Goal: Task Accomplishment & Management: Use online tool/utility

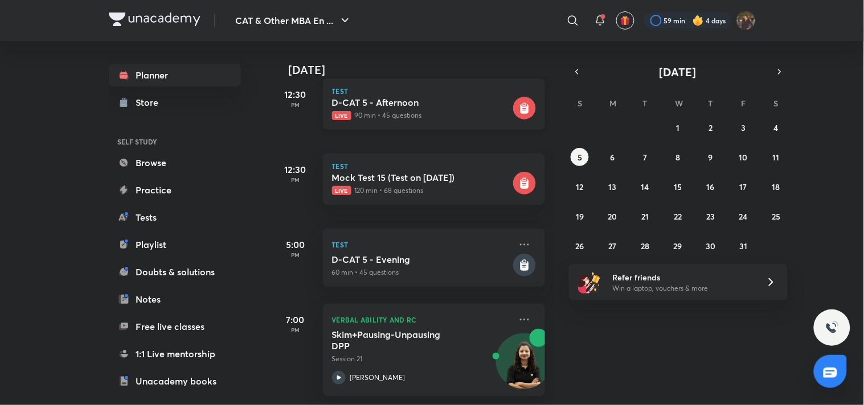
click at [468, 100] on div "D-CAT 5 - Afternoon Live 90 min • 45 questions" at bounding box center [421, 109] width 179 height 24
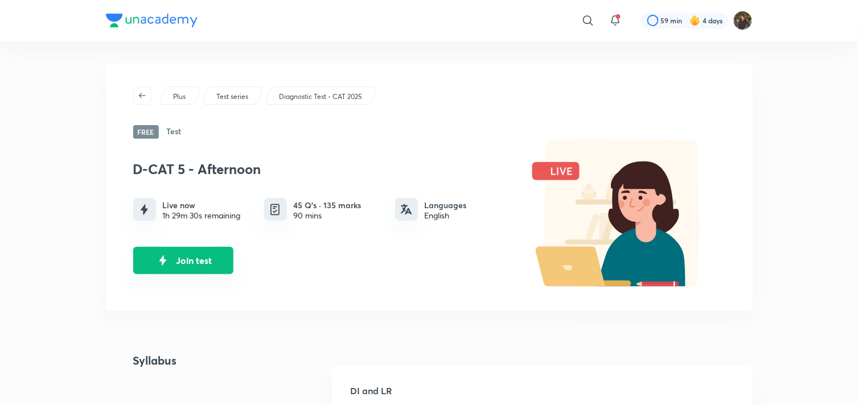
click at [181, 258] on button "Join test" at bounding box center [183, 260] width 100 height 27
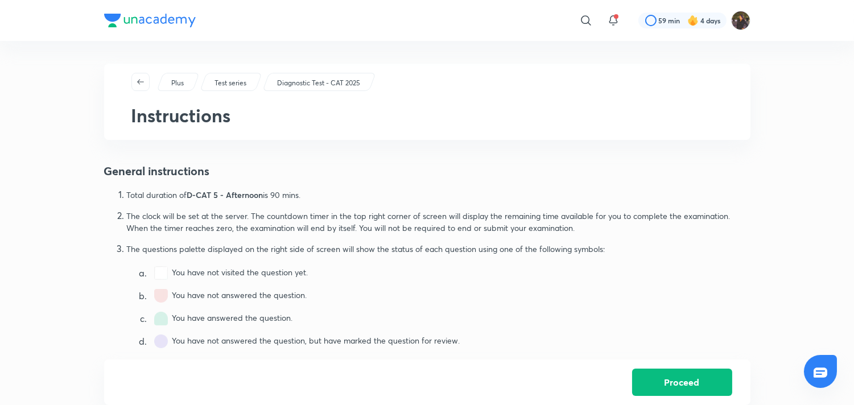
scroll to position [675, 0]
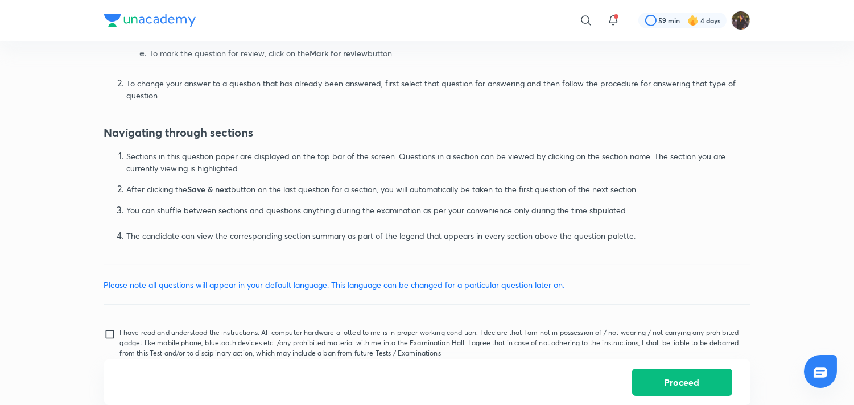
scroll to position [650, 0]
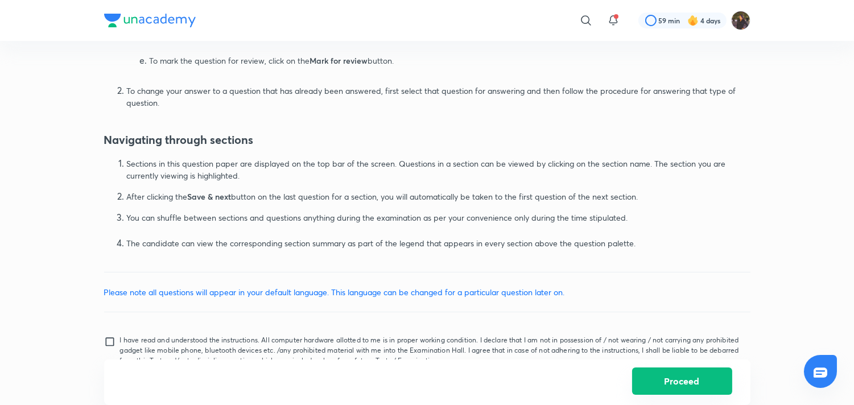
click at [689, 385] on button "Proceed" at bounding box center [682, 381] width 100 height 27
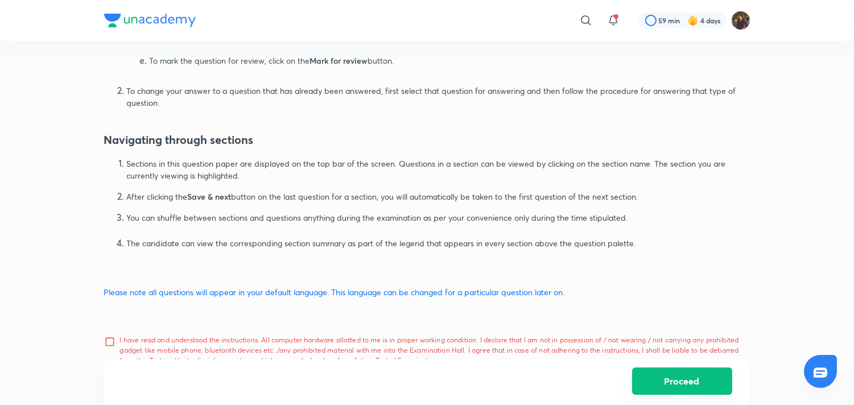
scroll to position [692, 0]
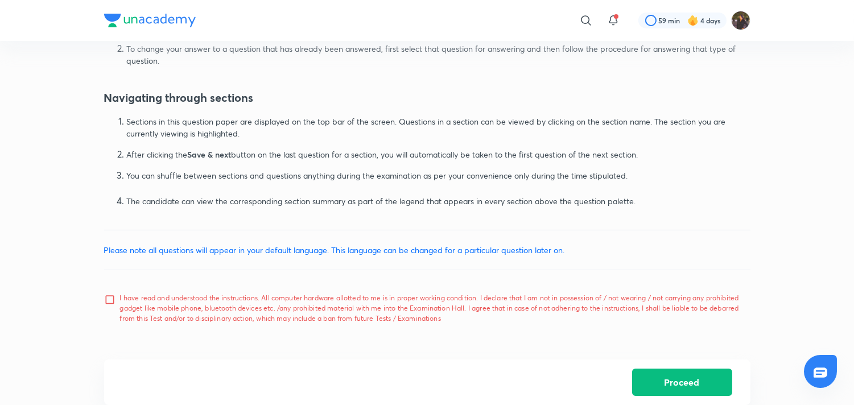
click at [117, 298] on input "I have read and understood the instructions. All computer hardware allotted to …" at bounding box center [112, 308] width 16 height 28
checkbox input "true"
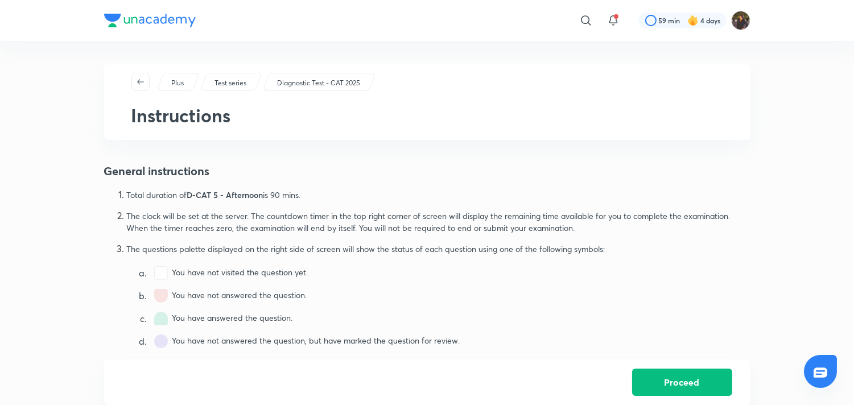
scroll to position [675, 0]
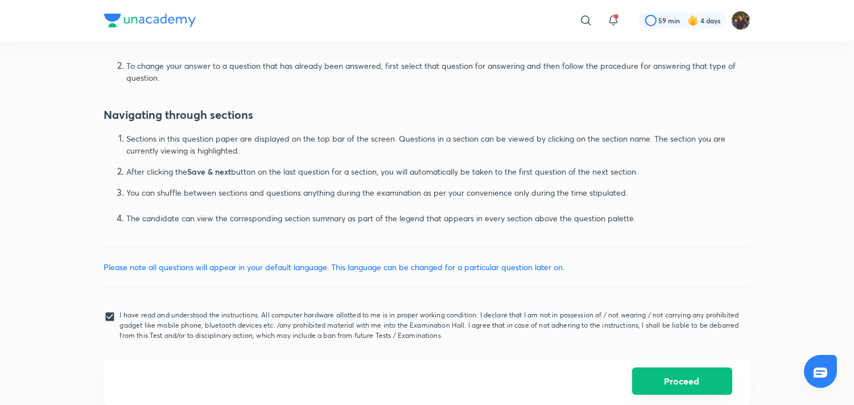
click at [692, 386] on button "Proceed" at bounding box center [682, 381] width 100 height 27
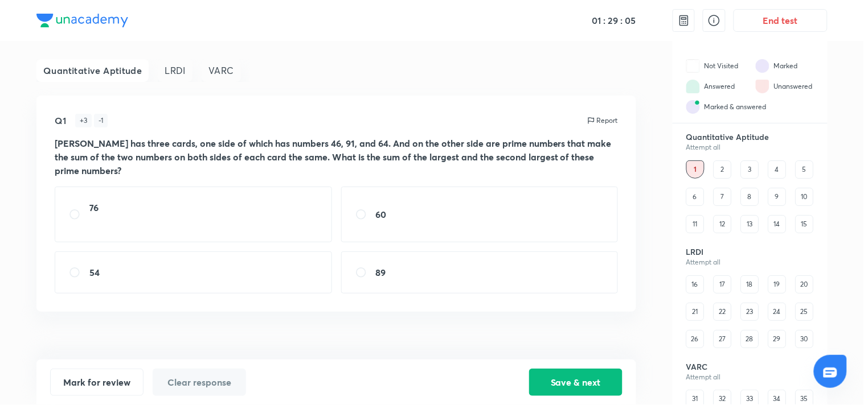
scroll to position [71, 0]
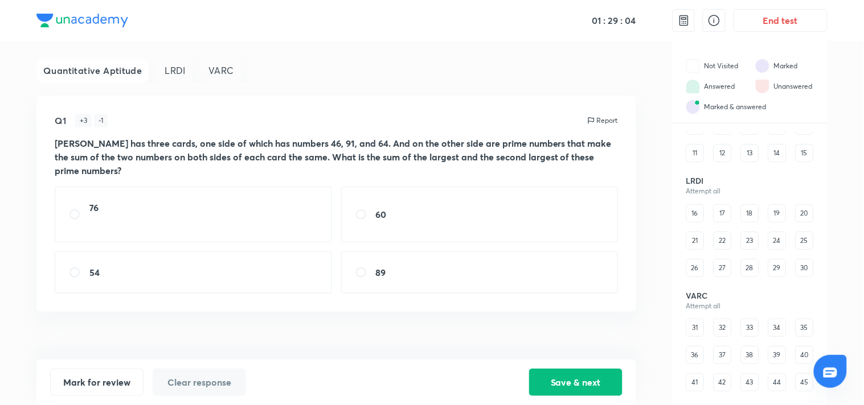
click at [725, 260] on div "16 17 18 19 20 21 22 23 24 25 26 27 28 29 30" at bounding box center [750, 240] width 128 height 73
click at [702, 329] on div "VARC Attempt all 31 32 33 34 35 36 37 38 39 40 41 42 43 44 45" at bounding box center [749, 341] width 155 height 101
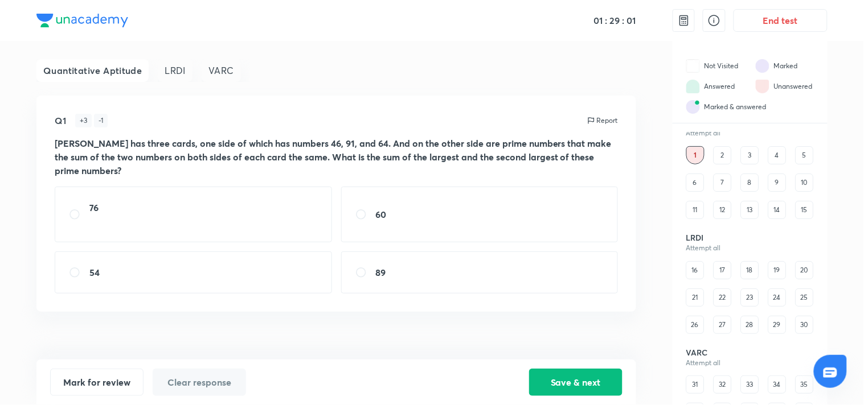
scroll to position [0, 0]
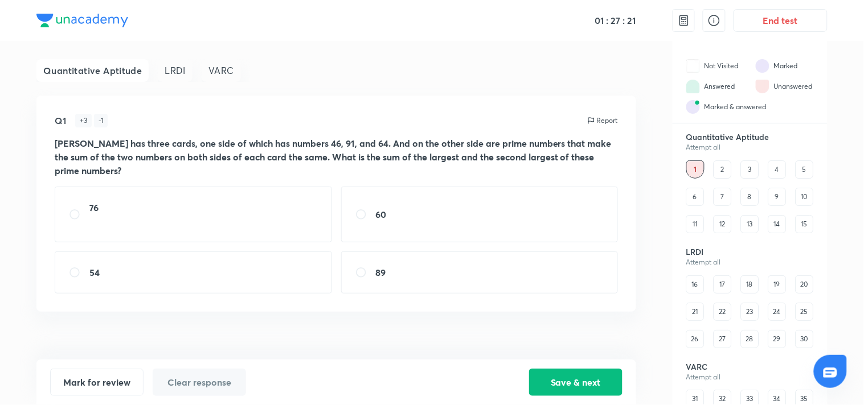
click at [726, 174] on div "2" at bounding box center [722, 170] width 18 height 18
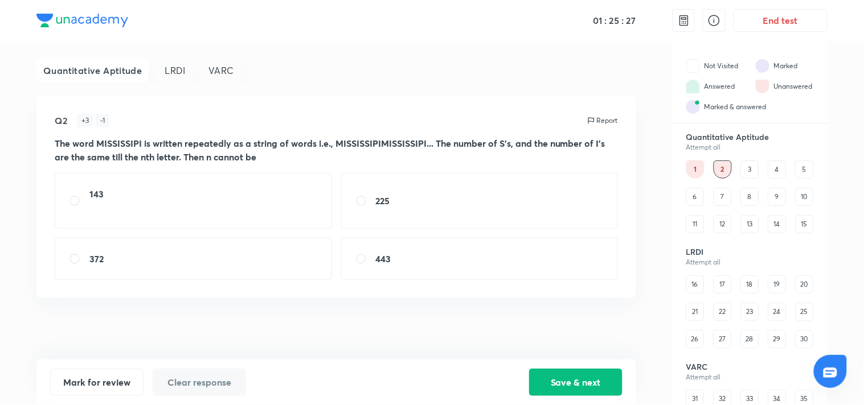
click at [751, 163] on div "3" at bounding box center [750, 170] width 18 height 18
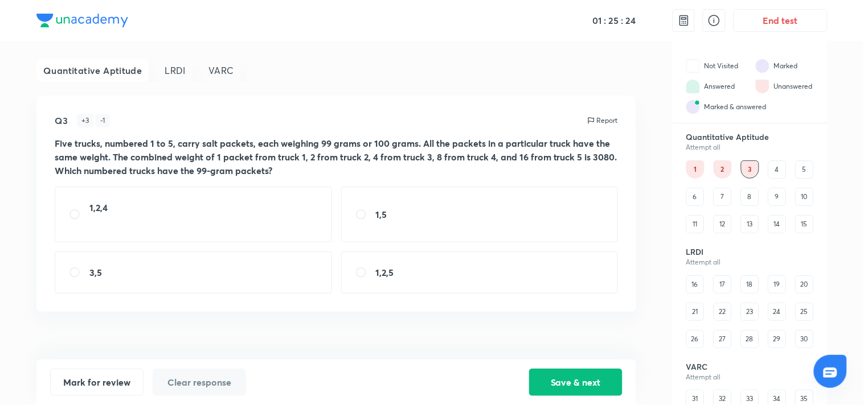
click at [180, 75] on div "LRDI" at bounding box center [175, 70] width 35 height 23
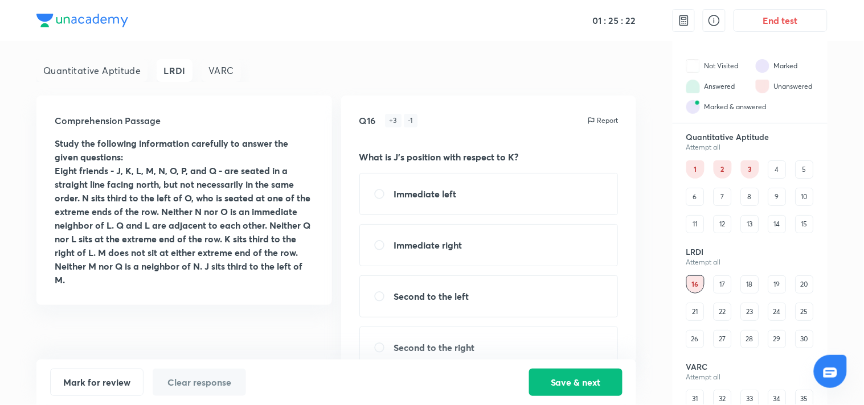
click at [120, 72] on div "Quantitative Aptitude" at bounding box center [91, 70] width 111 height 23
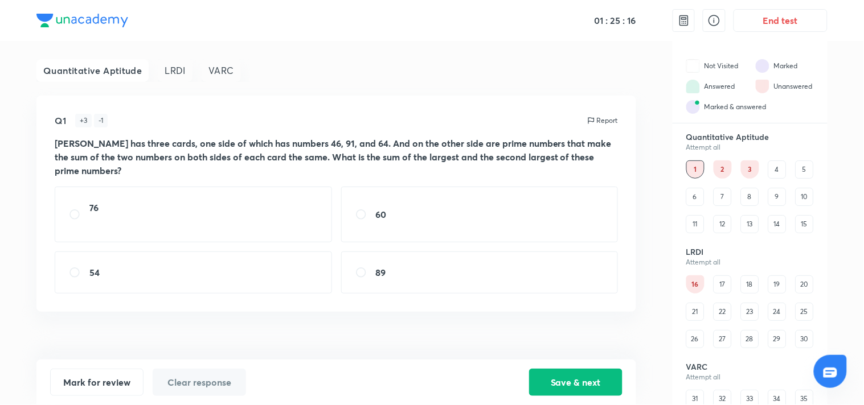
click at [769, 175] on div "4" at bounding box center [777, 170] width 18 height 18
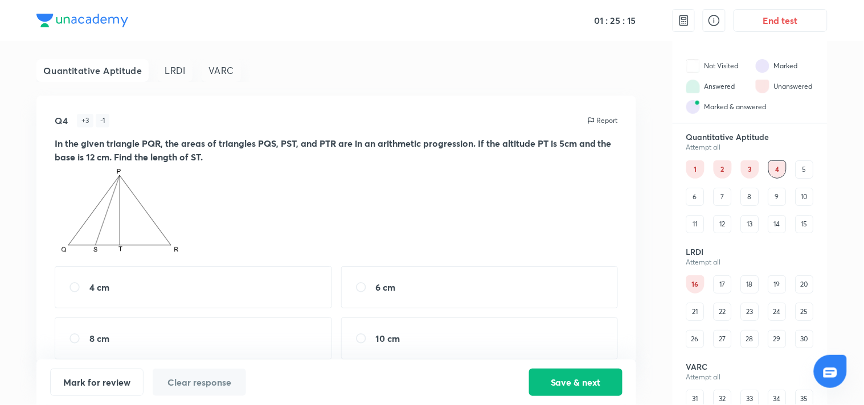
click at [821, 163] on div "Quantitative Aptitude Attempt all 1 2 3 4 5 6 7 8 9 10 11 12 13 14 15" at bounding box center [749, 182] width 155 height 101
click at [756, 216] on div "13" at bounding box center [750, 224] width 18 height 18
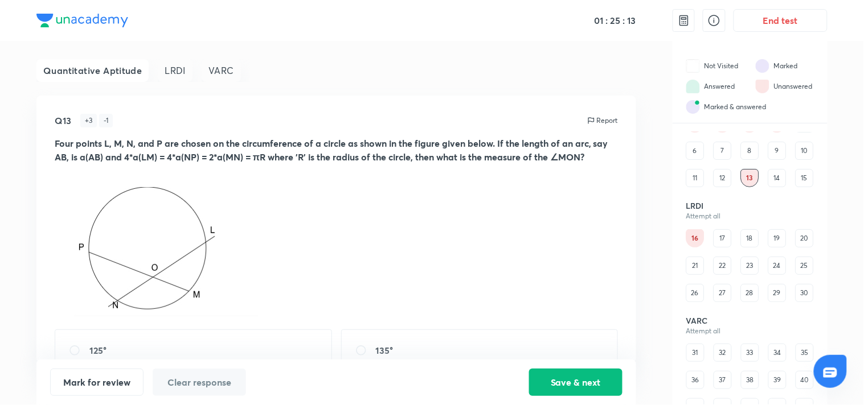
scroll to position [71, 0]
click at [697, 329] on div "31" at bounding box center [695, 328] width 18 height 18
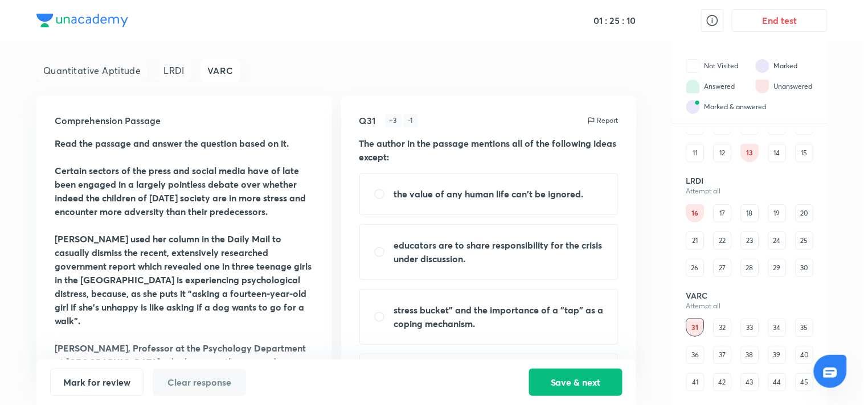
click at [771, 343] on div "31 32 33 34 35 36 37 38 39 40 41 42 43 44 45" at bounding box center [750, 355] width 128 height 73
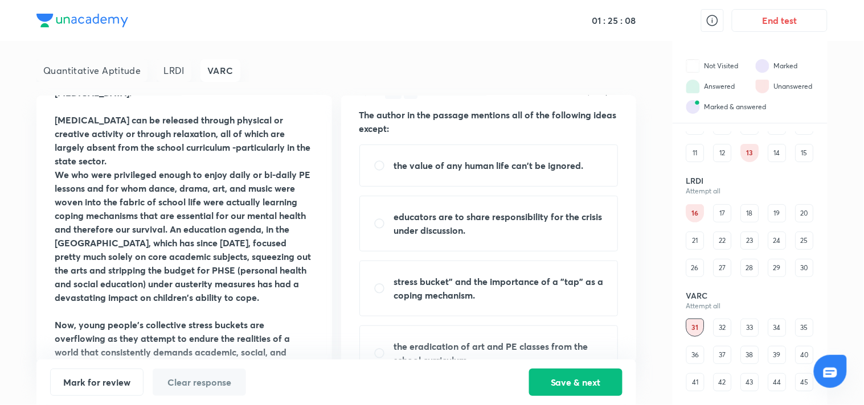
scroll to position [0, 0]
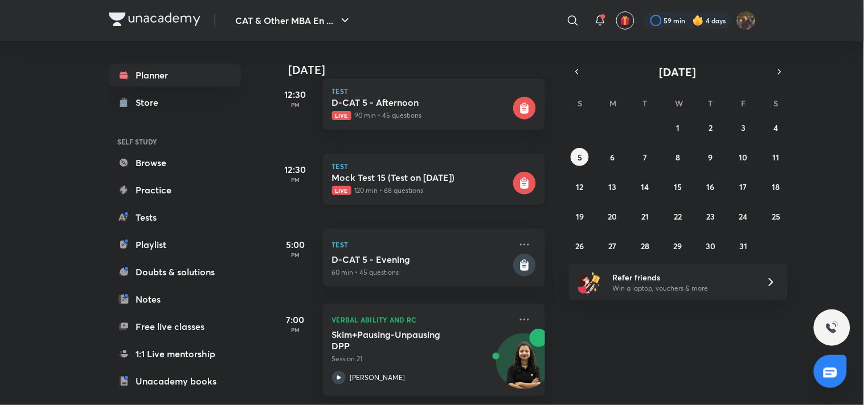
click at [423, 186] on p "Live 120 min • 68 questions" at bounding box center [421, 191] width 179 height 10
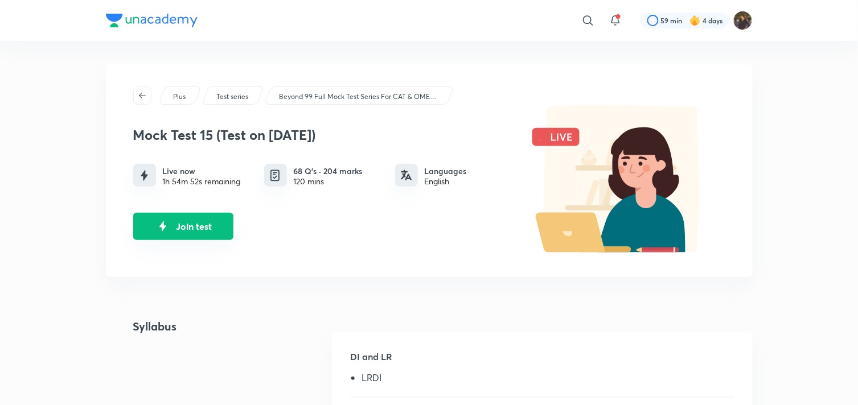
click at [202, 232] on button "Join test" at bounding box center [183, 226] width 100 height 27
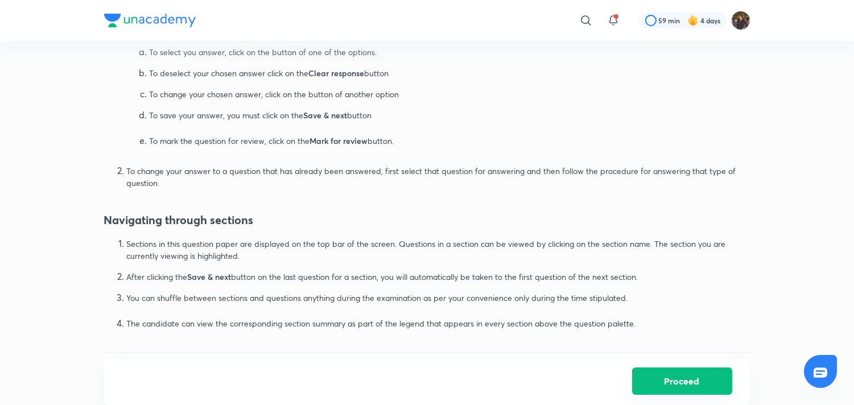
scroll to position [692, 0]
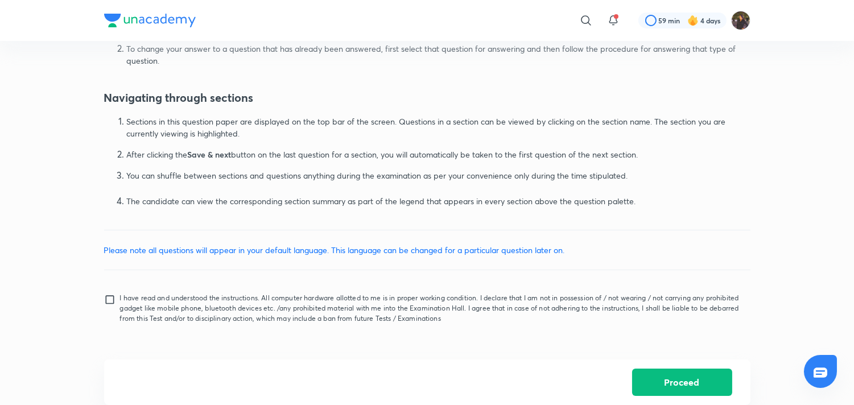
click at [107, 294] on input "I have read and understood the instructions. All computer hardware allotted to …" at bounding box center [112, 308] width 16 height 28
checkbox input "true"
click at [679, 379] on button "Proceed" at bounding box center [682, 381] width 100 height 27
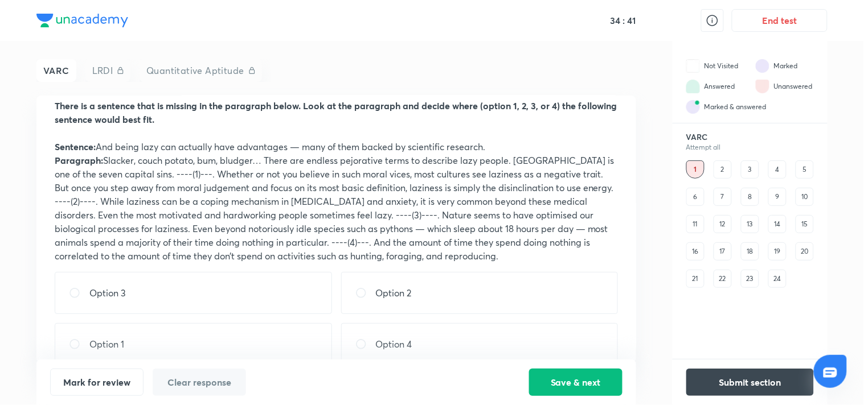
scroll to position [58, 0]
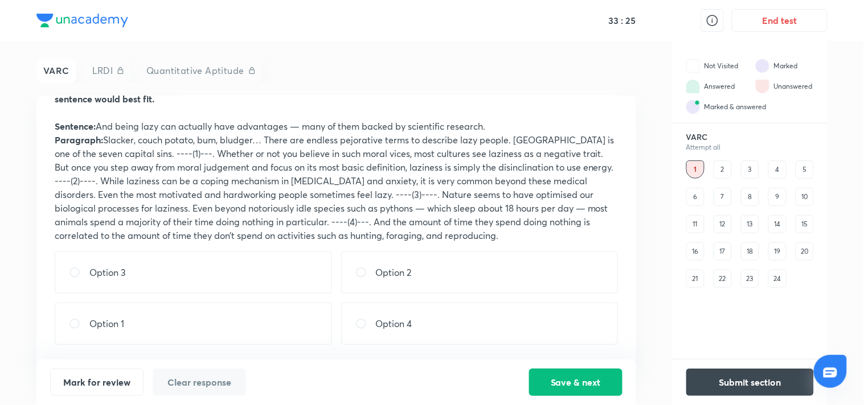
click at [182, 266] on div "Option 3" at bounding box center [193, 273] width 277 height 42
radio input "true"
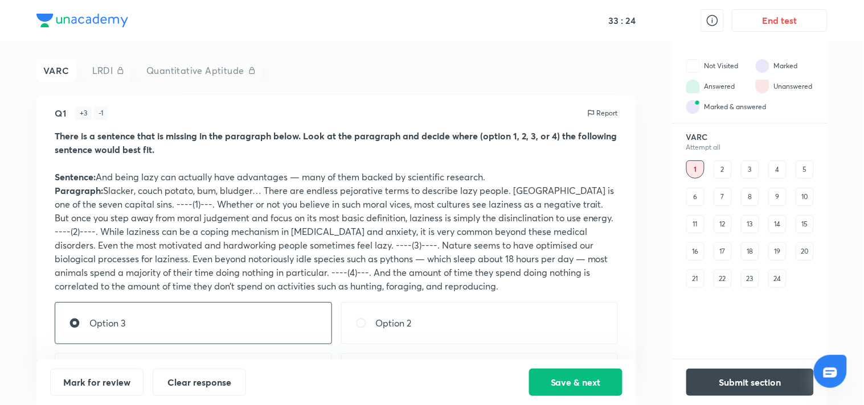
scroll to position [0, 0]
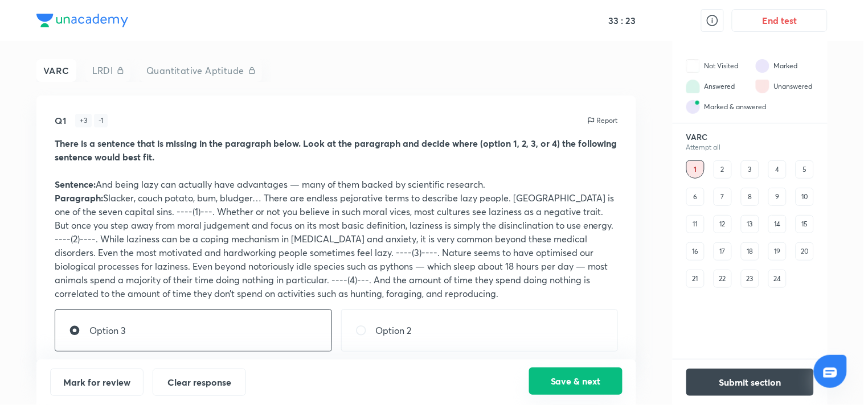
click at [567, 377] on button "Save & next" at bounding box center [575, 381] width 93 height 27
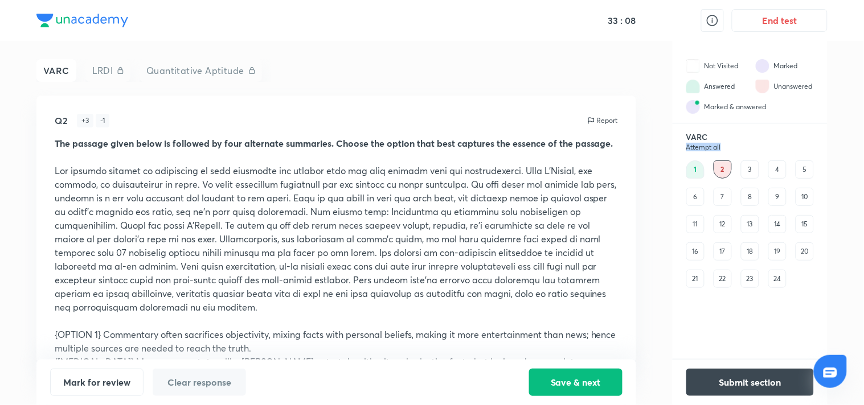
drag, startPoint x: 863, startPoint y: 94, endPoint x: 863, endPoint y: 147, distance: 52.9
click at [863, 147] on div "33 : 08 End test VARC LRDI Quantitative Aptitude Q2 + 3 - 1 Report The passage …" at bounding box center [432, 202] width 864 height 405
click at [516, 195] on p at bounding box center [336, 239] width 563 height 150
drag, startPoint x: 632, startPoint y: 161, endPoint x: 618, endPoint y: 223, distance: 63.1
click at [618, 223] on div "Q2 + 3 - 1 Report The passage given below is followed by four alternate summari…" at bounding box center [335, 230] width 599 height 268
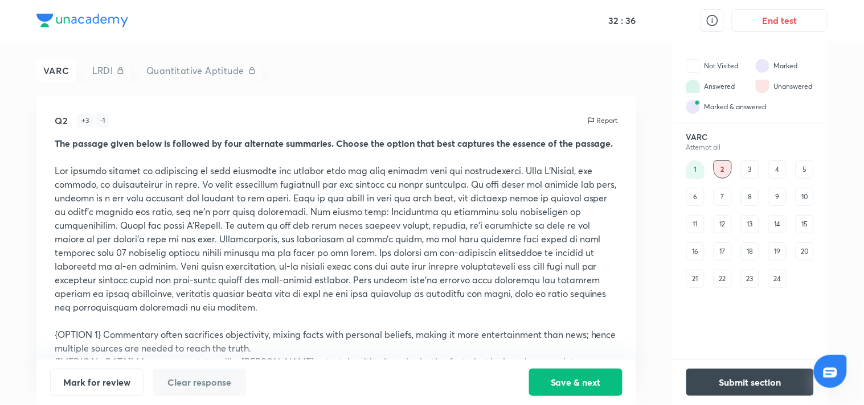
scroll to position [277, 0]
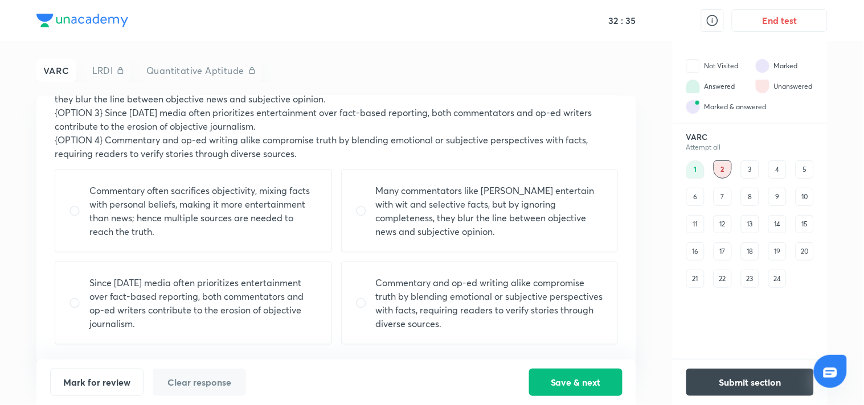
click at [741, 161] on div "1 2 3 4 5 6 7 8 9 10 11 12 13 14 15 16 17 18 19 20 21 22 23 24" at bounding box center [750, 225] width 128 height 128
click at [746, 166] on div "3" at bounding box center [750, 170] width 18 height 18
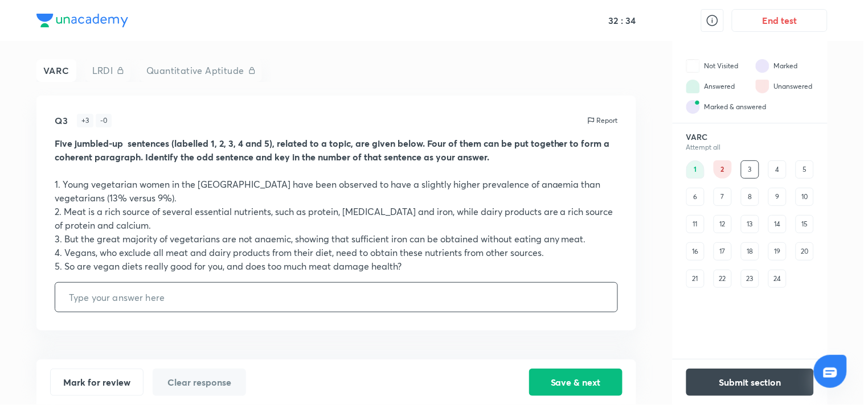
scroll to position [0, 0]
click at [436, 306] on input "text" at bounding box center [336, 297] width 562 height 29
type input "2"
click at [610, 384] on button "Save & next" at bounding box center [575, 381] width 93 height 27
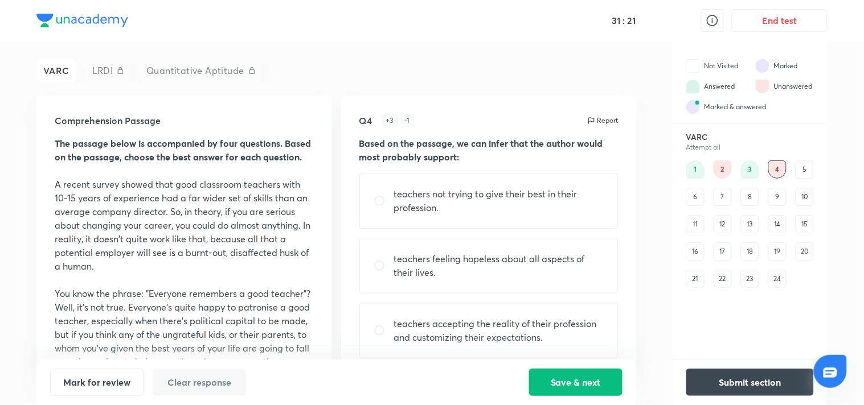
click at [800, 163] on div "5" at bounding box center [804, 170] width 18 height 18
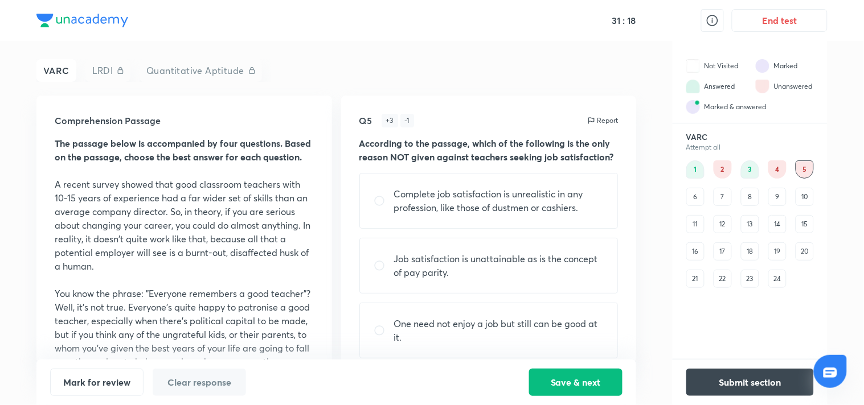
click at [693, 195] on div "6" at bounding box center [695, 197] width 18 height 18
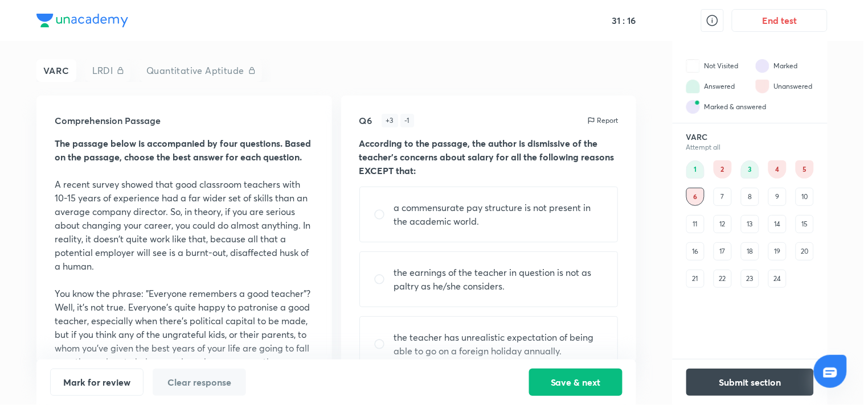
click at [716, 195] on div "7" at bounding box center [722, 197] width 18 height 18
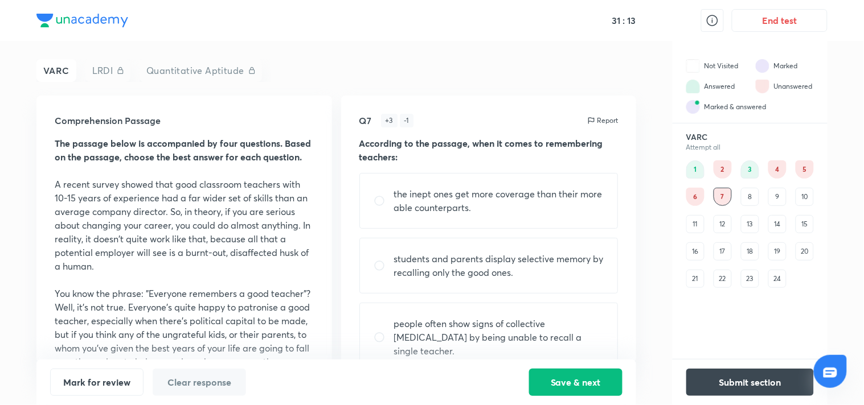
click at [752, 202] on div "8" at bounding box center [750, 197] width 18 height 18
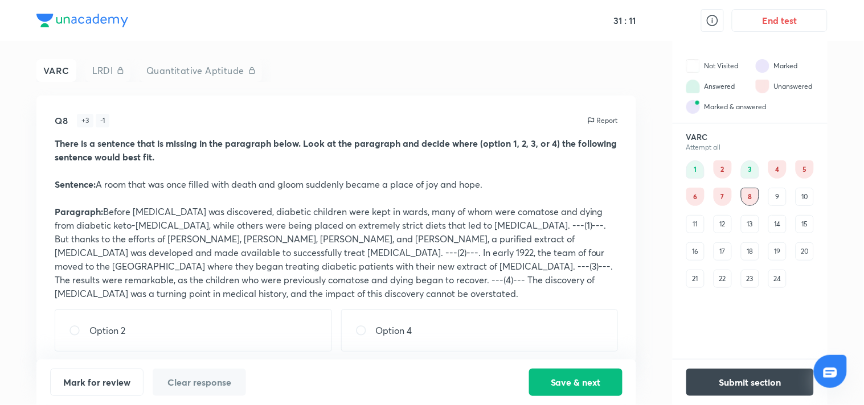
click at [780, 169] on div "4" at bounding box center [777, 170] width 18 height 18
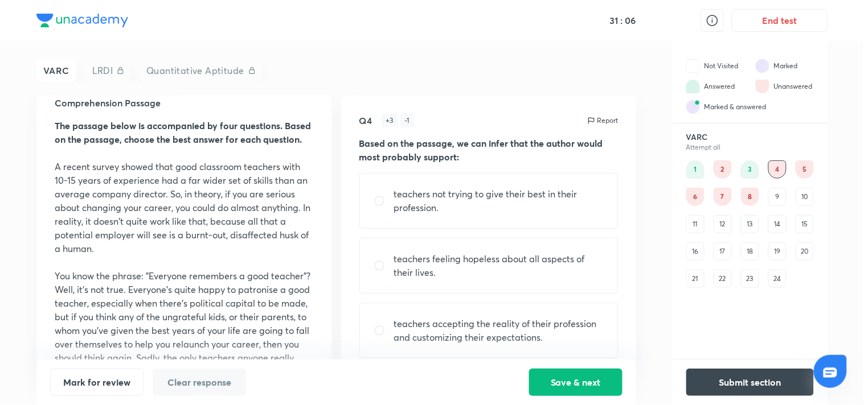
scroll to position [67, 0]
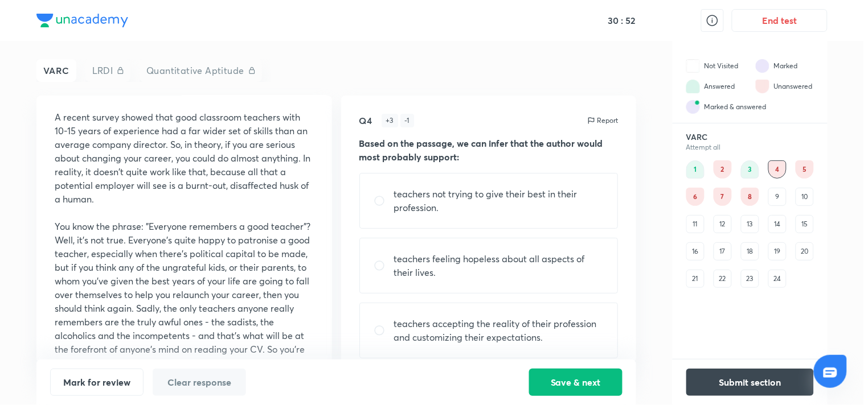
click at [778, 166] on div "4" at bounding box center [777, 170] width 18 height 18
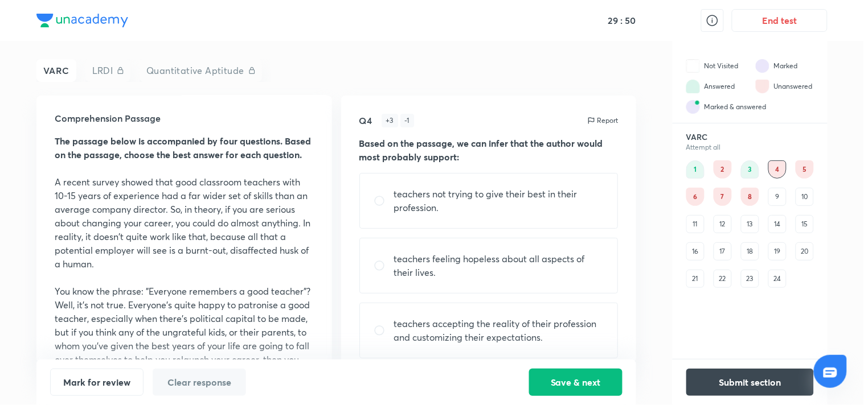
scroll to position [92, 0]
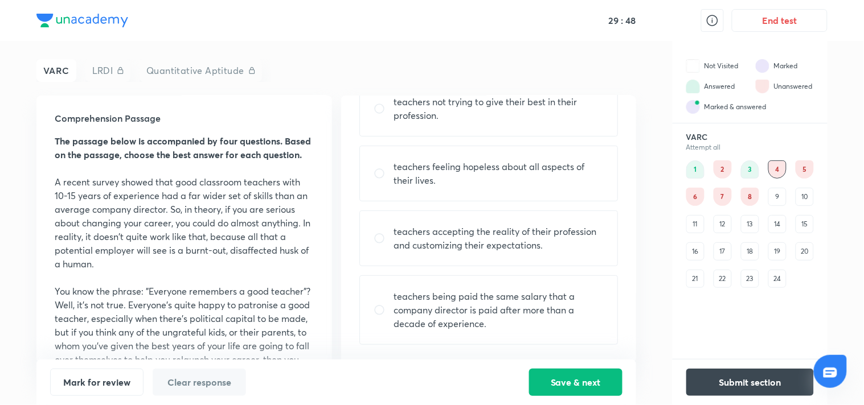
click at [534, 306] on p "teachers being paid the same salary that a company director is paid after more …" at bounding box center [499, 310] width 210 height 41
radio input "true"
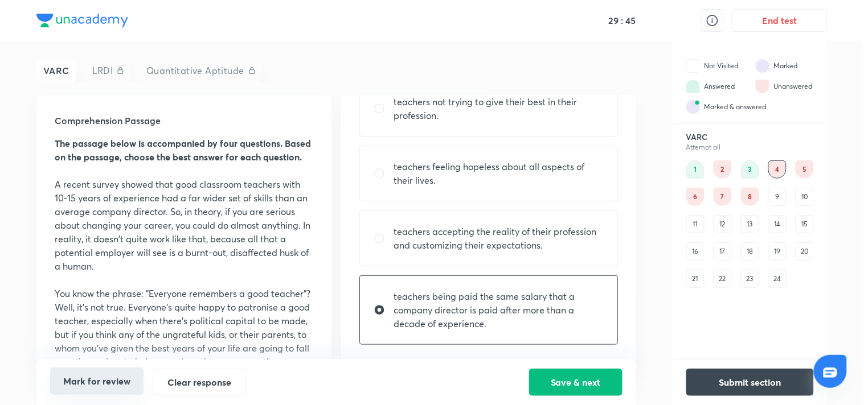
click at [109, 375] on button "Mark for review" at bounding box center [96, 381] width 93 height 27
click at [792, 163] on div "1 2 3 4 5 6 7 8 9 10 11 12 13 14 15 16 17 18 19 20 21 22 23 24" at bounding box center [750, 225] width 128 height 128
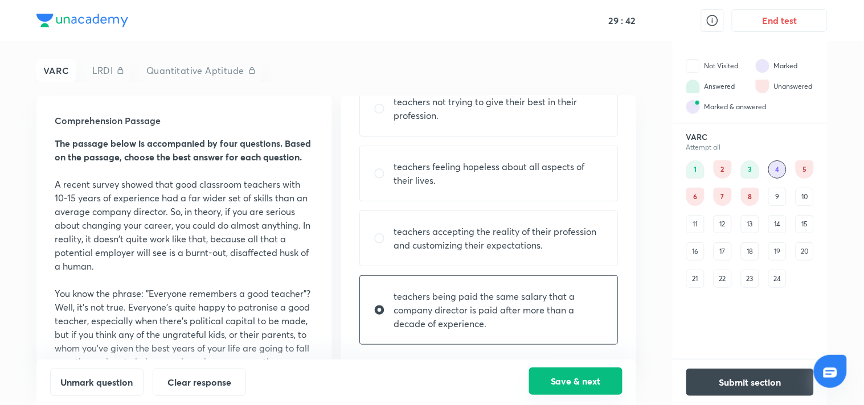
click at [578, 383] on button "Save & next" at bounding box center [575, 381] width 93 height 27
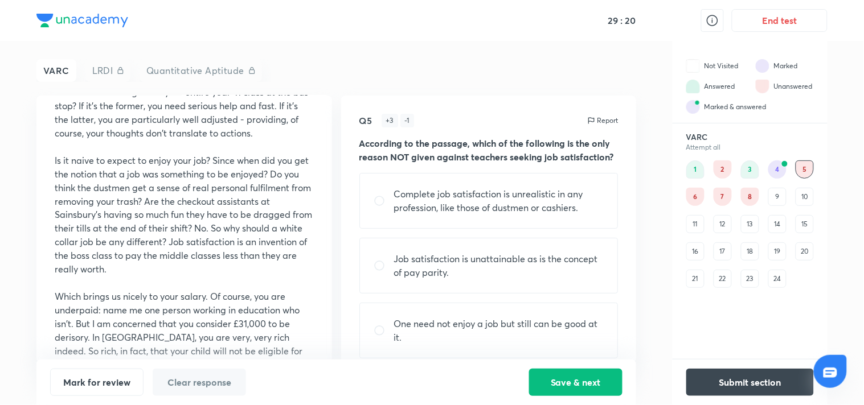
scroll to position [79, 0]
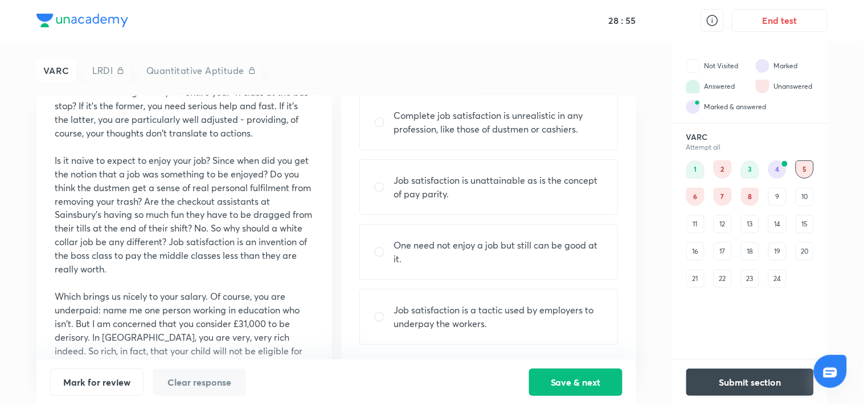
click at [418, 319] on p "Job satisfaction is a tactic used by employers to underpay the workers." at bounding box center [499, 316] width 210 height 27
radio input "true"
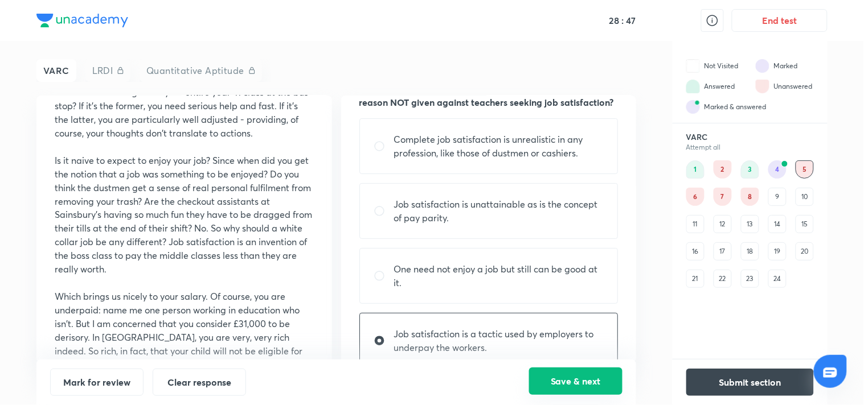
scroll to position [54, 0]
click at [556, 372] on button "Save & next" at bounding box center [575, 381] width 93 height 27
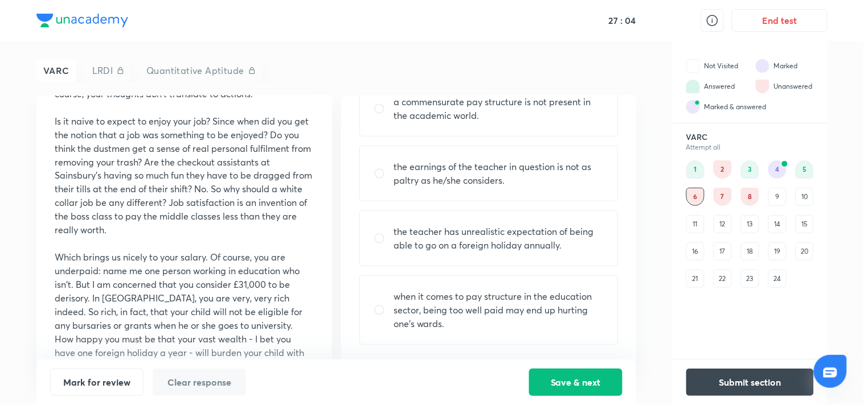
scroll to position [465, 0]
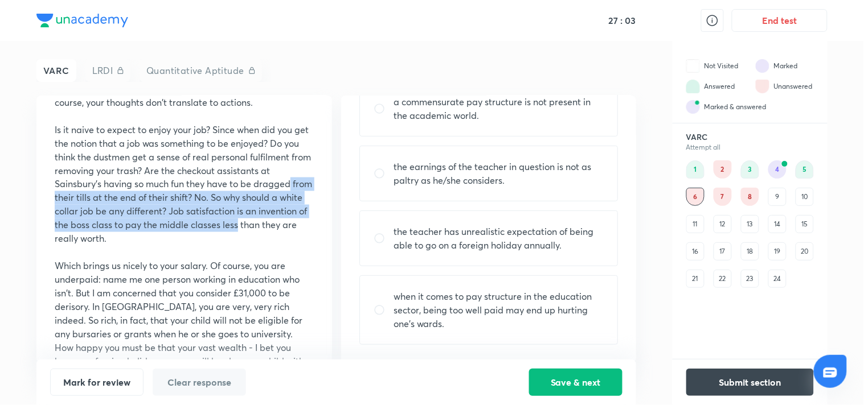
drag, startPoint x: 322, startPoint y: 249, endPoint x: 316, endPoint y: 212, distance: 37.4
click at [316, 212] on div "Comprehension Passage The passage below is accompanied by four questions. Based…" at bounding box center [183, 230] width 295 height 268
click at [264, 236] on p "Is it naive to expect to enjoy your job? Since when did you get the notion that…" at bounding box center [184, 184] width 259 height 123
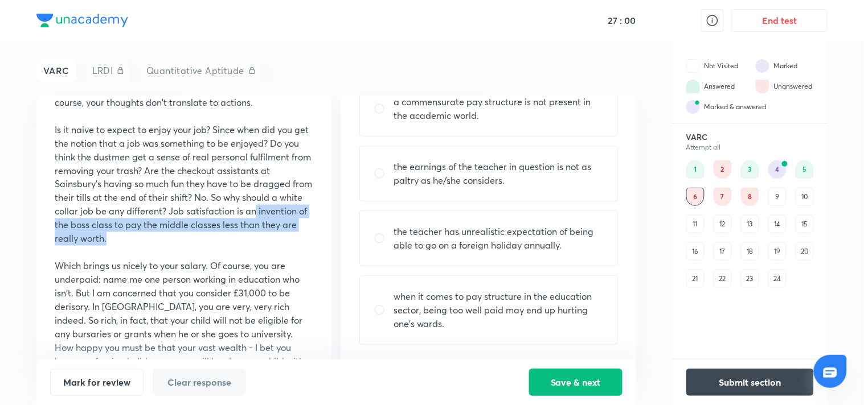
drag, startPoint x: 325, startPoint y: 268, endPoint x: 321, endPoint y: 243, distance: 25.4
click at [321, 243] on div "Comprehension Passage The passage below is accompanied by four questions. Based…" at bounding box center [183, 230] width 295 height 268
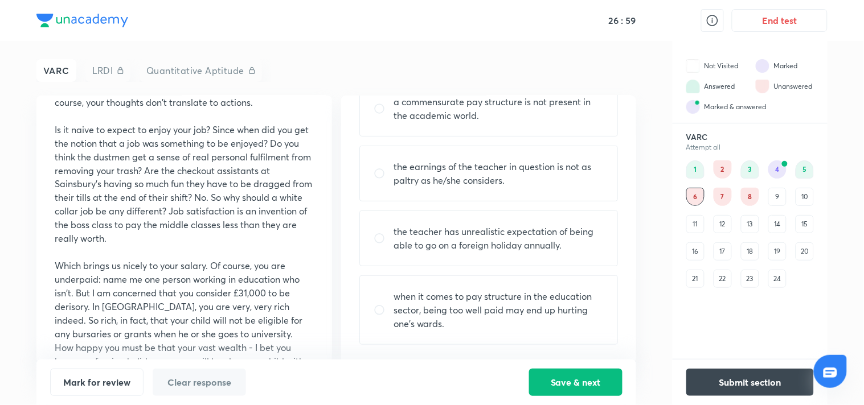
click at [190, 228] on p "Is it naive to expect to enjoy your job? Since when did you get the notion that…" at bounding box center [184, 184] width 259 height 123
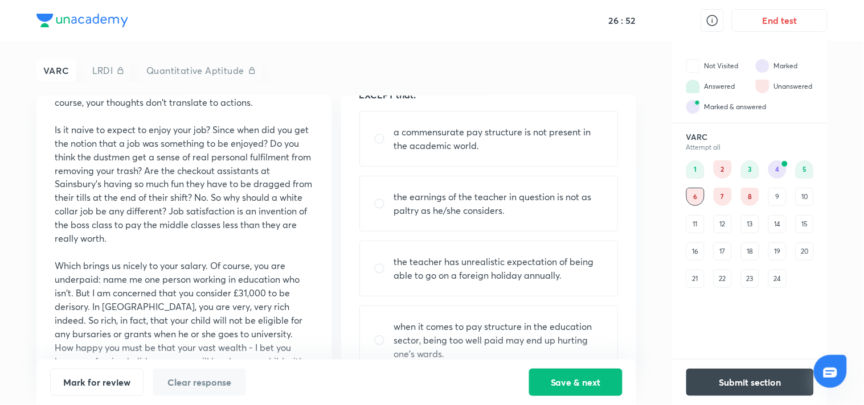
scroll to position [106, 0]
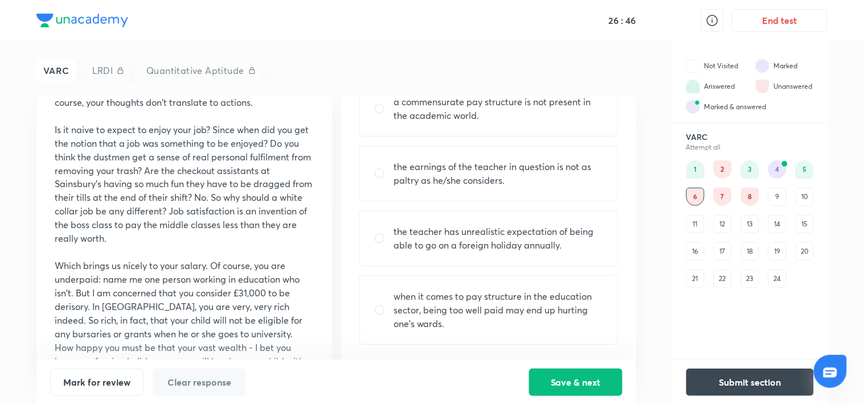
click at [531, 307] on p "when it comes to pay structure in the education sector, being too well paid may…" at bounding box center [499, 310] width 210 height 41
radio input "true"
drag, startPoint x: 555, startPoint y: 377, endPoint x: 549, endPoint y: 377, distance: 6.3
click at [554, 379] on button "Save & next" at bounding box center [575, 381] width 93 height 27
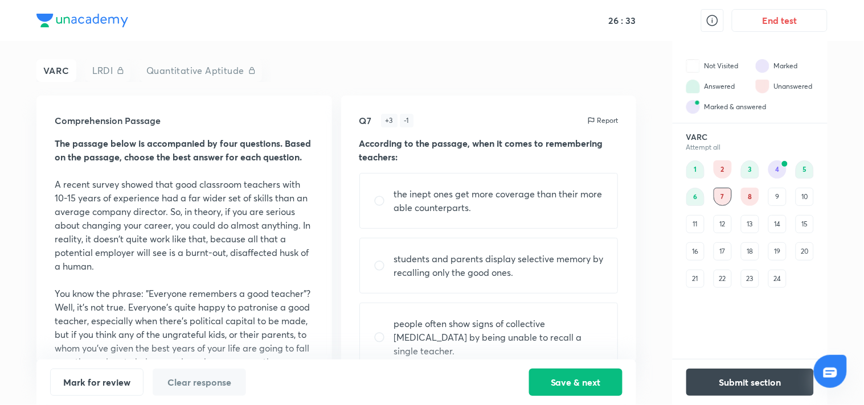
scroll to position [79, 0]
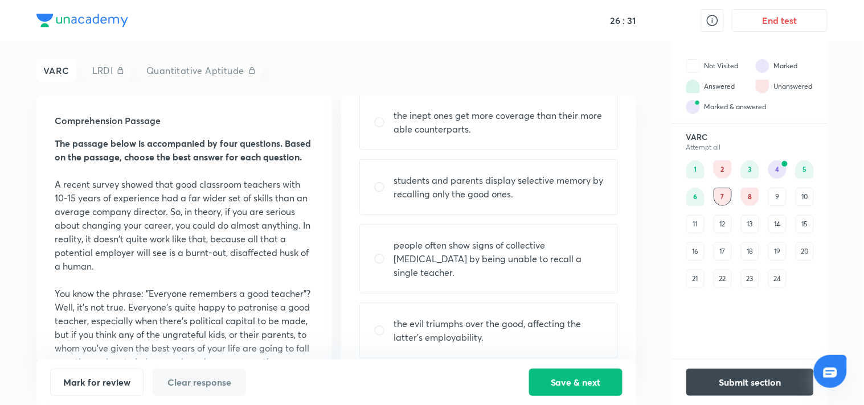
click at [523, 317] on p "the evil triumphs over the good, affecting the latter’s employability." at bounding box center [499, 330] width 210 height 27
radio input "true"
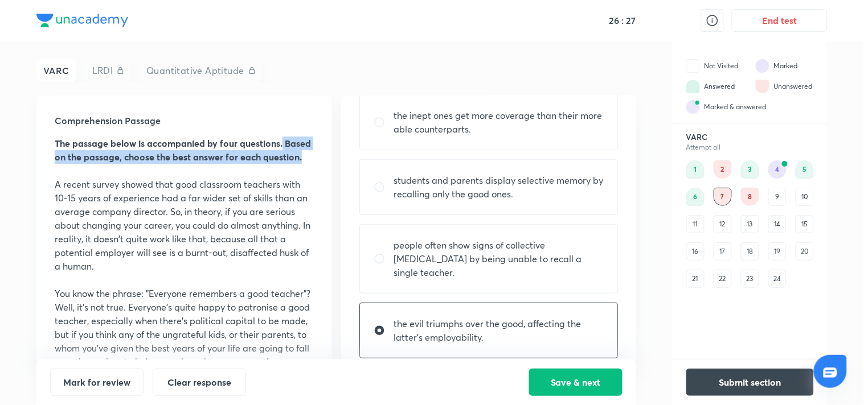
drag, startPoint x: 322, startPoint y: 143, endPoint x: 323, endPoint y: 174, distance: 30.2
click at [323, 174] on div "Comprehension Passage The passage below is accompanied by four questions. Based…" at bounding box center [183, 230] width 295 height 268
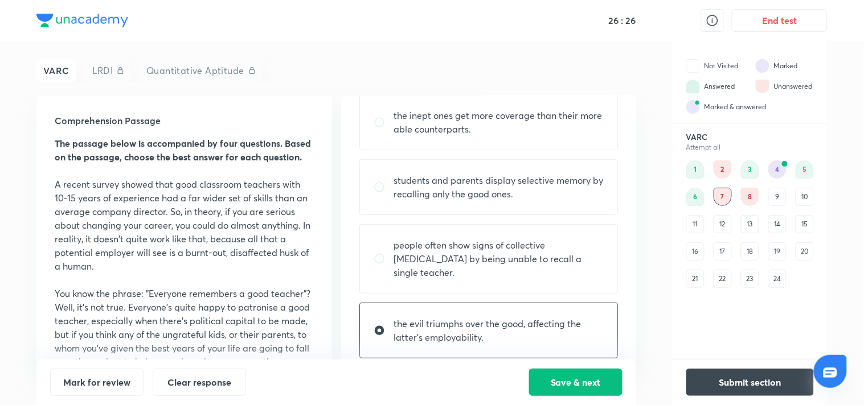
click at [287, 178] on p at bounding box center [184, 171] width 259 height 14
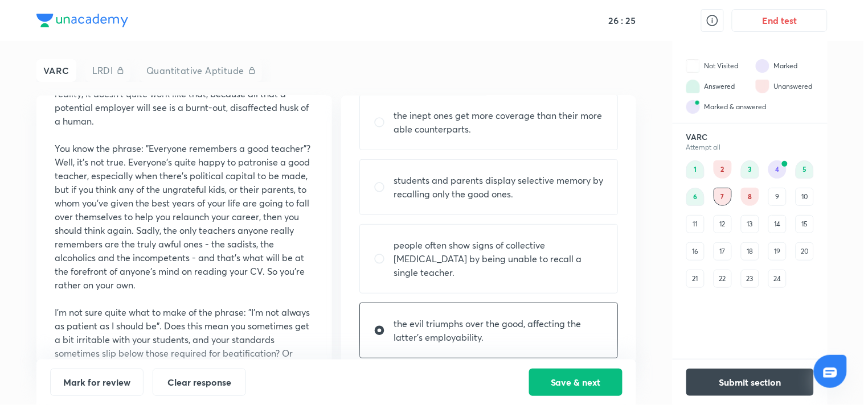
scroll to position [159, 0]
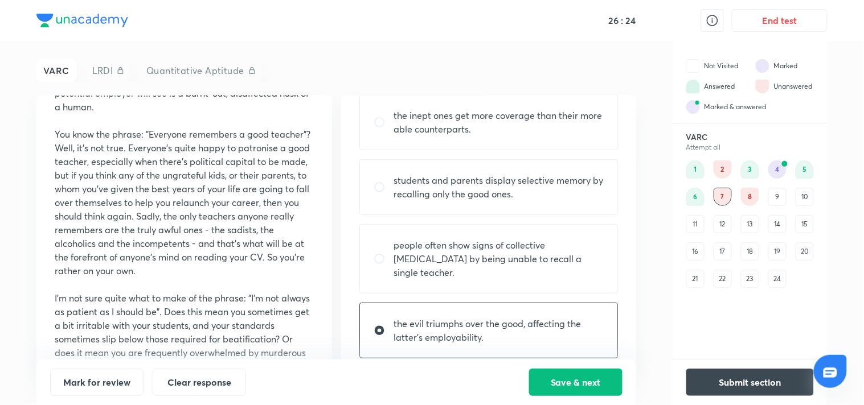
click at [342, 212] on div "Q7 + 3 - 1 Report According to the passage, when it comes to remembering teache…" at bounding box center [488, 230] width 295 height 268
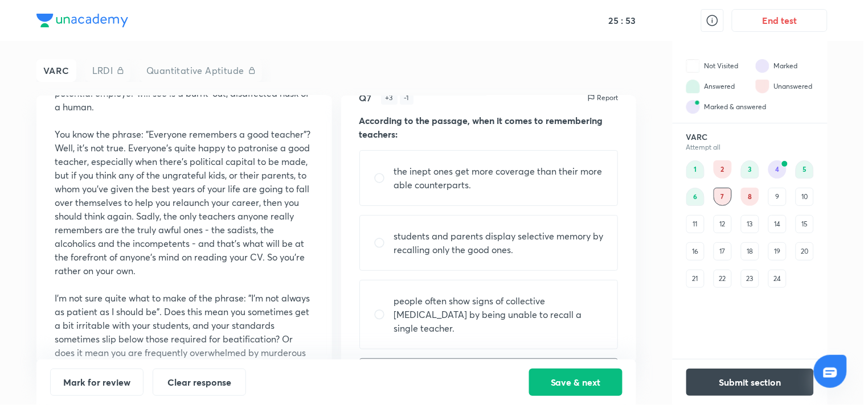
scroll to position [0, 0]
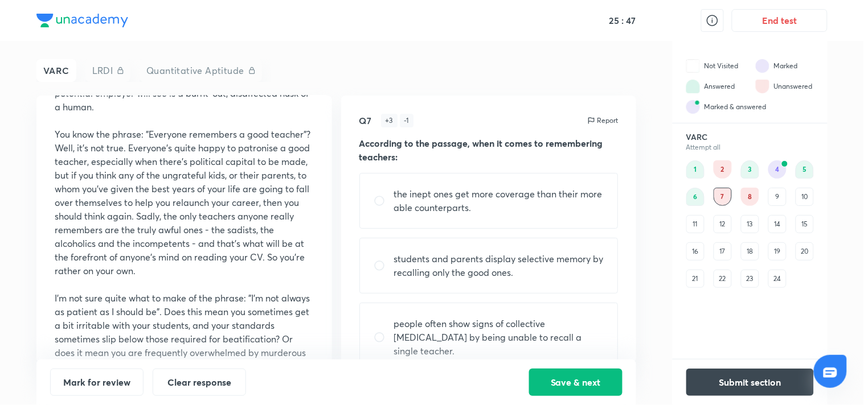
click at [530, 211] on p "the inept ones get more coverage than their more able counterparts." at bounding box center [499, 200] width 210 height 27
radio input "true"
radio input "false"
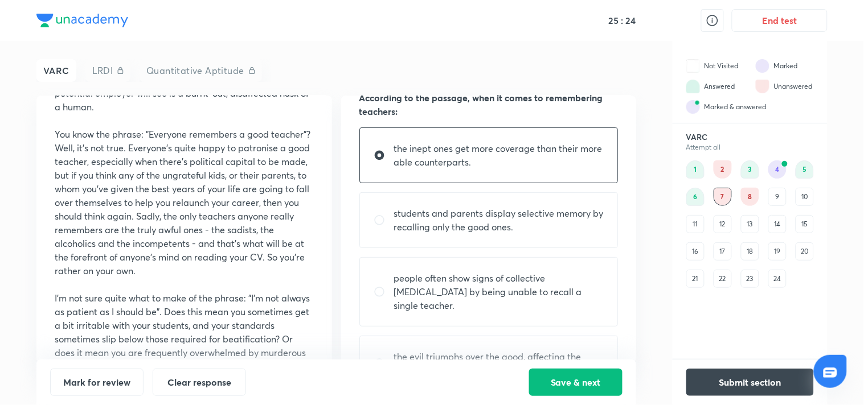
scroll to position [79, 0]
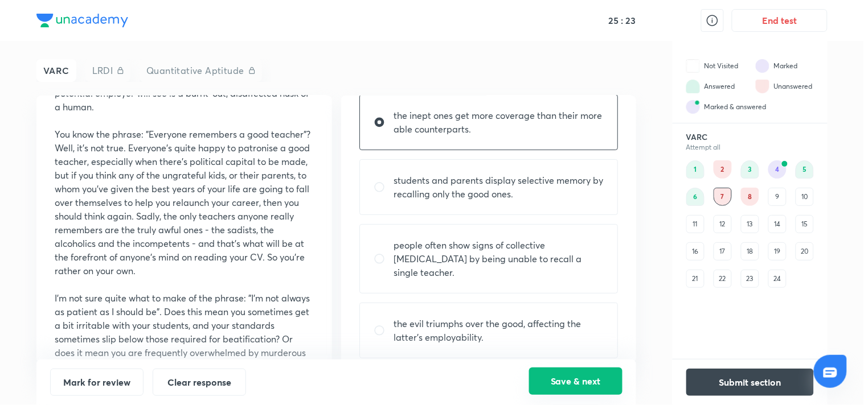
click at [599, 383] on button "Save & next" at bounding box center [575, 381] width 93 height 27
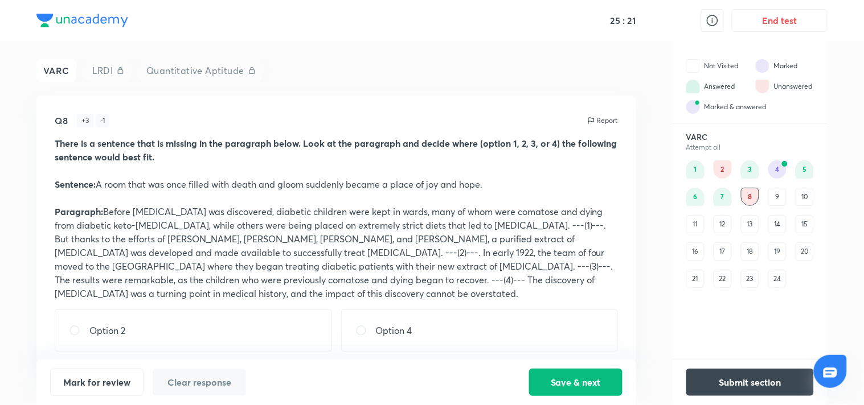
click at [778, 171] on div "4" at bounding box center [777, 170] width 18 height 18
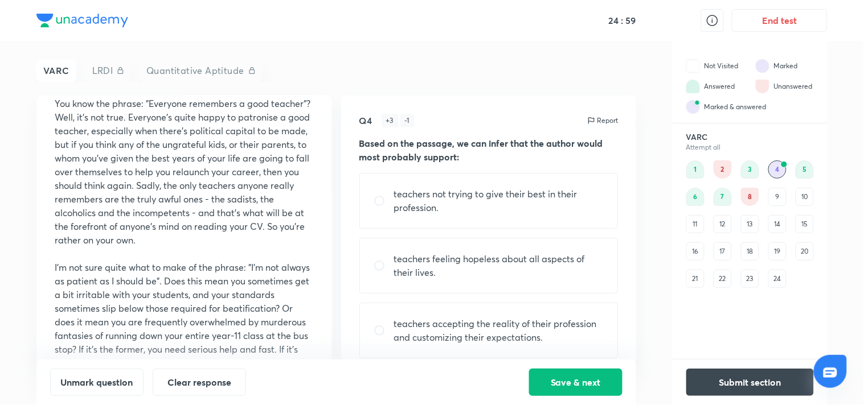
scroll to position [192, 0]
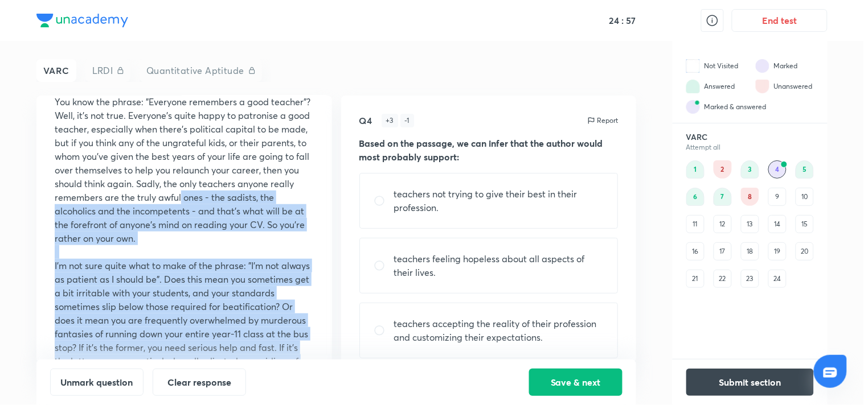
drag, startPoint x: 334, startPoint y: 212, endPoint x: 338, endPoint y: 220, distance: 8.9
click at [338, 220] on div "Comprehension Passage The passage below is accompanied by four questions. Based…" at bounding box center [335, 230] width 599 height 268
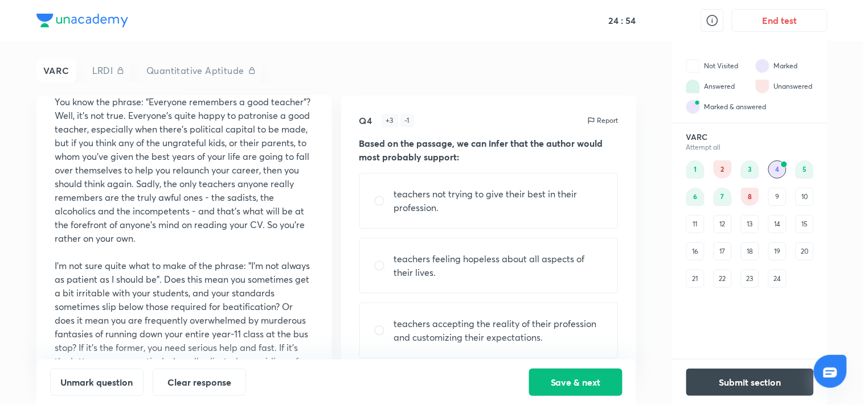
click at [327, 203] on div "Comprehension Passage The passage below is accompanied by four questions. Based…" at bounding box center [183, 230] width 295 height 268
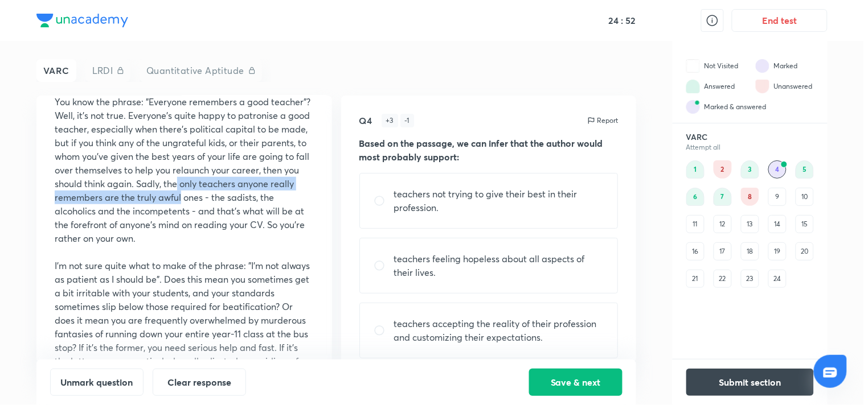
click at [333, 213] on div "Comprehension Passage The passage below is accompanied by four questions. Based…" at bounding box center [335, 230] width 599 height 268
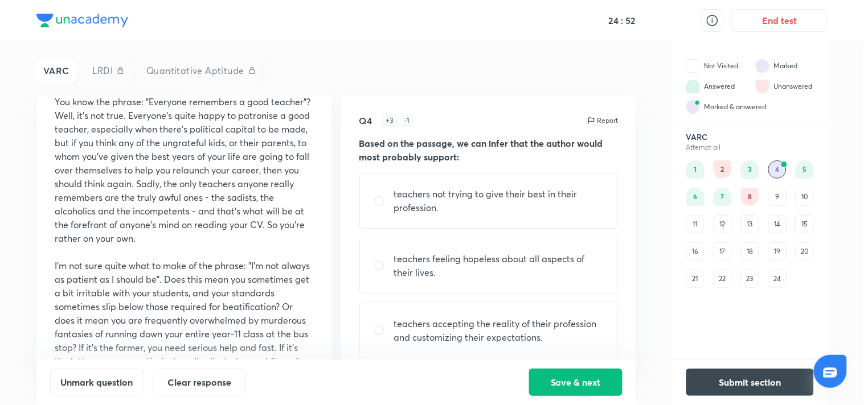
click at [291, 242] on p "You know the phrase: "Everyone remembers a good teacher"? Well, it's not true. …" at bounding box center [184, 170] width 259 height 150
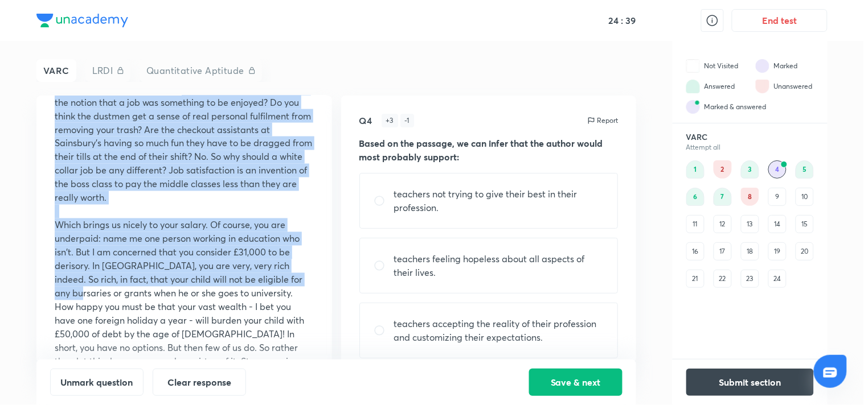
scroll to position [598, 0]
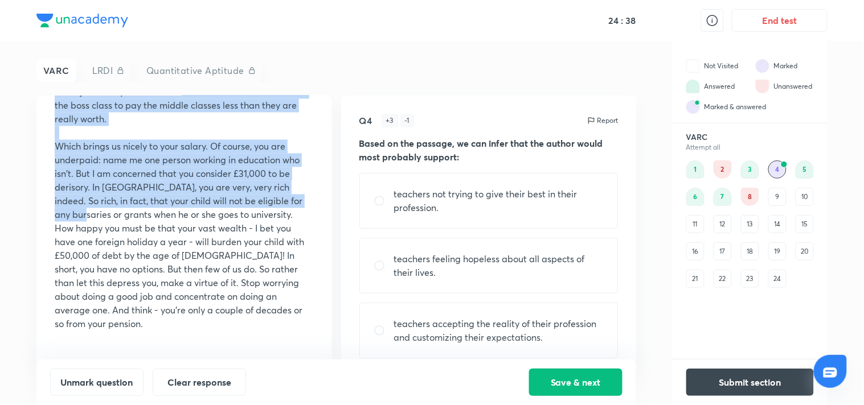
drag, startPoint x: 332, startPoint y: 207, endPoint x: 300, endPoint y: 211, distance: 32.1
click at [300, 211] on div "Comprehension Passage The passage below is accompanied by four questions. Based…" at bounding box center [335, 230] width 599 height 268
click at [323, 129] on div "Comprehension Passage The passage below is accompanied by four questions. Based…" at bounding box center [183, 230] width 295 height 268
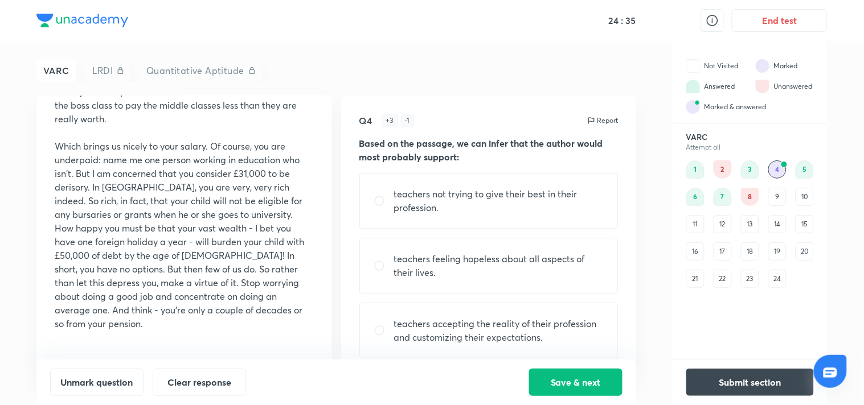
click at [3, 385] on div "24 : 35 End test VARC LRDI Quantitative Aptitude Comprehension Passage The pass…" at bounding box center [432, 202] width 864 height 405
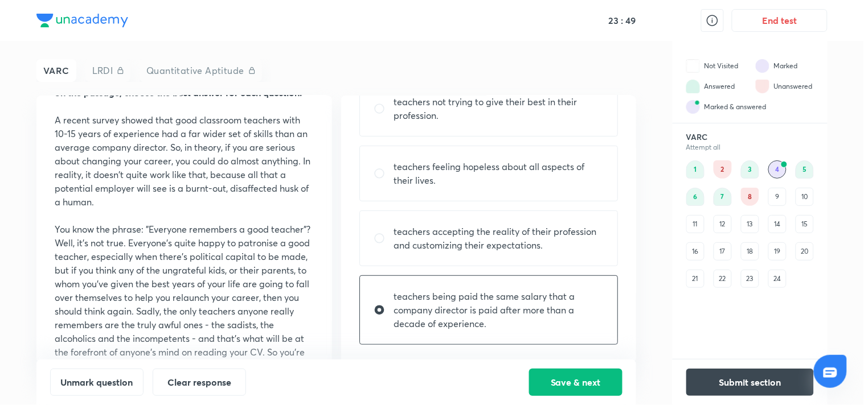
scroll to position [0, 0]
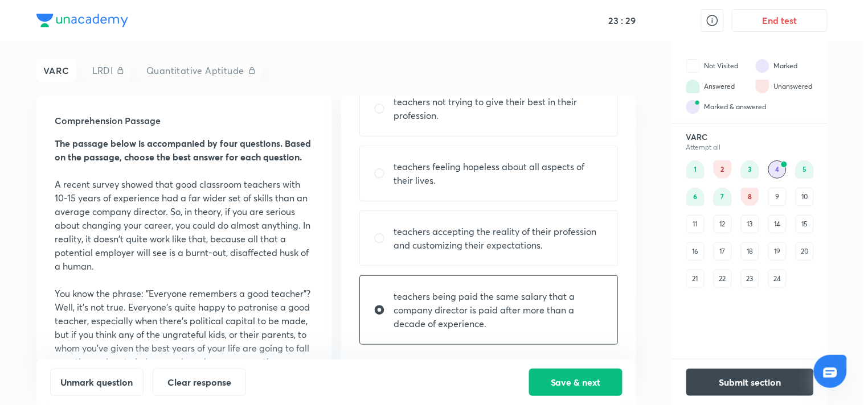
click at [747, 191] on div "8" at bounding box center [750, 197] width 18 height 18
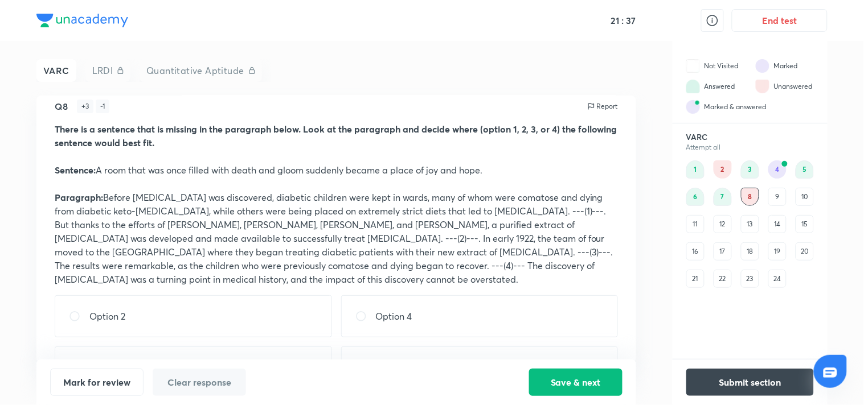
scroll to position [58, 0]
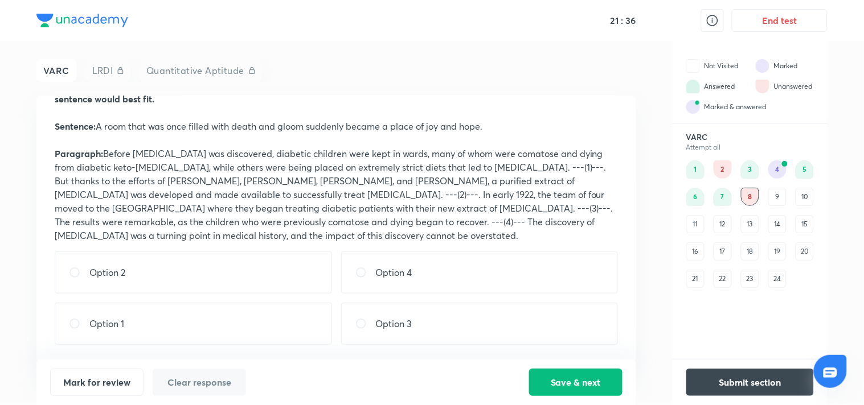
click at [464, 325] on div "Option 3" at bounding box center [479, 324] width 277 height 42
radio input "true"
click at [588, 379] on button "Save & next" at bounding box center [575, 381] width 93 height 27
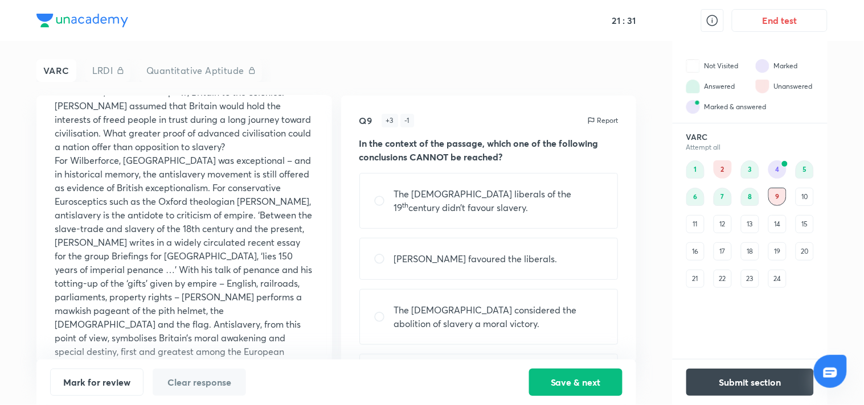
scroll to position [0, 0]
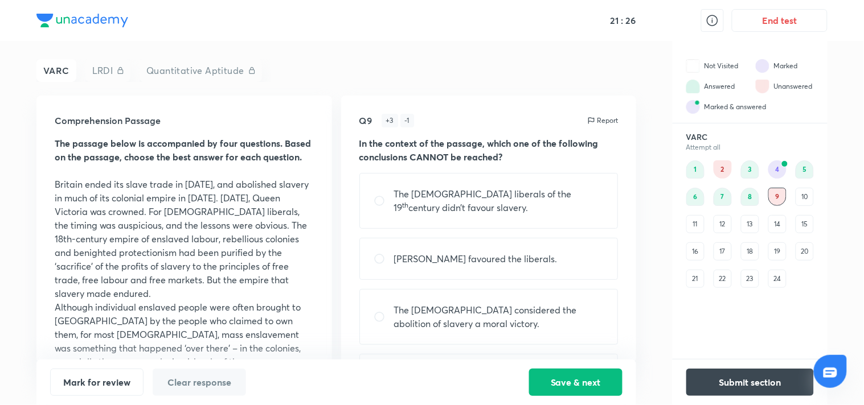
click at [806, 203] on div "10" at bounding box center [804, 197] width 18 height 18
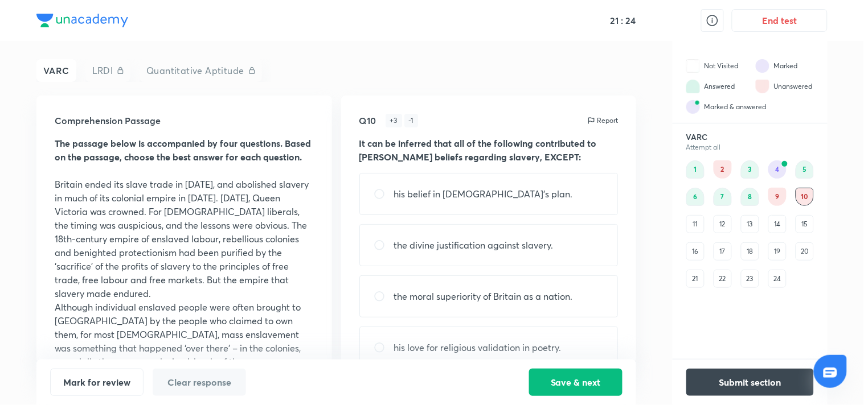
click at [770, 195] on div "9" at bounding box center [777, 197] width 18 height 18
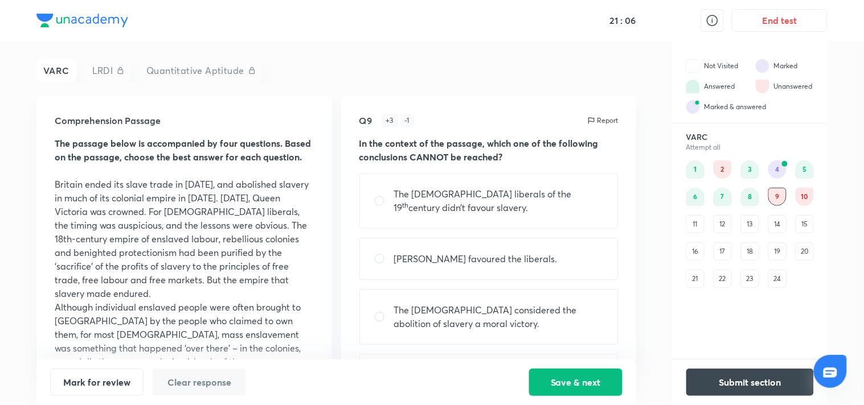
click at [800, 198] on div "10" at bounding box center [804, 197] width 18 height 18
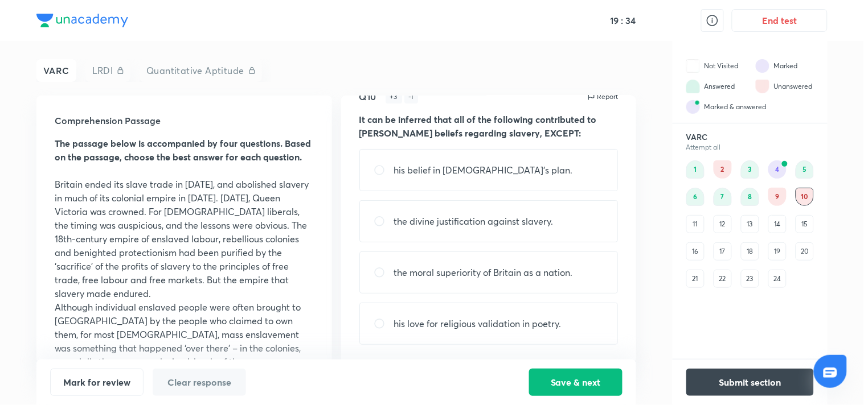
click at [692, 223] on div "11" at bounding box center [695, 224] width 18 height 18
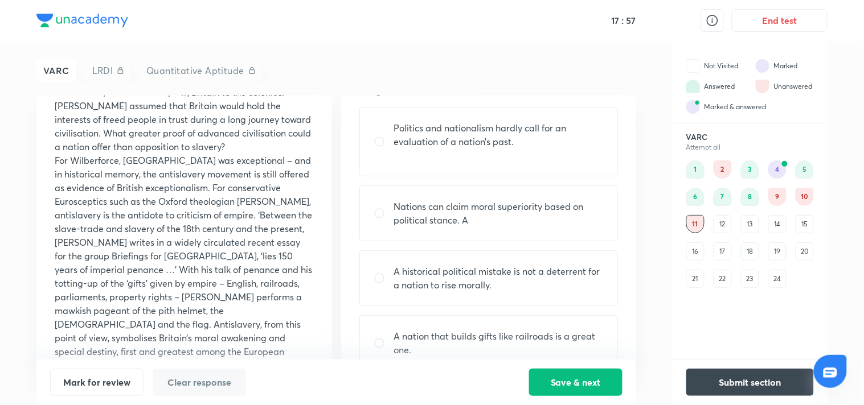
scroll to position [92, 0]
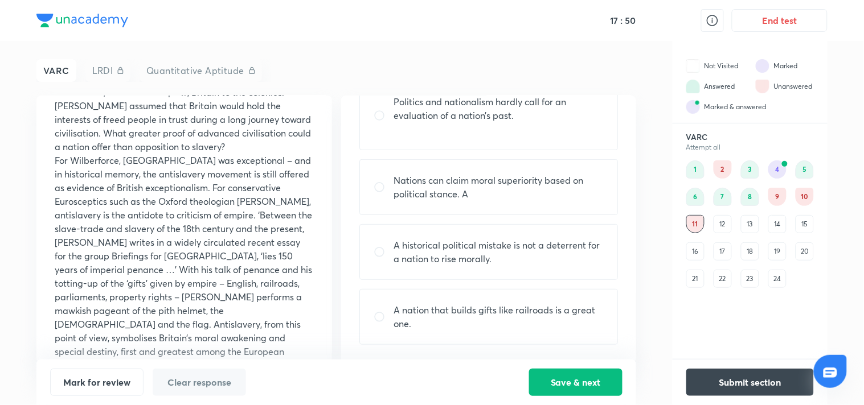
click at [516, 248] on p "A historical political mistake is not a deterrent for a nation to rise morally." at bounding box center [499, 252] width 210 height 27
radio input "true"
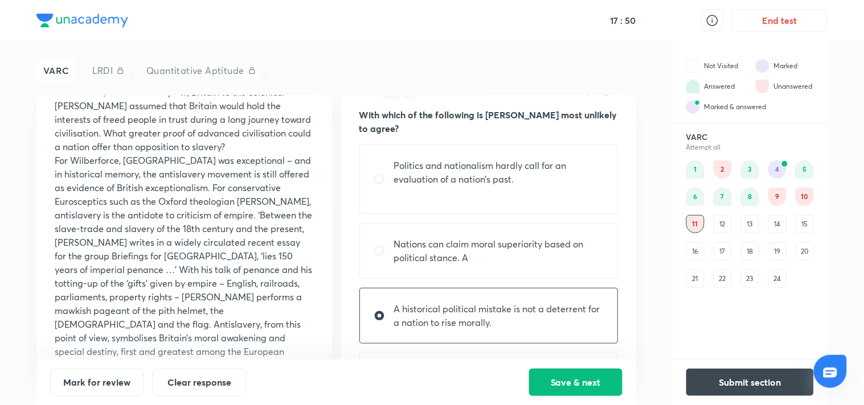
scroll to position [0, 0]
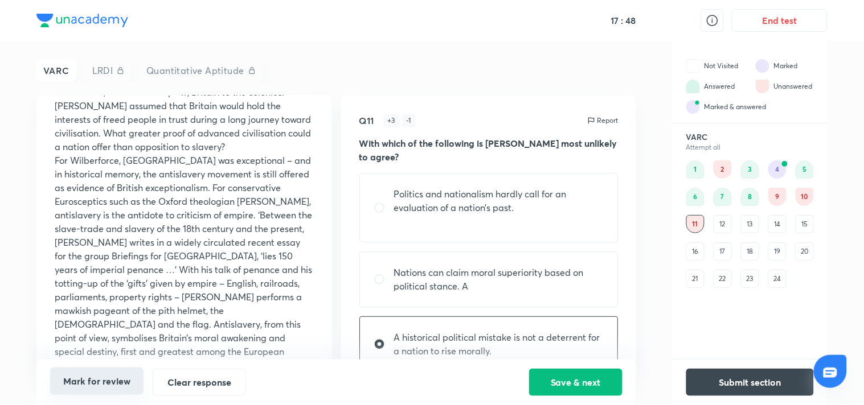
drag, startPoint x: 101, startPoint y: 386, endPoint x: 140, endPoint y: 384, distance: 39.3
click at [100, 386] on button "Mark for review" at bounding box center [96, 381] width 93 height 27
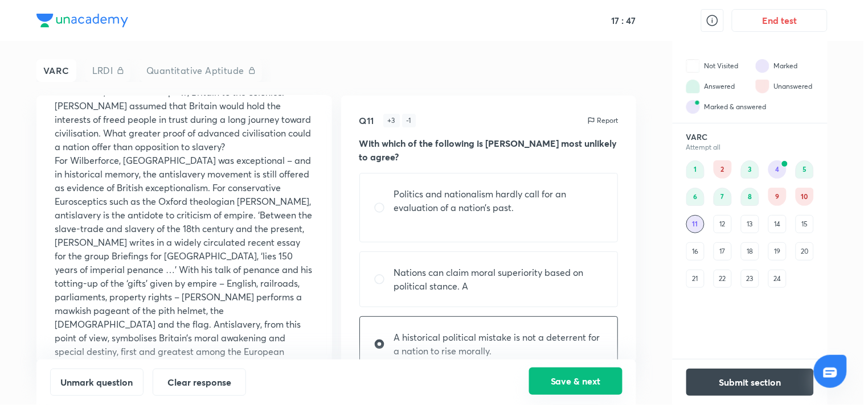
click at [593, 385] on button "Save & next" at bounding box center [575, 381] width 93 height 27
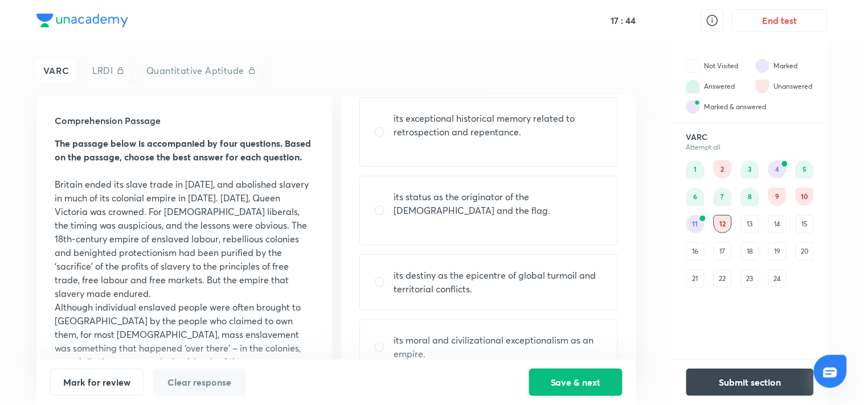
scroll to position [106, 0]
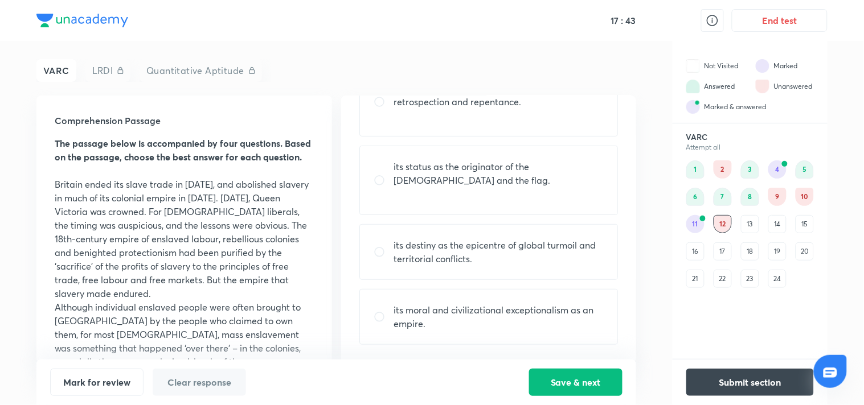
click at [747, 222] on div "13" at bounding box center [750, 224] width 18 height 18
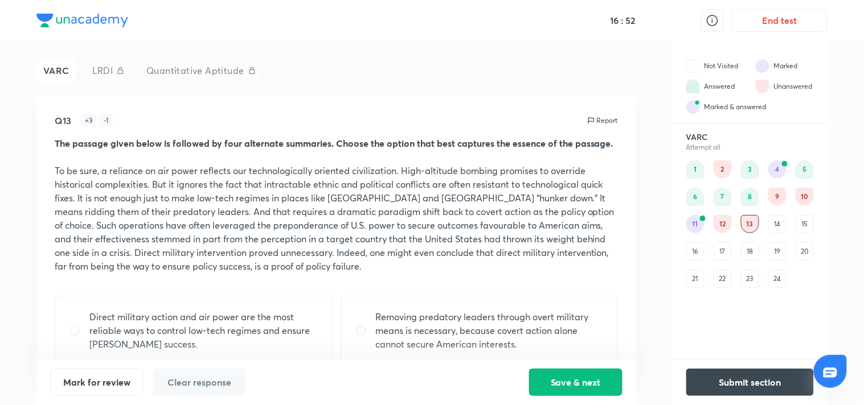
scroll to position [112, 0]
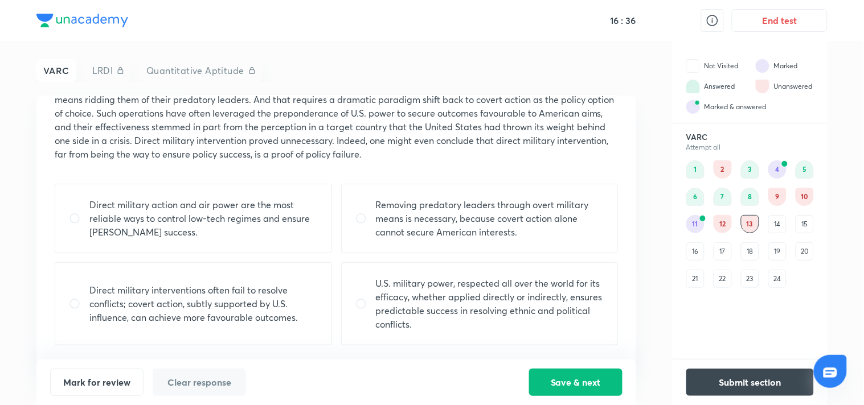
click at [280, 275] on div "Direct military interventions often fail to resolve conflicts; covert action, s…" at bounding box center [193, 303] width 277 height 83
radio input "true"
click at [613, 378] on button "Save & next" at bounding box center [575, 381] width 93 height 27
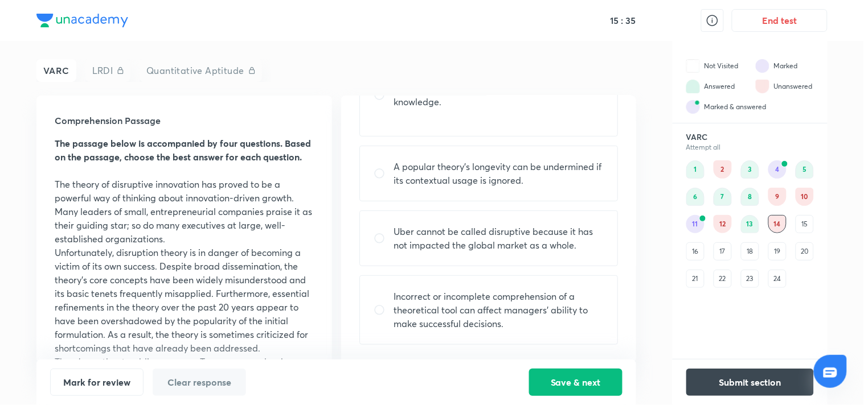
scroll to position [0, 0]
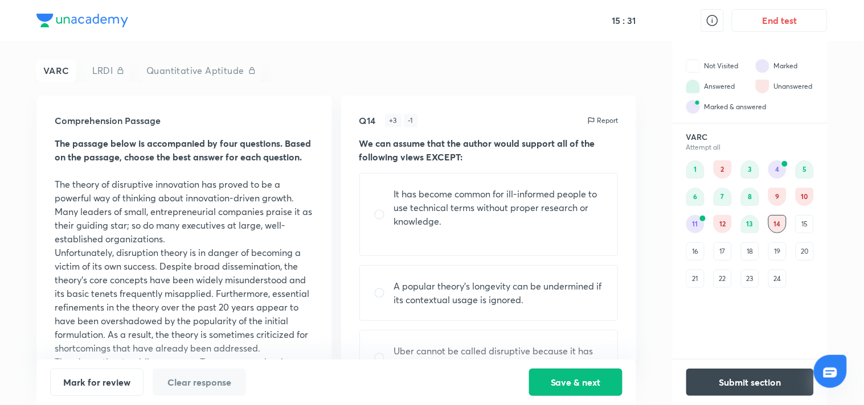
click at [809, 229] on div "15" at bounding box center [804, 224] width 18 height 18
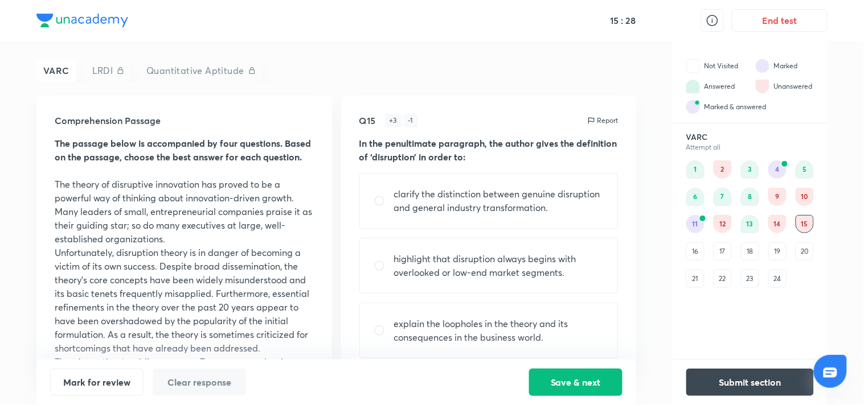
click at [704, 260] on div "1 2 3 4 5 6 7 8 9 10 11 12 13 14 15 16 17 18 19 20 21 22 23 24" at bounding box center [750, 225] width 128 height 128
click at [691, 246] on div "16" at bounding box center [695, 252] width 18 height 18
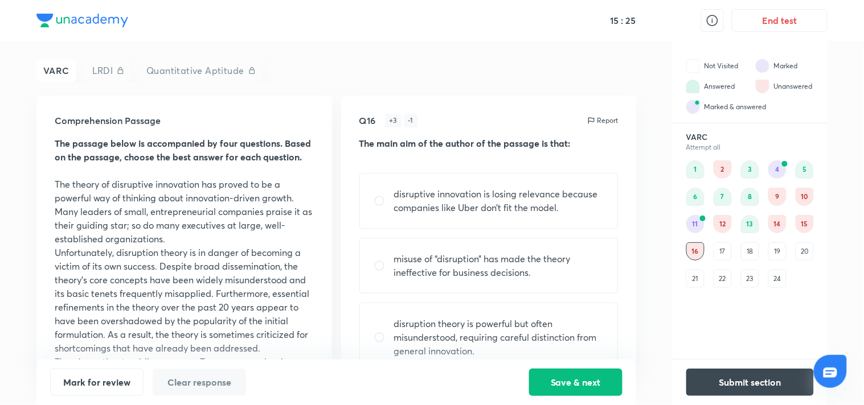
click at [714, 249] on div "17" at bounding box center [722, 252] width 18 height 18
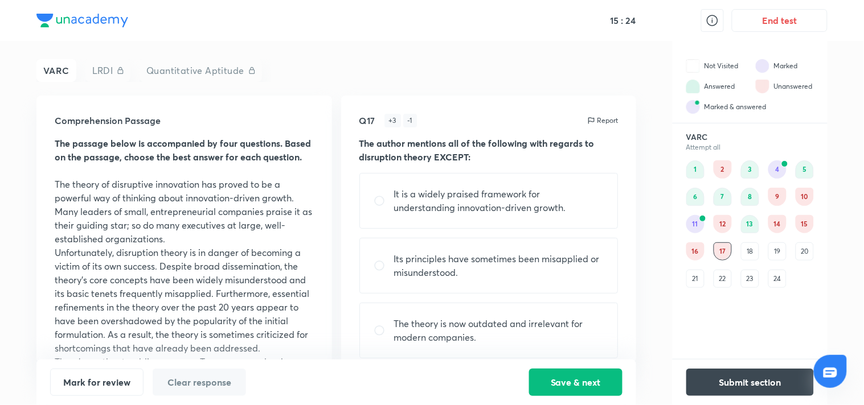
click at [756, 249] on div "18" at bounding box center [750, 252] width 18 height 18
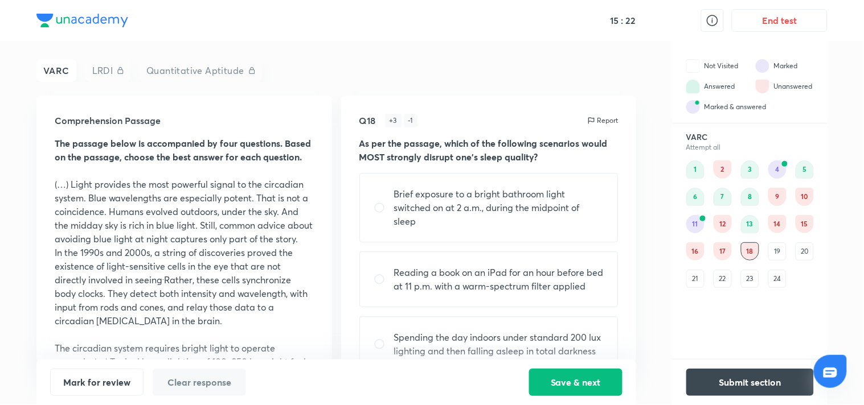
click at [808, 225] on div "15" at bounding box center [804, 224] width 18 height 18
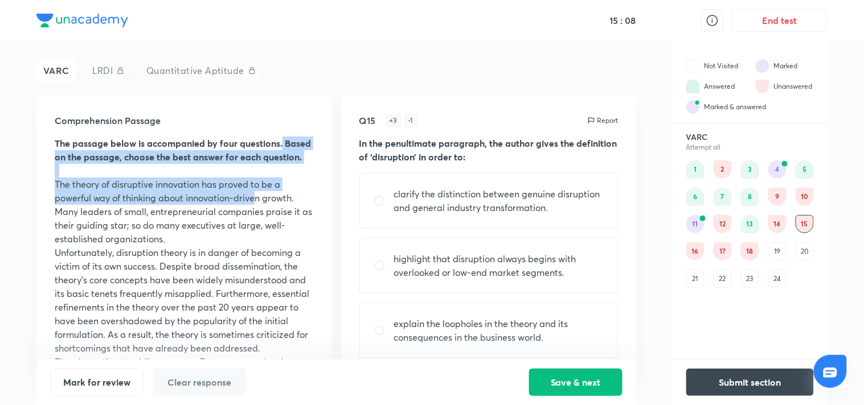
drag, startPoint x: 326, startPoint y: 145, endPoint x: 254, endPoint y: 207, distance: 94.8
click at [254, 207] on div "Comprehension Passage The passage below is accompanied by four questions. Based…" at bounding box center [183, 230] width 295 height 268
click at [323, 140] on div "Comprehension Passage The passage below is accompanied by four questions. Based…" at bounding box center [183, 230] width 295 height 268
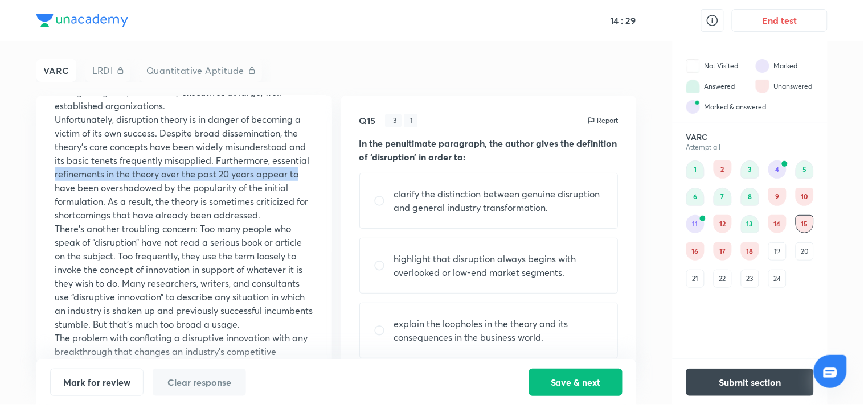
drag, startPoint x: 325, startPoint y: 176, endPoint x: 325, endPoint y: 186, distance: 9.1
click at [325, 186] on div "Comprehension Passage The passage below is accompanied by four questions. Based…" at bounding box center [183, 230] width 295 height 268
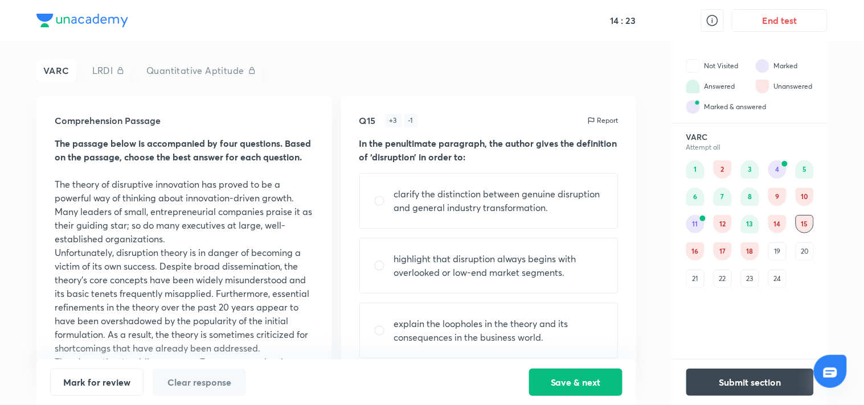
click at [280, 209] on p "The theory of disruptive innovation has proved to be a powerful way of thinking…" at bounding box center [184, 212] width 259 height 68
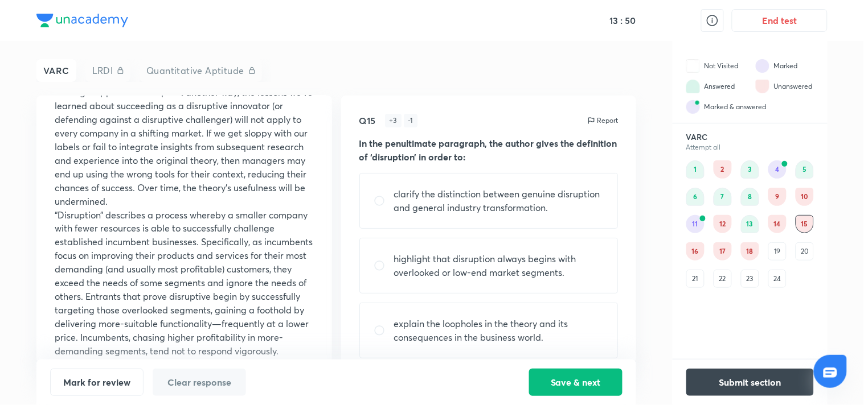
scroll to position [428, 0]
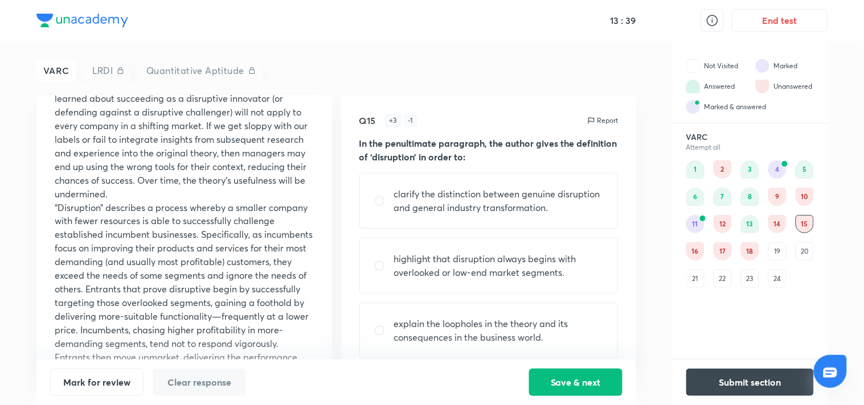
click at [533, 196] on p "clarify the distinction between genuine disruption and general industry transfo…" at bounding box center [499, 200] width 210 height 27
radio input "true"
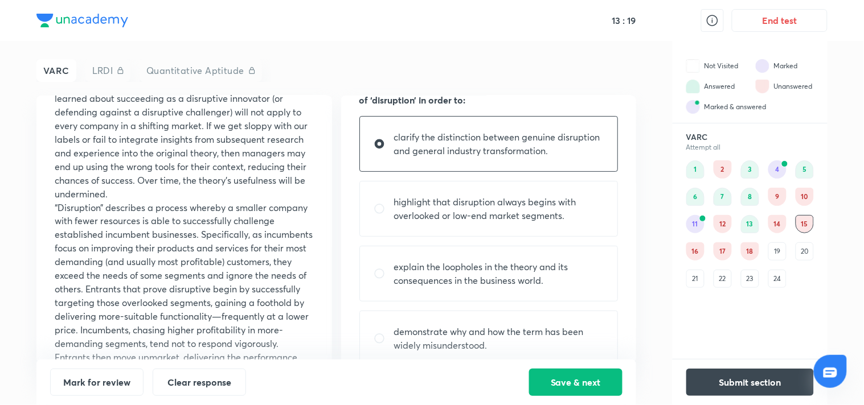
scroll to position [79, 0]
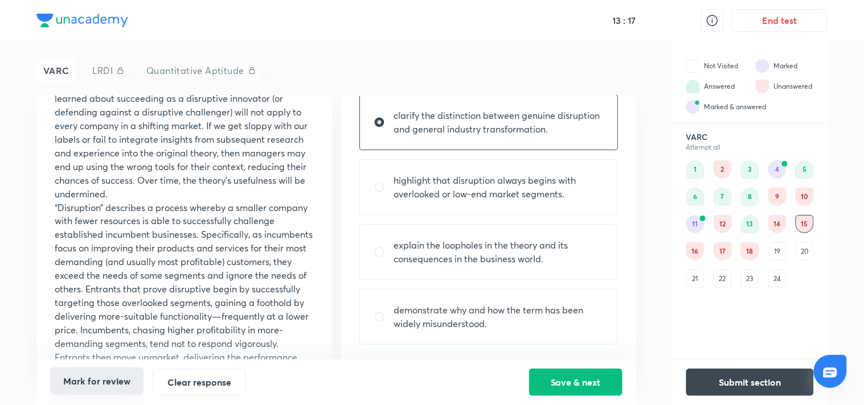
click at [102, 390] on button "Mark for review" at bounding box center [96, 381] width 93 height 27
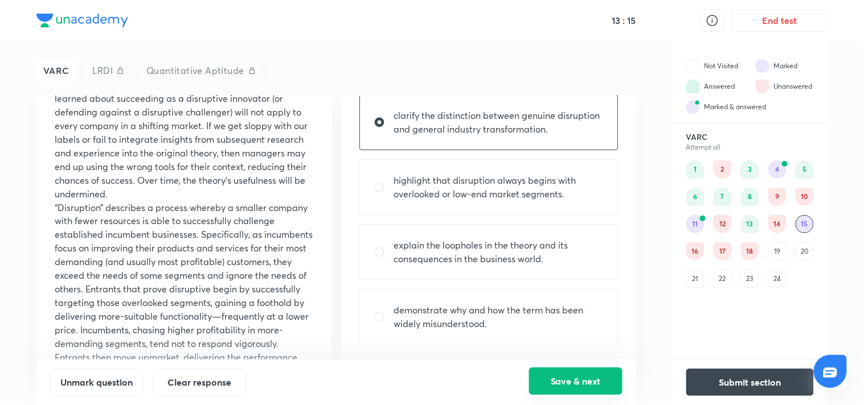
click at [561, 379] on button "Save & next" at bounding box center [575, 381] width 93 height 27
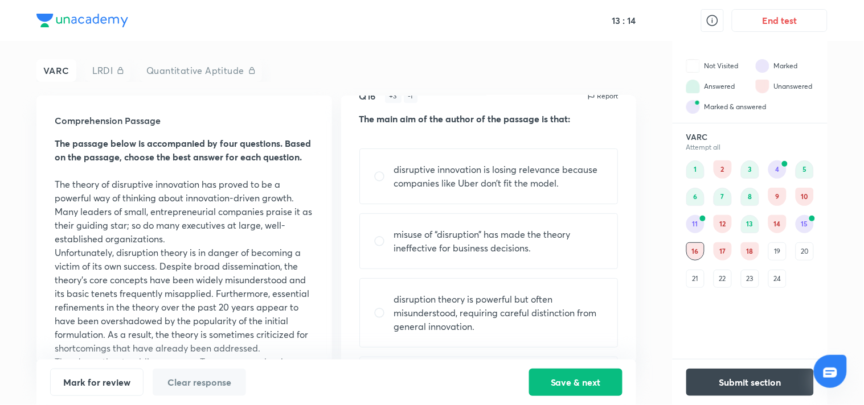
scroll to position [0, 0]
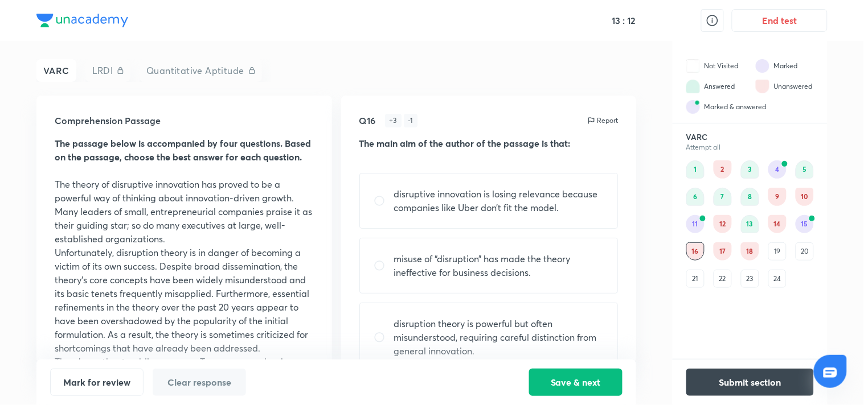
click at [773, 218] on div "14" at bounding box center [777, 224] width 18 height 18
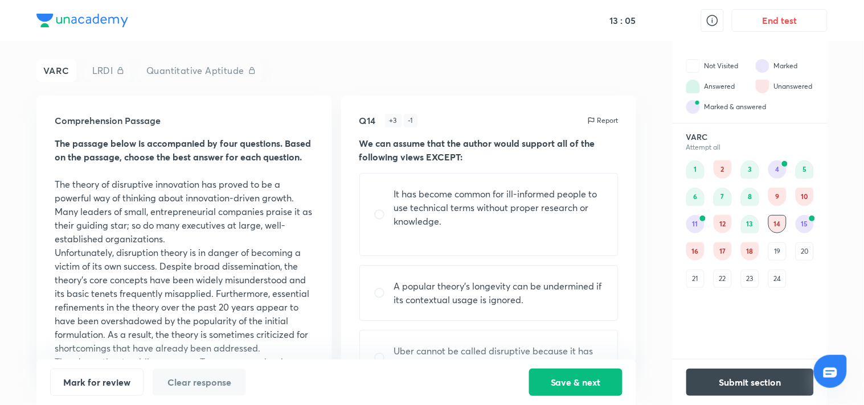
click at [726, 226] on div "12" at bounding box center [722, 224] width 18 height 18
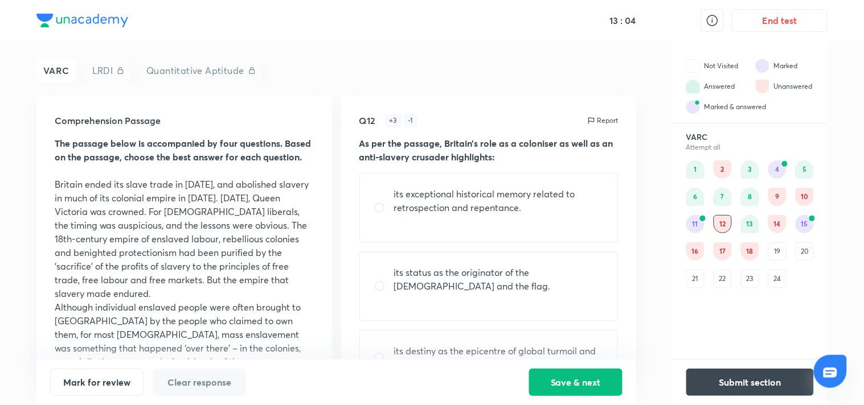
click at [776, 224] on div "14" at bounding box center [777, 224] width 18 height 18
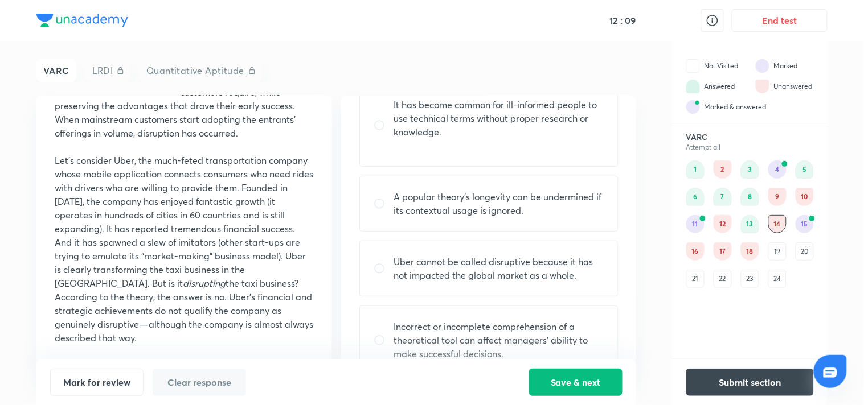
scroll to position [120, 0]
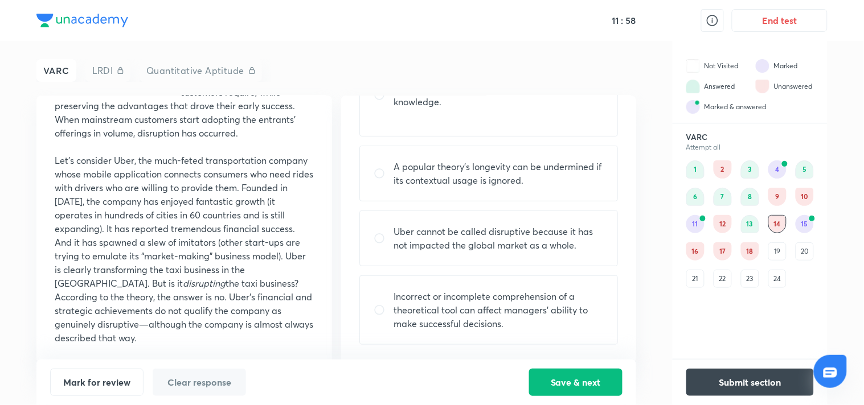
click at [479, 183] on p "A popular theory’s longevity can be undermined if its contextual usage is ignor…" at bounding box center [499, 173] width 210 height 27
radio input "true"
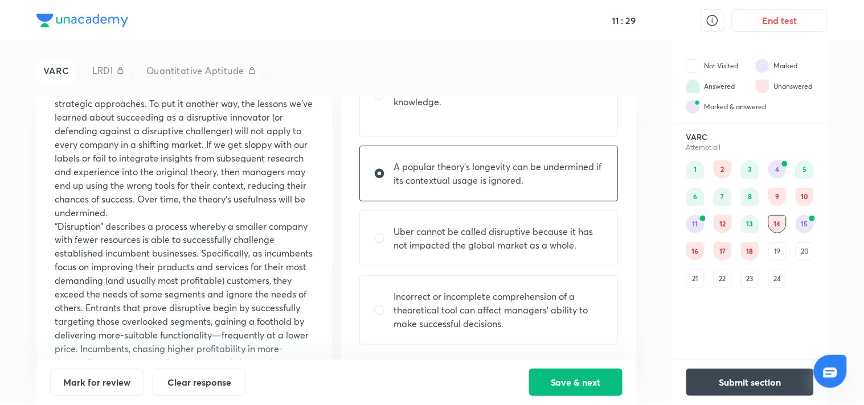
scroll to position [414, 0]
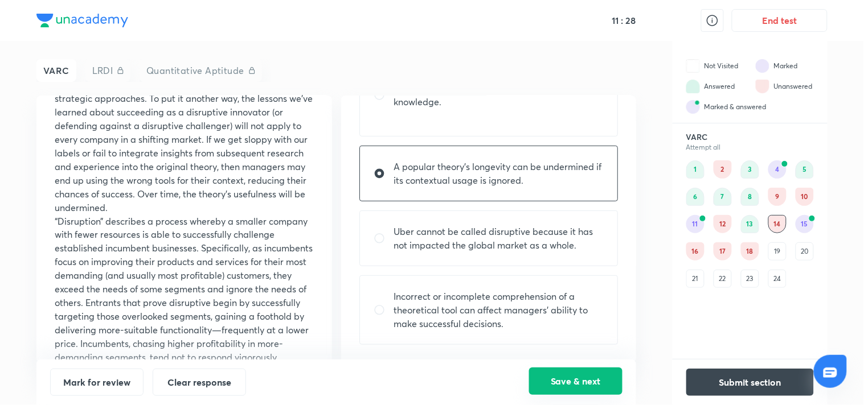
click at [582, 379] on button "Save & next" at bounding box center [575, 381] width 93 height 27
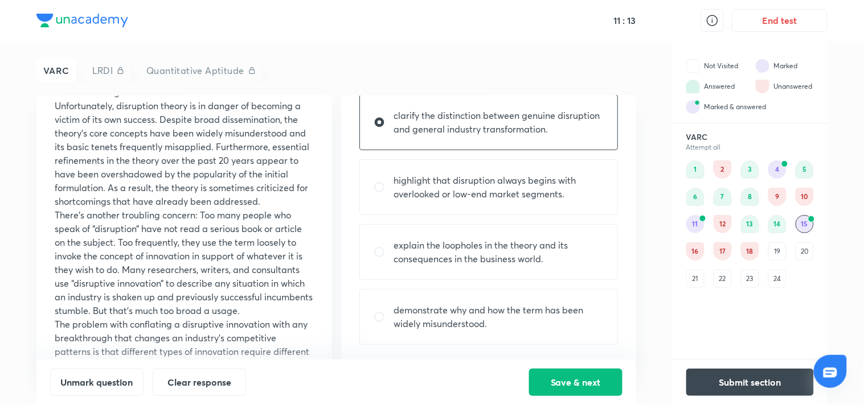
scroll to position [150, 0]
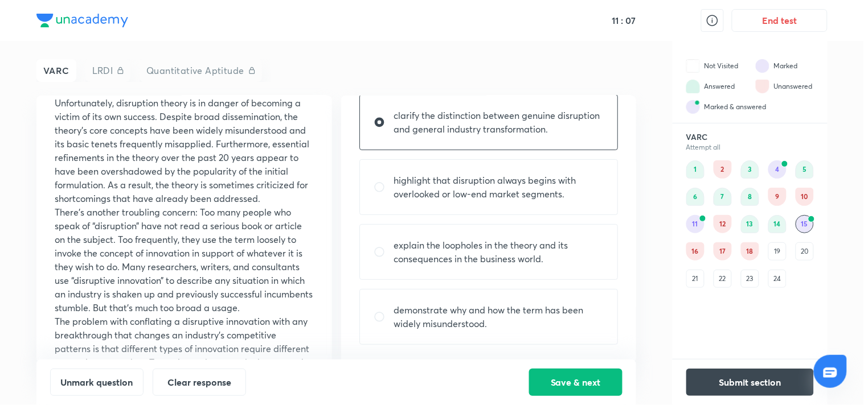
click at [441, 322] on p "demonstrate why and how the term has been widely misunderstood." at bounding box center [499, 316] width 210 height 27
radio input "false"
radio input "true"
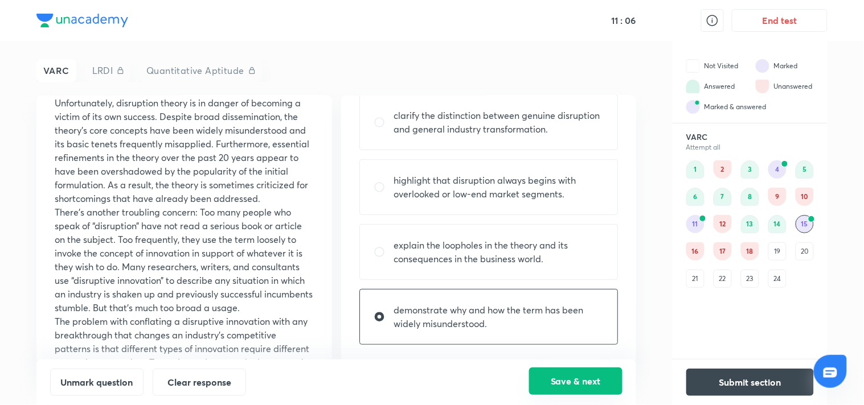
click at [576, 377] on button "Save & next" at bounding box center [575, 381] width 93 height 27
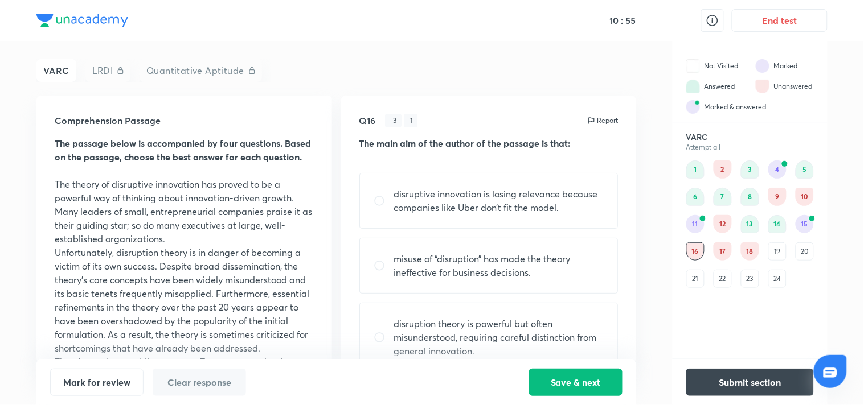
scroll to position [92, 0]
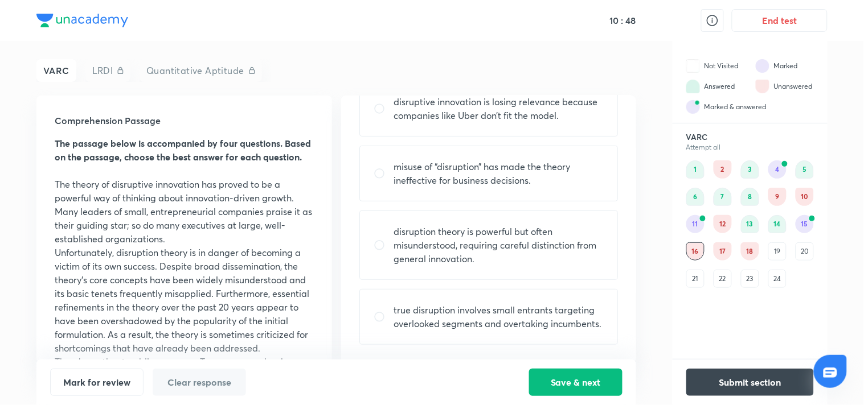
click at [422, 178] on p "misuse of “disruption” has made the theory ineffective for business decisions." at bounding box center [499, 173] width 210 height 27
radio input "true"
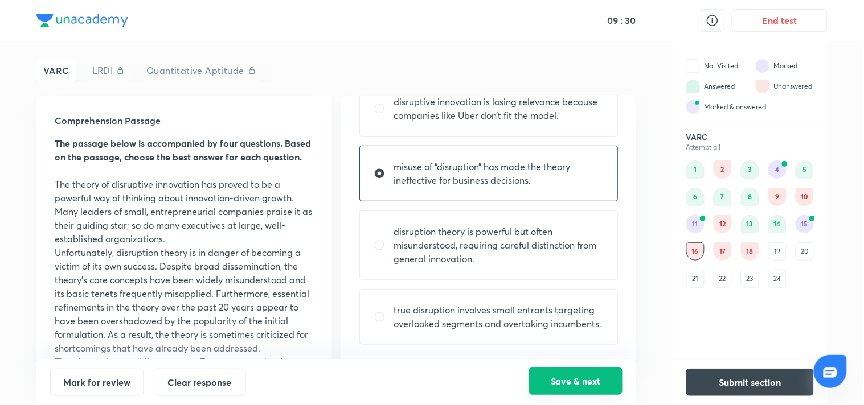
click at [566, 377] on button "Save & next" at bounding box center [575, 381] width 93 height 27
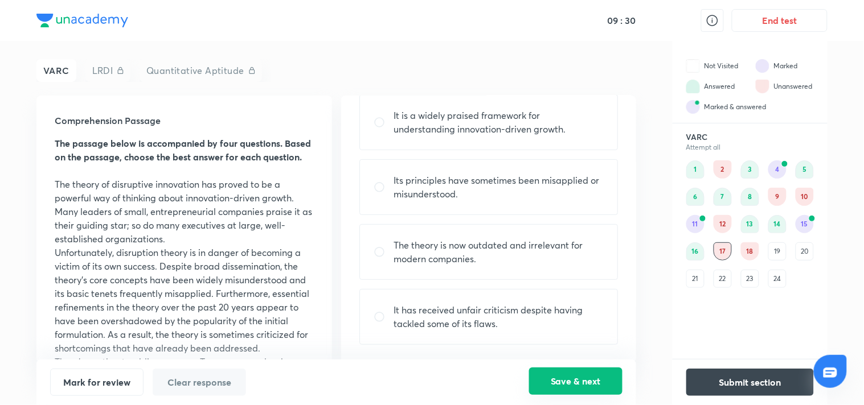
scroll to position [79, 0]
click at [692, 257] on div "16" at bounding box center [695, 252] width 18 height 18
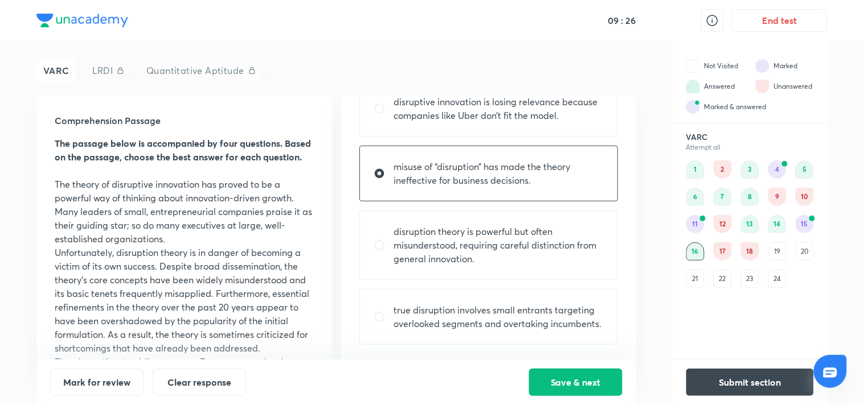
scroll to position [0, 0]
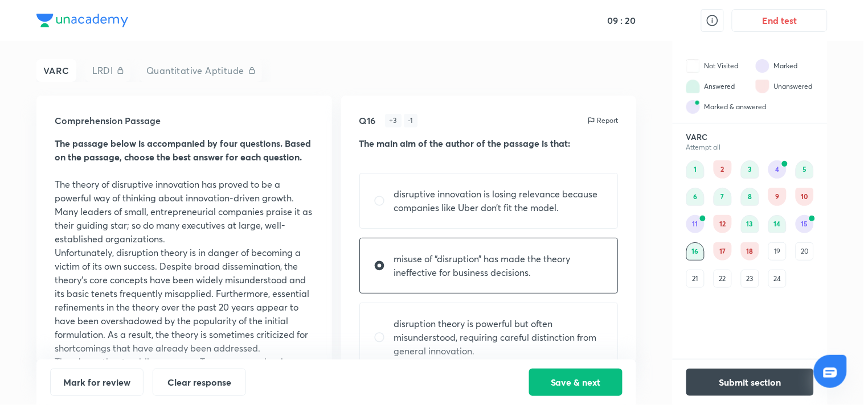
click at [724, 253] on div "17" at bounding box center [722, 252] width 18 height 18
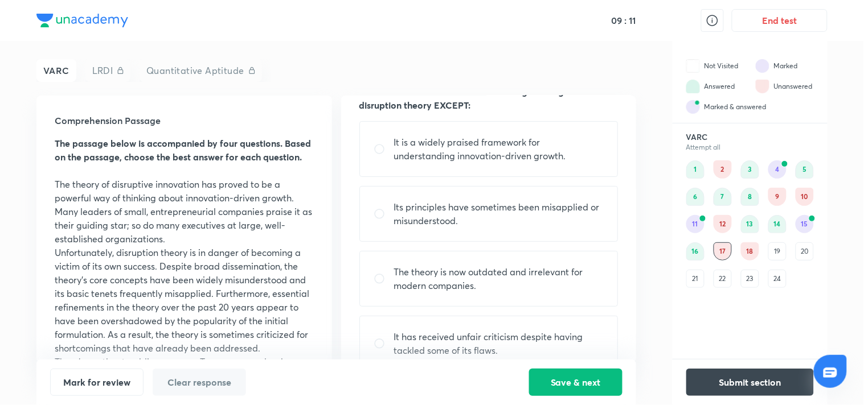
scroll to position [79, 0]
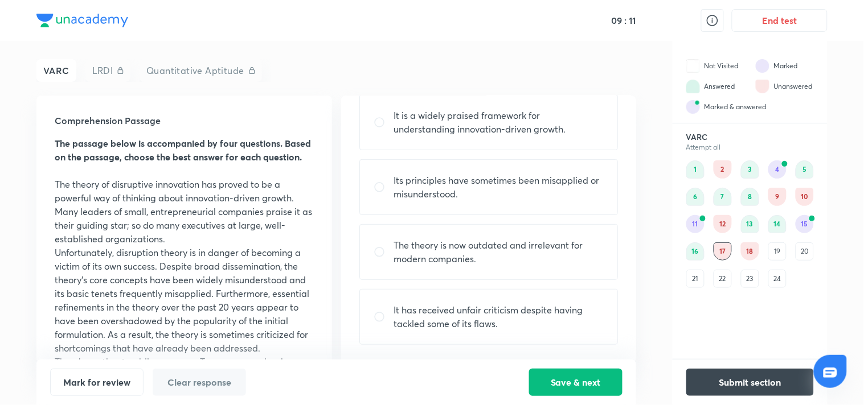
click at [486, 253] on p "The theory is now outdated and irrelevant for modern companies." at bounding box center [499, 252] width 210 height 27
radio input "true"
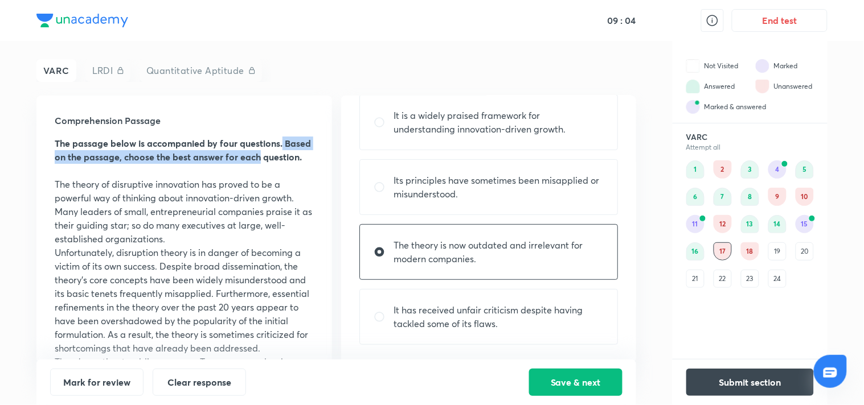
drag, startPoint x: 332, startPoint y: 131, endPoint x: 332, endPoint y: 151, distance: 20.5
click at [332, 151] on div "Comprehension Passage The passage below is accompanied by four questions. Based…" at bounding box center [335, 230] width 599 height 268
click at [258, 157] on strong "The passage below is accompanied by four questions. Based on the passage, choos…" at bounding box center [183, 150] width 256 height 26
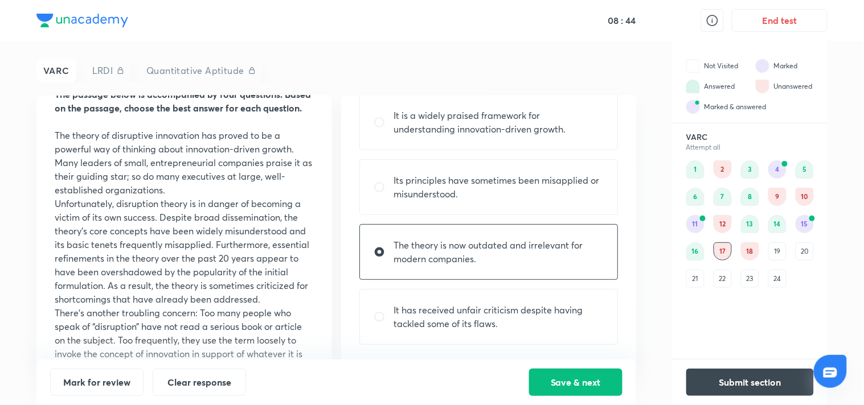
scroll to position [15, 0]
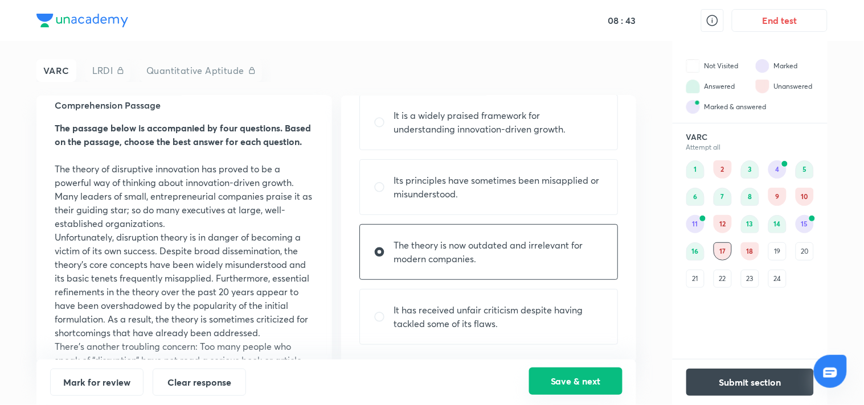
click at [548, 376] on button "Save & next" at bounding box center [575, 381] width 93 height 27
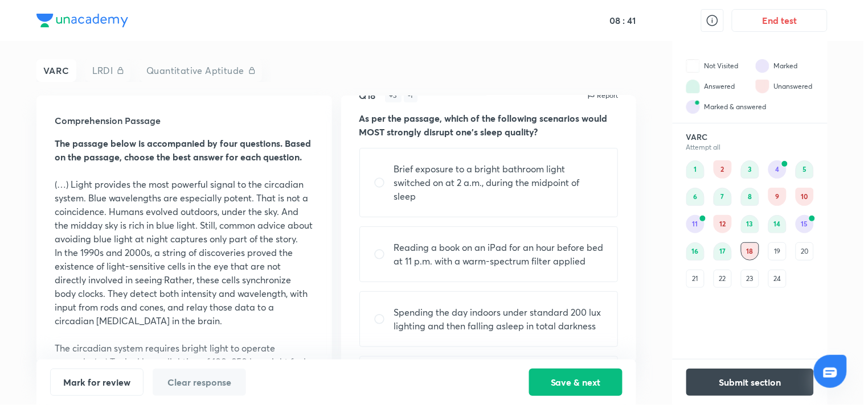
scroll to position [0, 0]
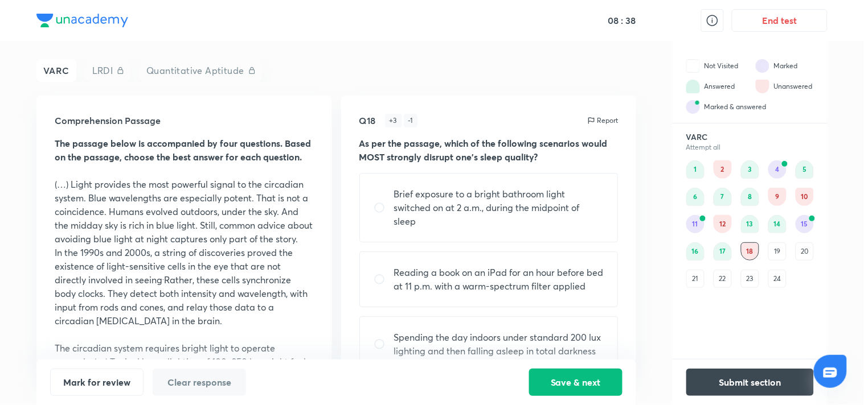
click at [783, 256] on div "19" at bounding box center [777, 252] width 18 height 18
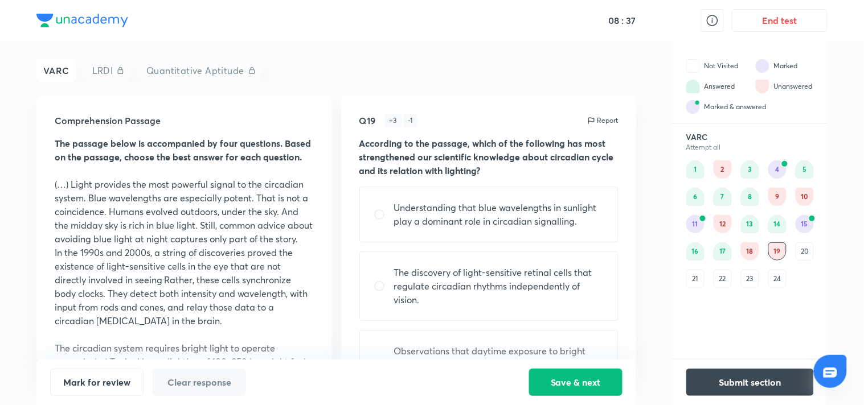
click at [801, 254] on div "20" at bounding box center [804, 252] width 18 height 18
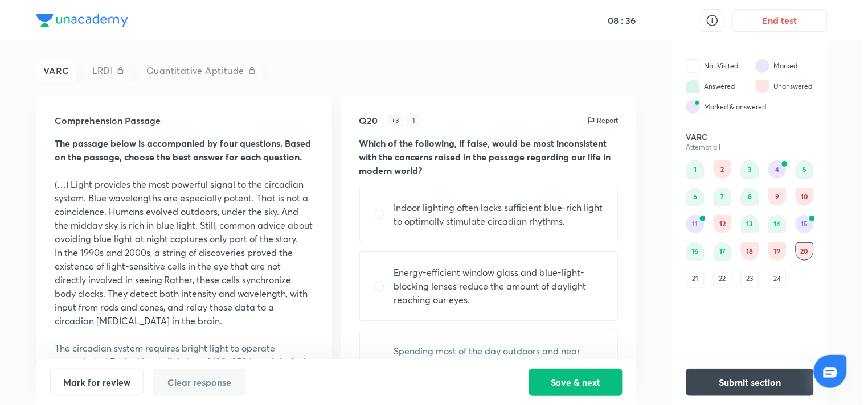
click at [696, 281] on div "21" at bounding box center [695, 279] width 18 height 18
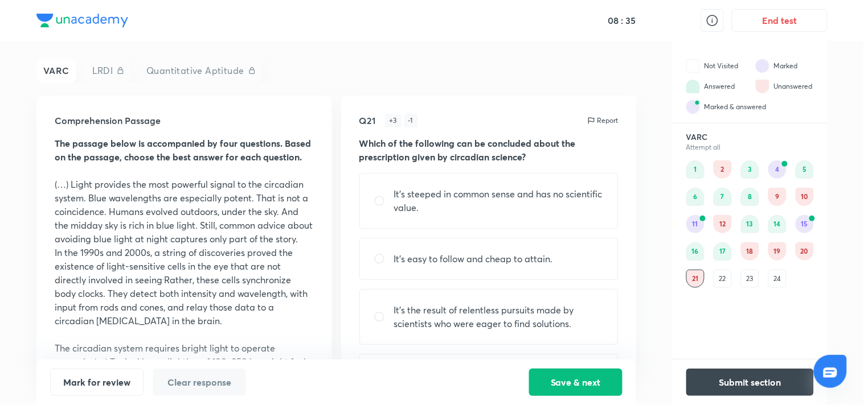
click at [722, 273] on div "22" at bounding box center [722, 279] width 18 height 18
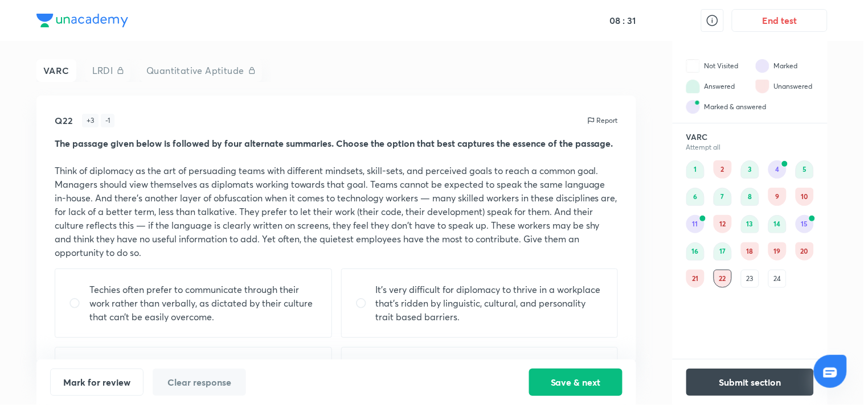
click at [738, 276] on div "1 2 3 4 5 6 7 8 9 10 11 12 13 14 15 16 17 18 19 20 21 22 23 24" at bounding box center [750, 225] width 128 height 128
click at [753, 276] on div "23" at bounding box center [750, 279] width 18 height 18
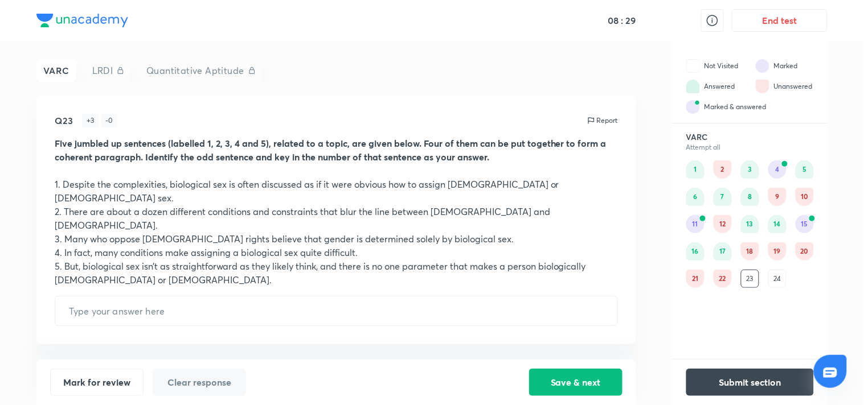
click at [795, 281] on div "1 2 3 4 5 6 7 8 9 10 11 12 13 14 15 16 17 18 19 20 21 22 23 24" at bounding box center [750, 225] width 128 height 128
click at [191, 297] on input "text" at bounding box center [336, 311] width 562 height 29
type input "32415"
click at [578, 379] on button "Save & next" at bounding box center [575, 381] width 93 height 27
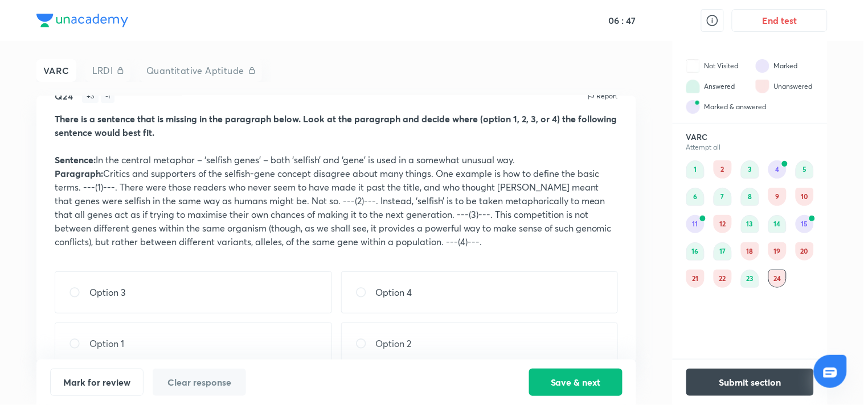
scroll to position [44, 0]
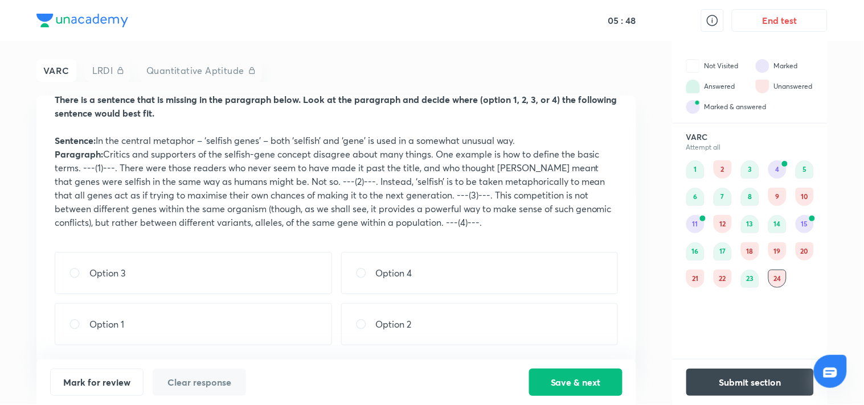
click at [445, 326] on div "Option 2" at bounding box center [479, 324] width 277 height 42
radio input "true"
click at [573, 379] on button "Save & next" at bounding box center [575, 381] width 93 height 27
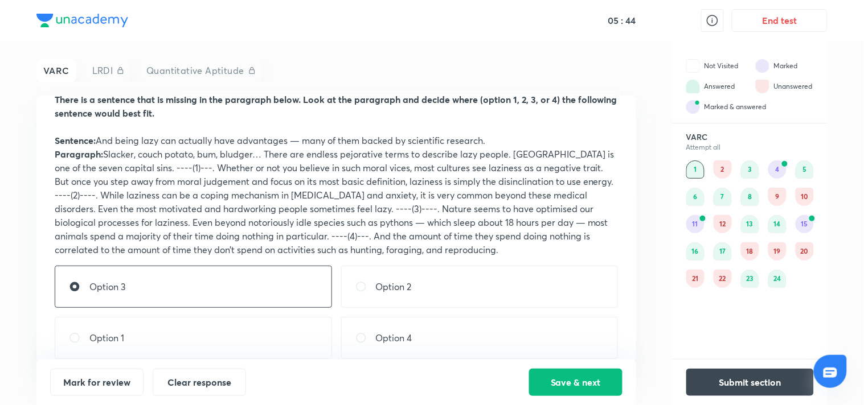
click at [746, 248] on div "18" at bounding box center [750, 252] width 18 height 18
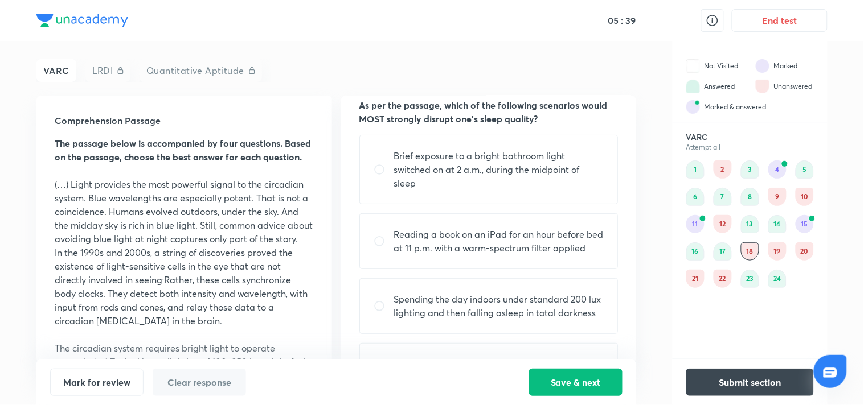
scroll to position [0, 0]
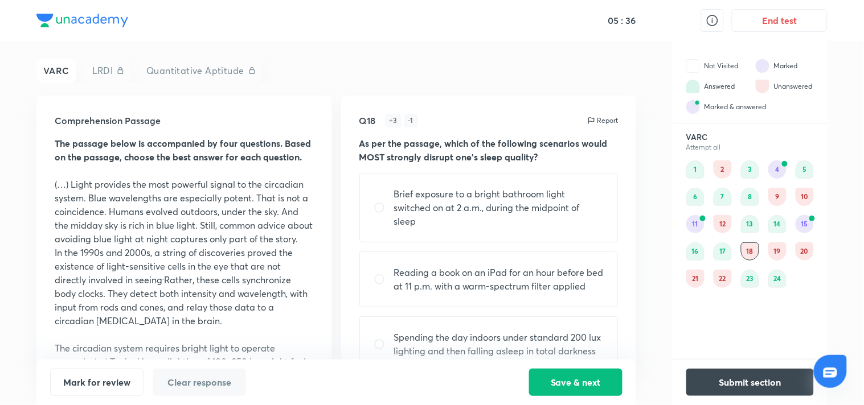
click at [772, 247] on div "19" at bounding box center [777, 252] width 18 height 18
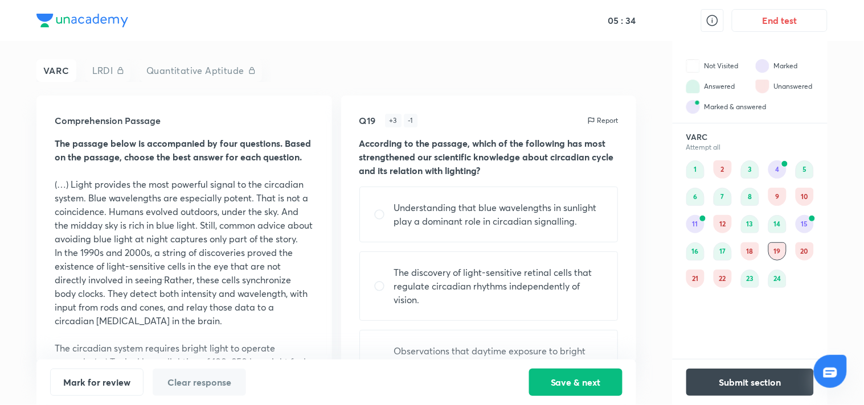
click at [850, 260] on div "05 : 34 End test VARC LRDI Quantitative Aptitude Comprehension Passage The pass…" at bounding box center [432, 202] width 864 height 405
click at [803, 257] on div "20" at bounding box center [804, 252] width 18 height 18
click at [692, 280] on div "21" at bounding box center [695, 279] width 18 height 18
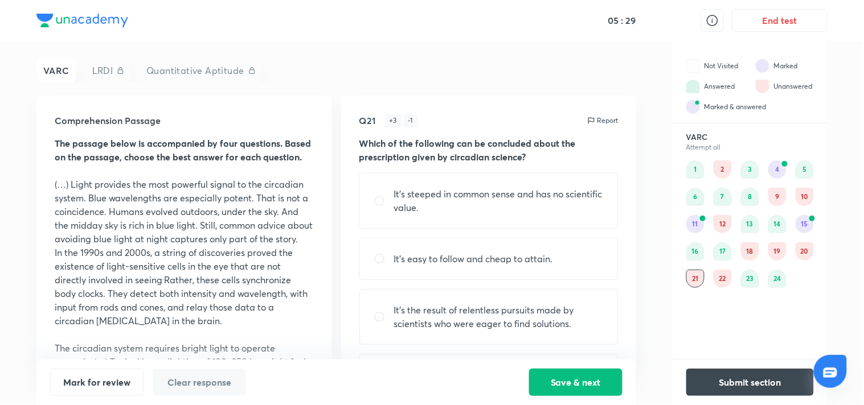
click at [724, 278] on div "22" at bounding box center [722, 279] width 18 height 18
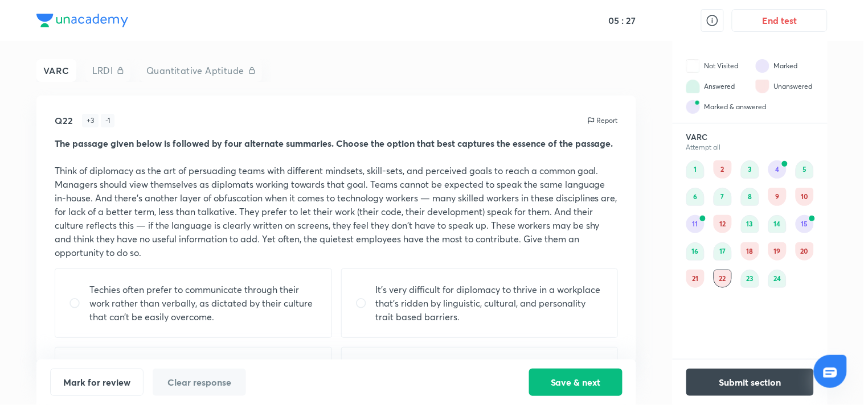
click at [755, 257] on div "18" at bounding box center [750, 252] width 18 height 18
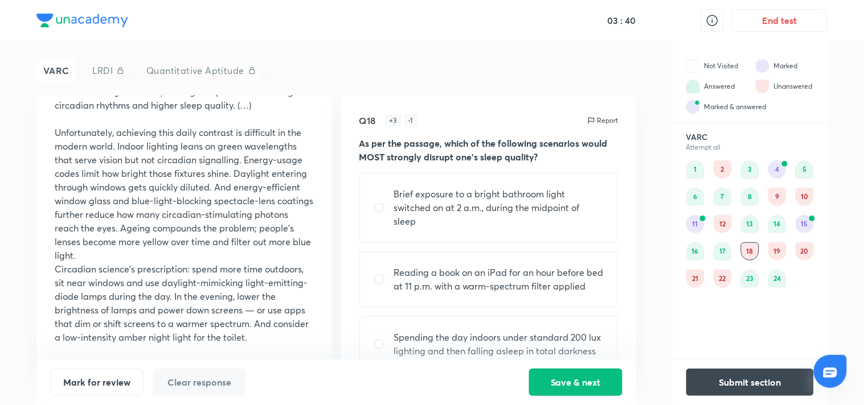
click at [538, 203] on p "Brief exposure to a bright bathroom light switched on at 2 a.m., during the mid…" at bounding box center [499, 207] width 210 height 41
radio input "true"
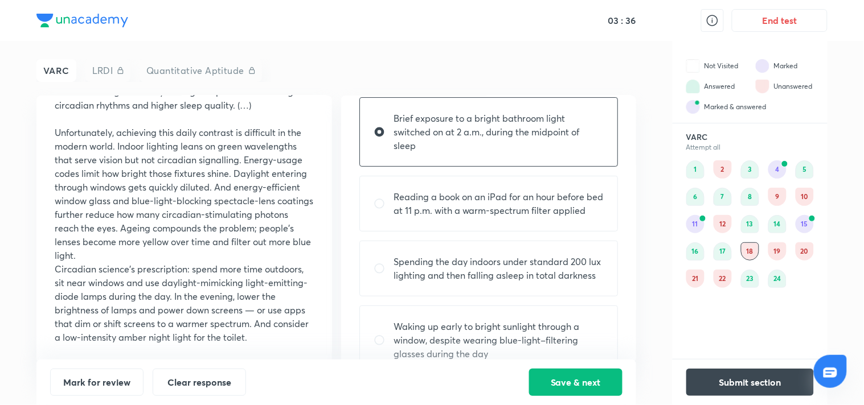
scroll to position [106, 0]
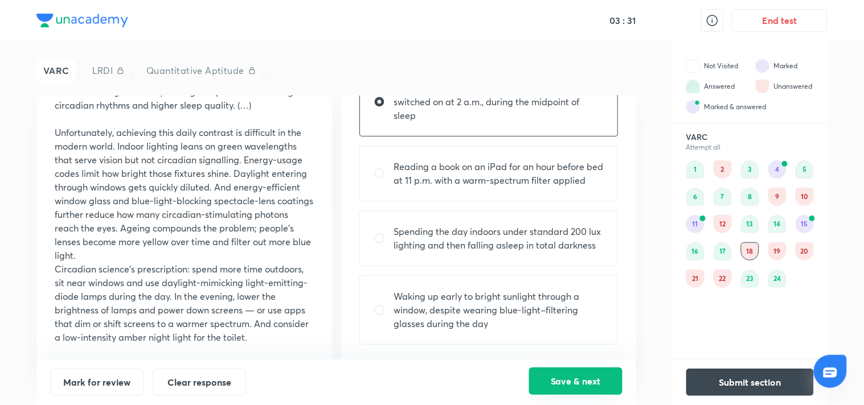
click at [585, 373] on button "Save & next" at bounding box center [575, 381] width 93 height 27
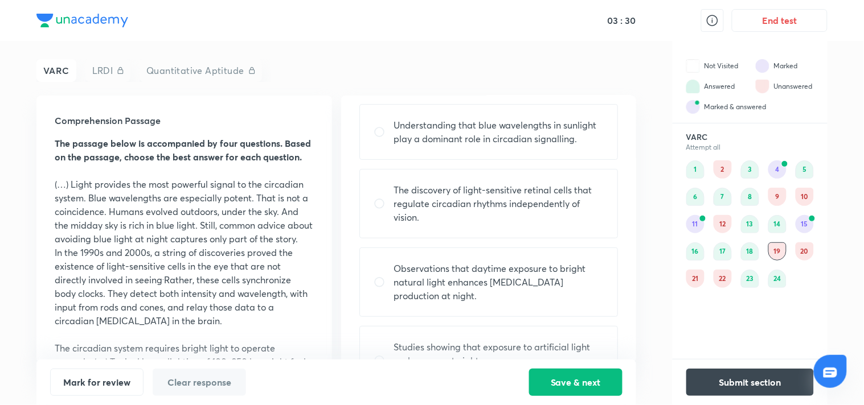
scroll to position [0, 0]
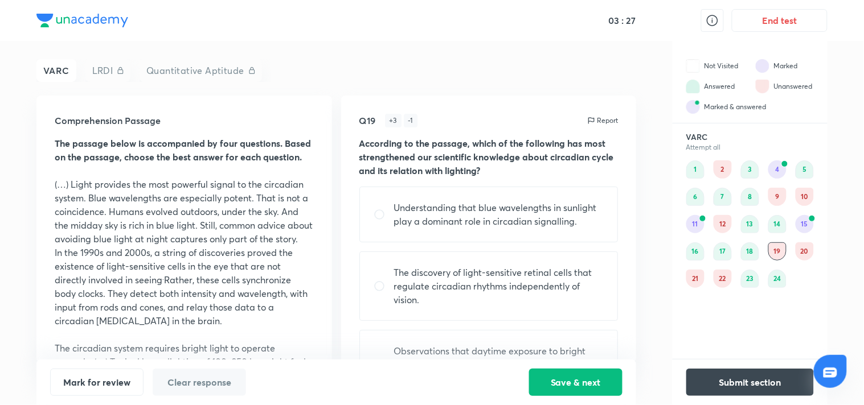
click at [806, 252] on div "20" at bounding box center [804, 252] width 18 height 18
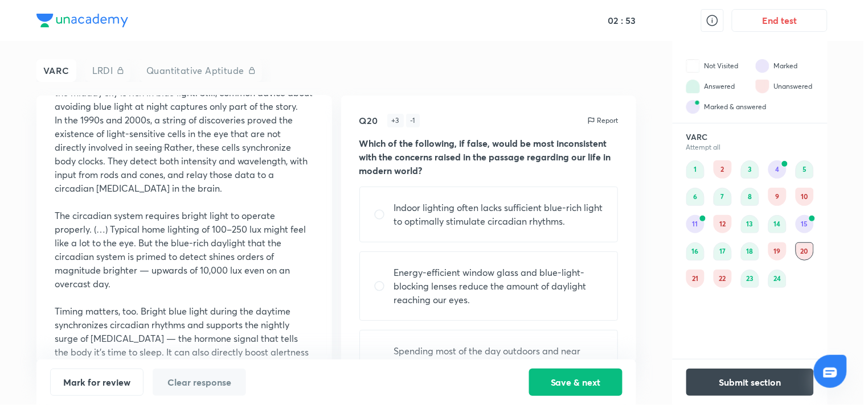
click at [692, 279] on div "21" at bounding box center [695, 279] width 18 height 18
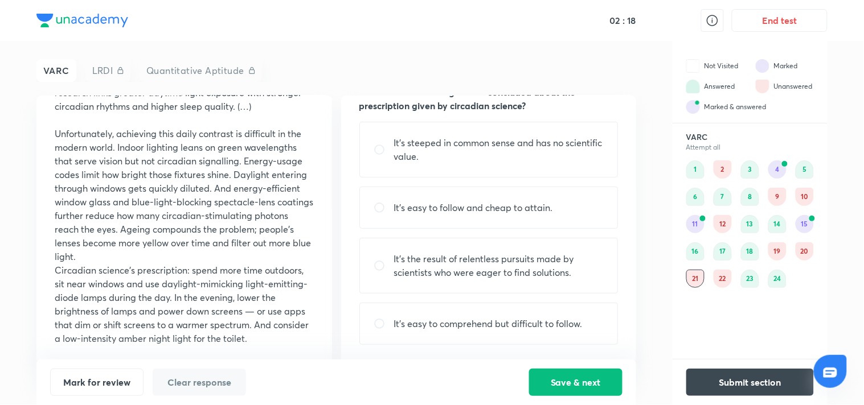
scroll to position [607, 0]
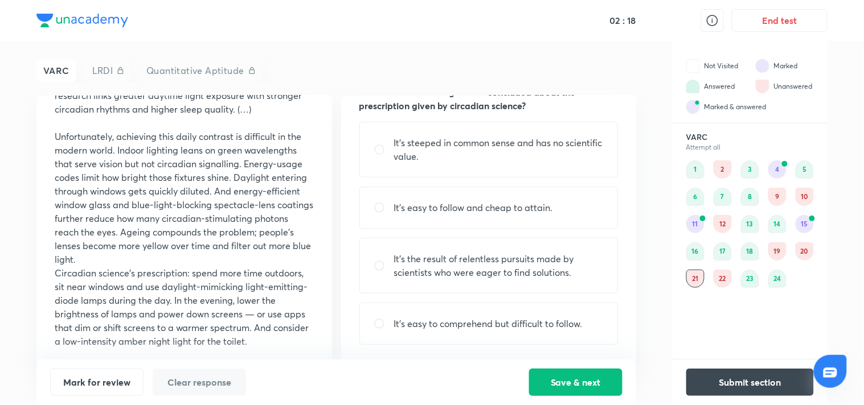
click at [332, 310] on div "Comprehension Passage The passage below is accompanied by four questions. Based…" at bounding box center [335, 230] width 599 height 268
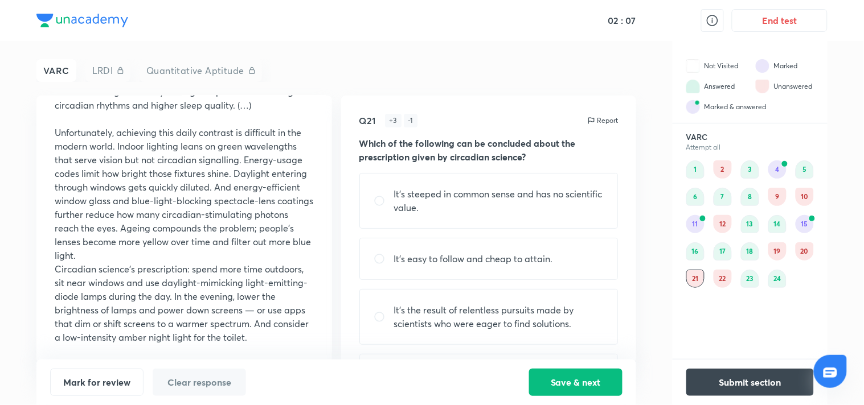
scroll to position [52, 0]
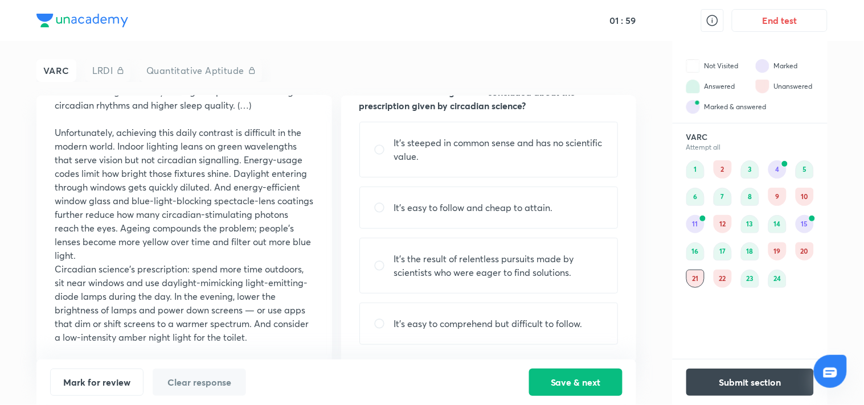
click at [482, 309] on div "It’s easy to comprehend but difficult to follow." at bounding box center [488, 324] width 259 height 42
radio input "true"
click at [560, 383] on button "Save & next" at bounding box center [575, 381] width 93 height 27
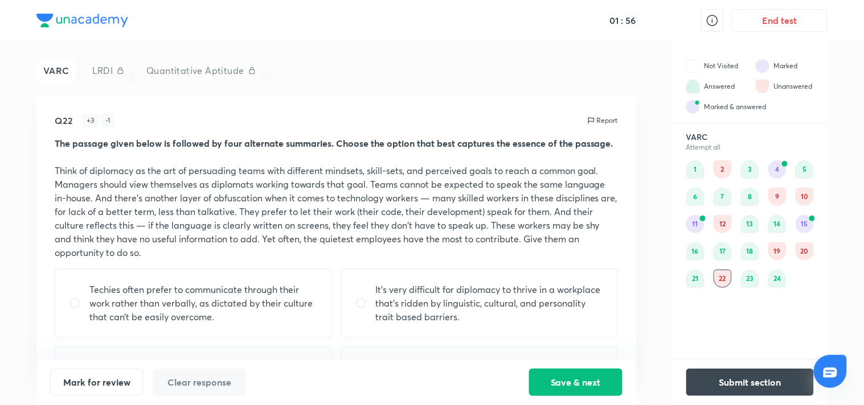
click at [809, 253] on div "20" at bounding box center [804, 252] width 18 height 18
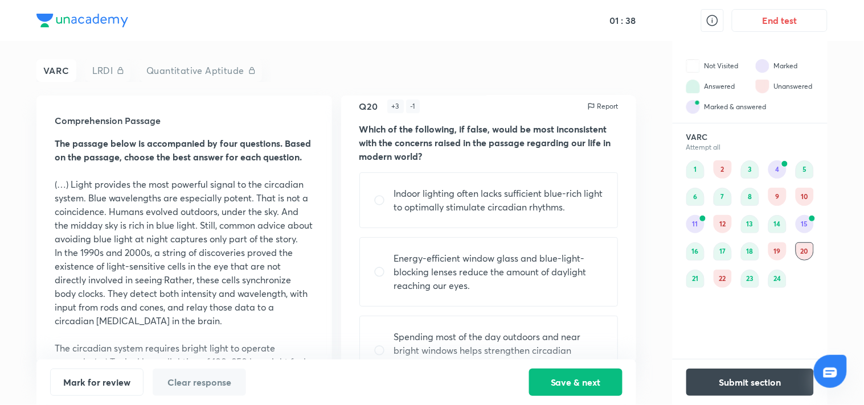
scroll to position [0, 0]
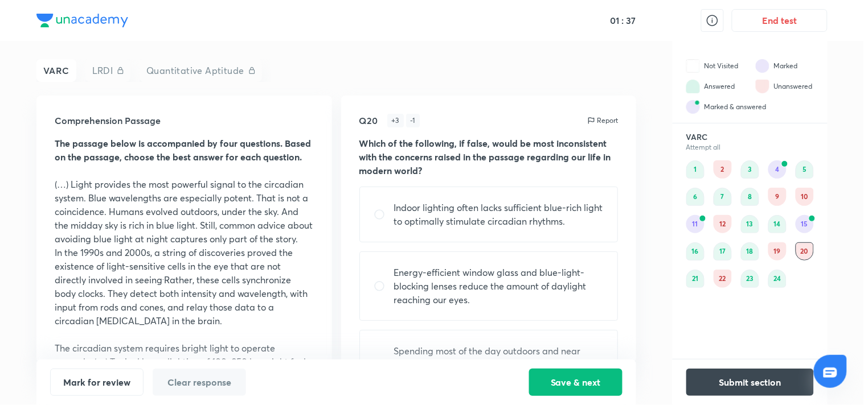
click at [780, 165] on div "4" at bounding box center [777, 170] width 18 height 18
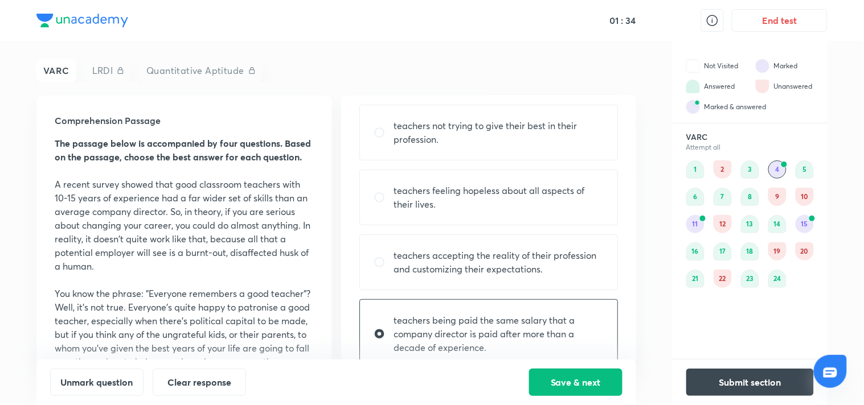
scroll to position [92, 0]
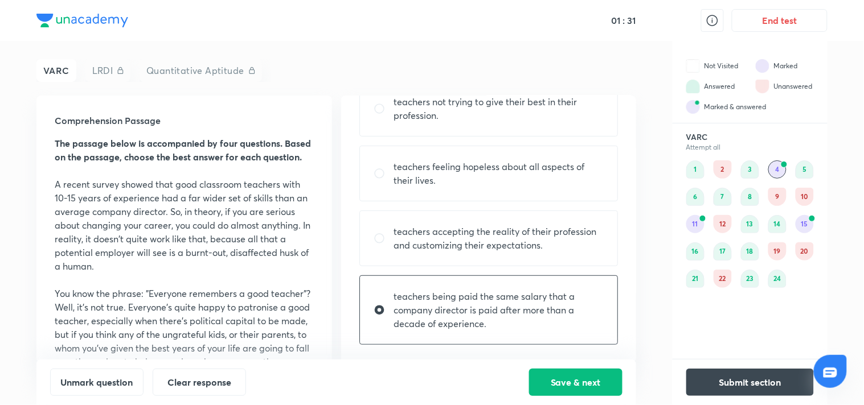
click at [481, 232] on p "teachers accepting the reality of their profession and customizing their expect…" at bounding box center [499, 238] width 210 height 27
radio input "true"
radio input "false"
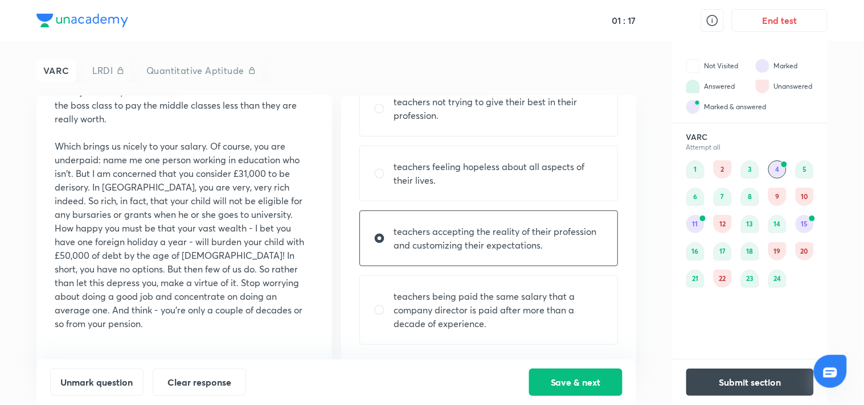
scroll to position [598, 0]
click at [553, 376] on button "Save & next" at bounding box center [575, 381] width 93 height 27
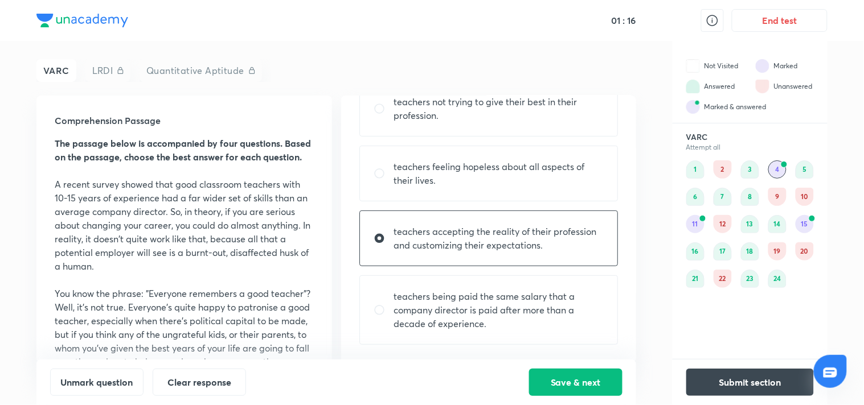
scroll to position [79, 0]
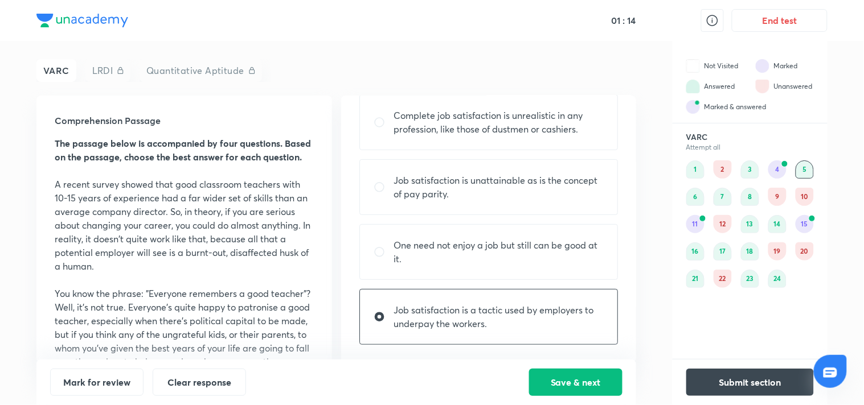
click at [778, 170] on div "4" at bounding box center [777, 170] width 18 height 18
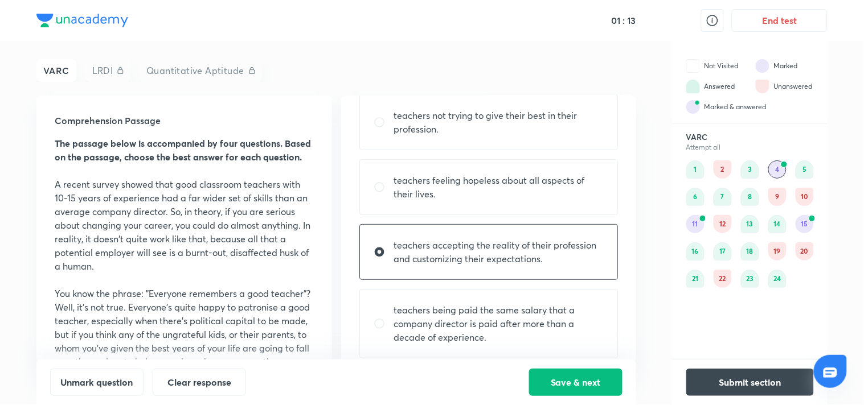
scroll to position [92, 0]
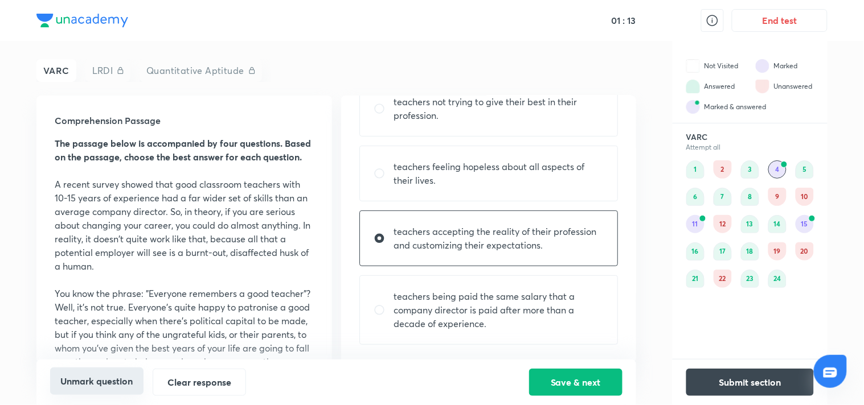
click at [96, 379] on button "Unmark question" at bounding box center [96, 381] width 93 height 27
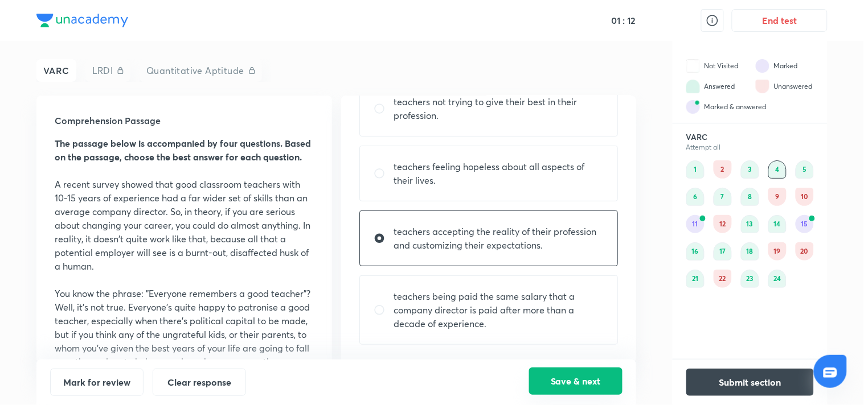
click at [559, 384] on button "Save & next" at bounding box center [575, 381] width 93 height 27
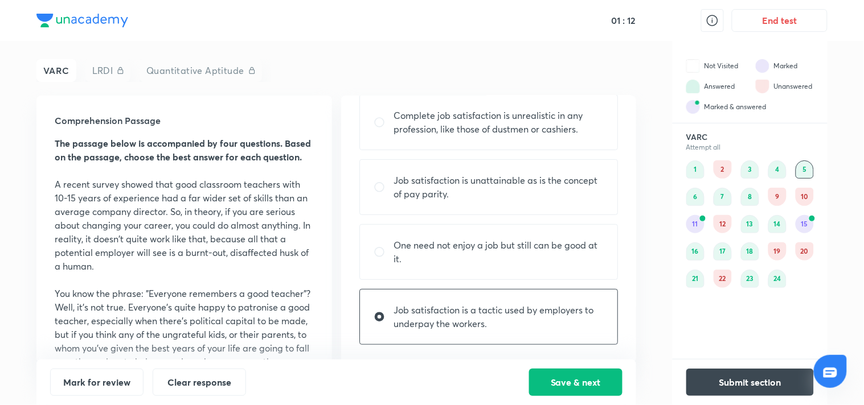
scroll to position [79, 0]
click at [698, 223] on div "11" at bounding box center [695, 224] width 18 height 18
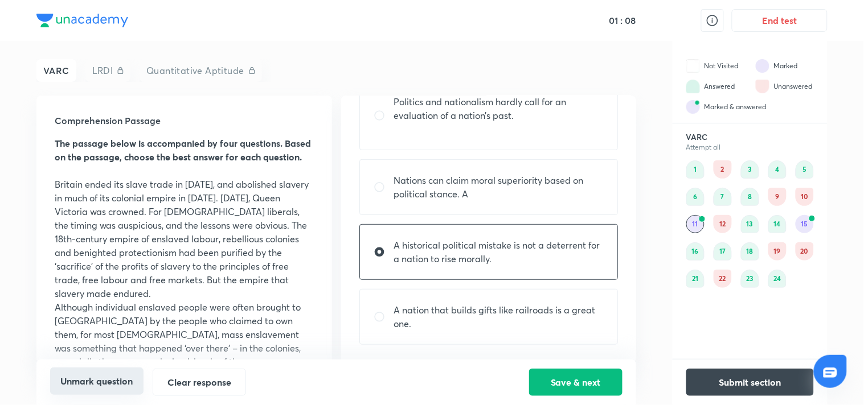
click at [101, 387] on button "Unmark question" at bounding box center [96, 381] width 93 height 27
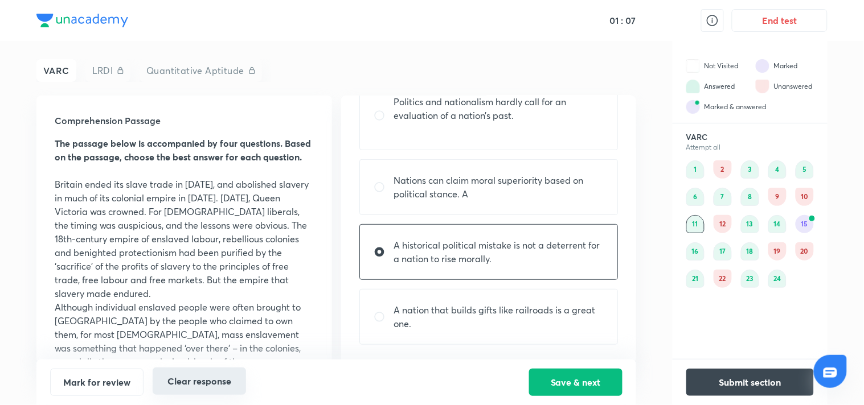
click at [228, 387] on button "Clear response" at bounding box center [199, 381] width 93 height 27
radio input "false"
click at [802, 228] on div "15" at bounding box center [804, 224] width 18 height 18
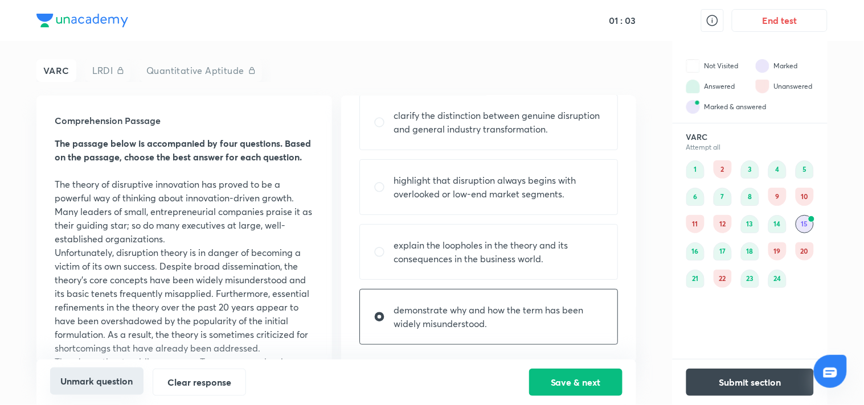
click at [128, 387] on button "Unmark question" at bounding box center [96, 381] width 93 height 27
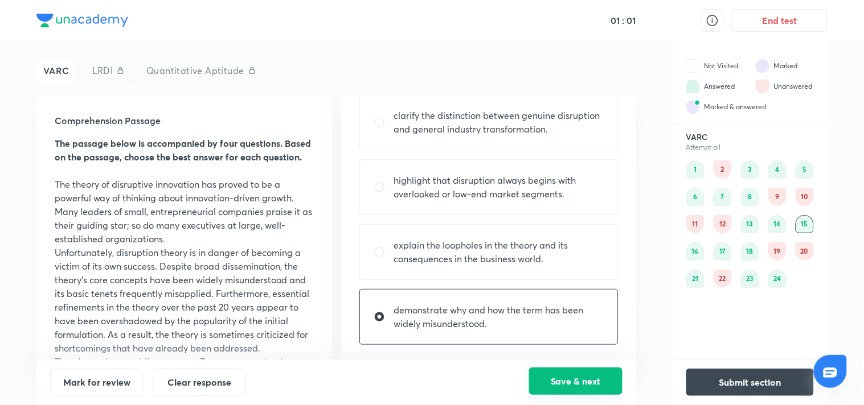
click at [580, 372] on button "Save & next" at bounding box center [575, 381] width 93 height 27
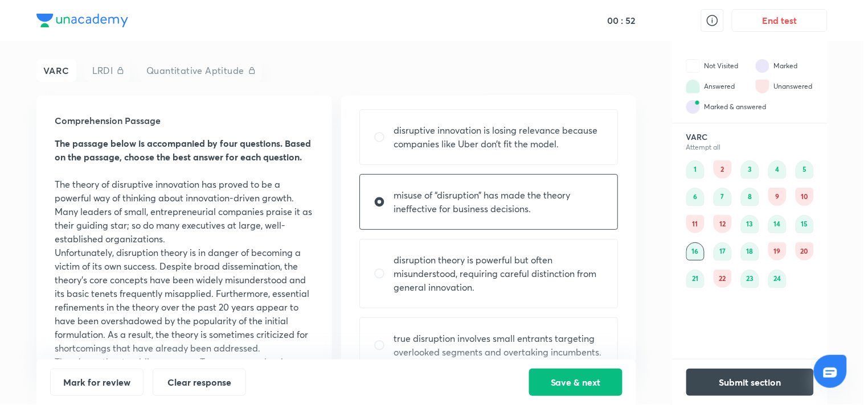
scroll to position [92, 0]
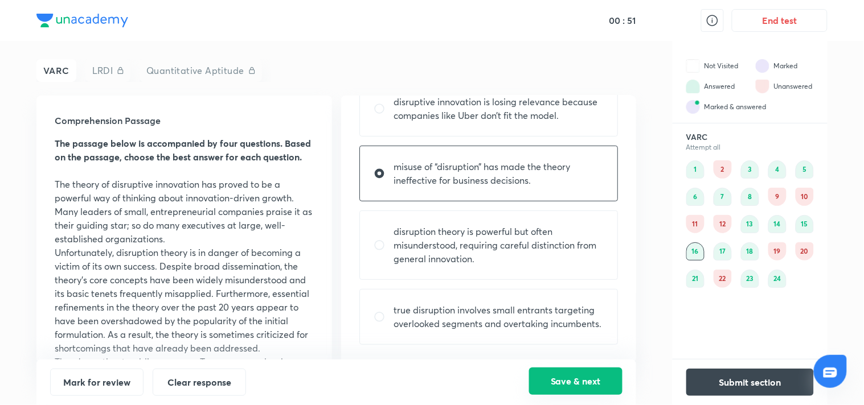
click at [582, 376] on button "Save & next" at bounding box center [575, 381] width 93 height 27
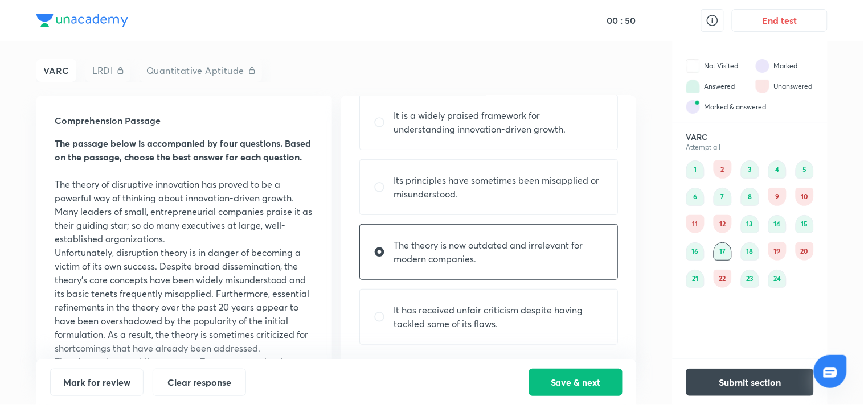
click at [727, 280] on div "22" at bounding box center [722, 279] width 18 height 18
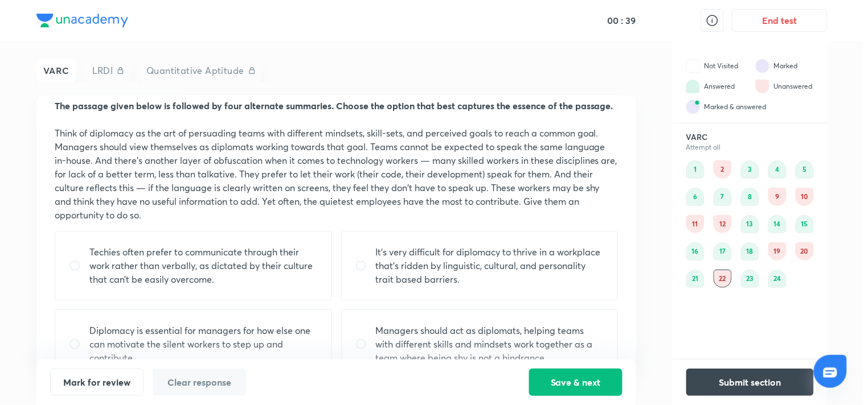
scroll to position [72, 0]
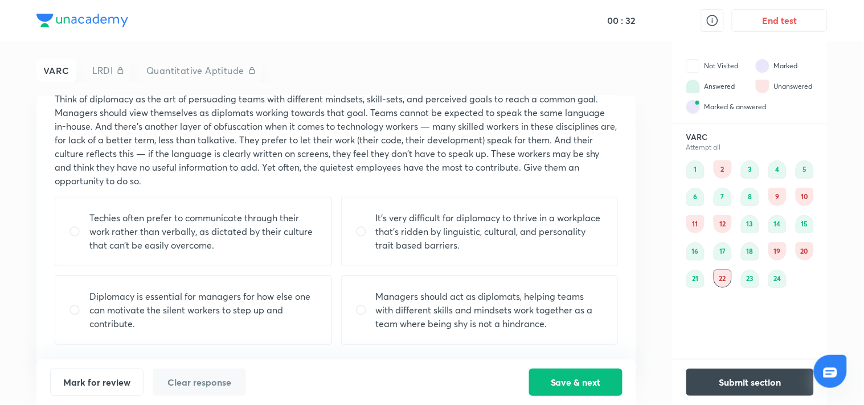
click at [432, 231] on p "It’s very difficult for diplomacy to thrive in a workplace that’s ridden by lin…" at bounding box center [490, 231] width 228 height 41
click at [286, 301] on p "Diplomacy is essential for managers for how else one can motivate the silent wo…" at bounding box center [203, 310] width 228 height 41
radio input "false"
radio input "true"
click at [549, 383] on button "Save & next" at bounding box center [575, 381] width 93 height 27
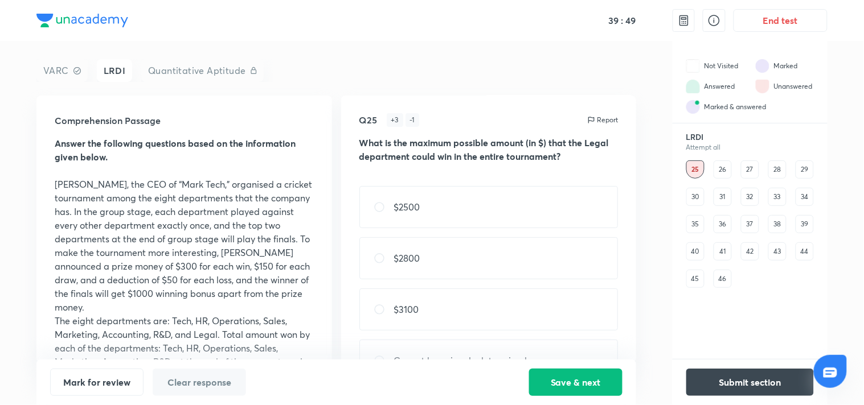
scroll to position [0, 0]
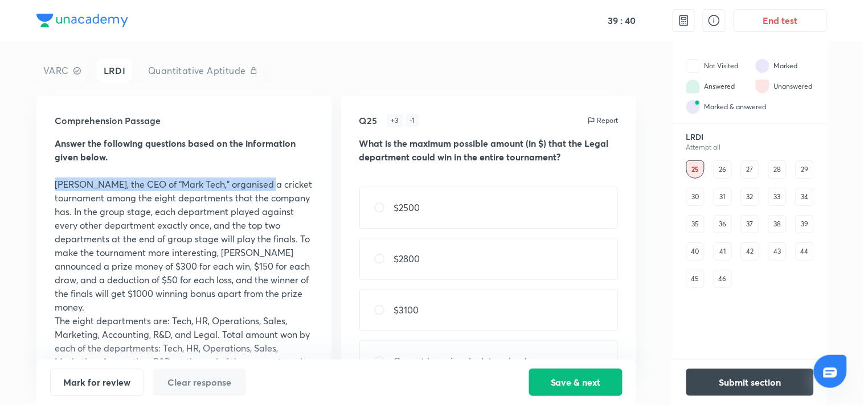
drag, startPoint x: 326, startPoint y: 166, endPoint x: 325, endPoint y: 178, distance: 12.0
click at [325, 178] on div "Comprehension Passage Answer the following questions based on the information g…" at bounding box center [183, 230] width 295 height 268
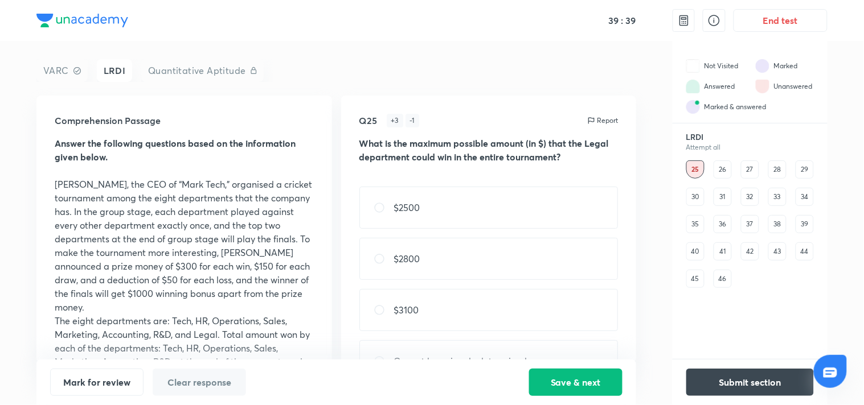
click at [302, 194] on p "[PERSON_NAME], the CEO of “Mark Tech,” organised a cricket tournament among the…" at bounding box center [184, 246] width 259 height 137
drag, startPoint x: 326, startPoint y: 188, endPoint x: 323, endPoint y: 195, distance: 7.9
click at [323, 195] on div "Comprehension Passage Answer the following questions based on the information g…" at bounding box center [183, 230] width 295 height 268
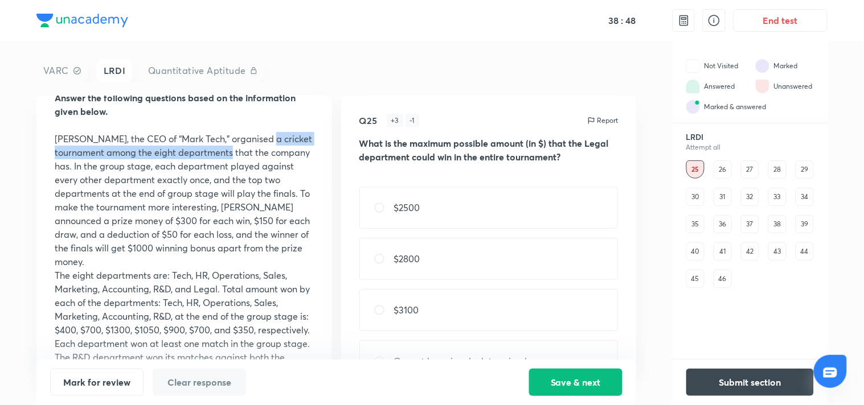
scroll to position [47, 0]
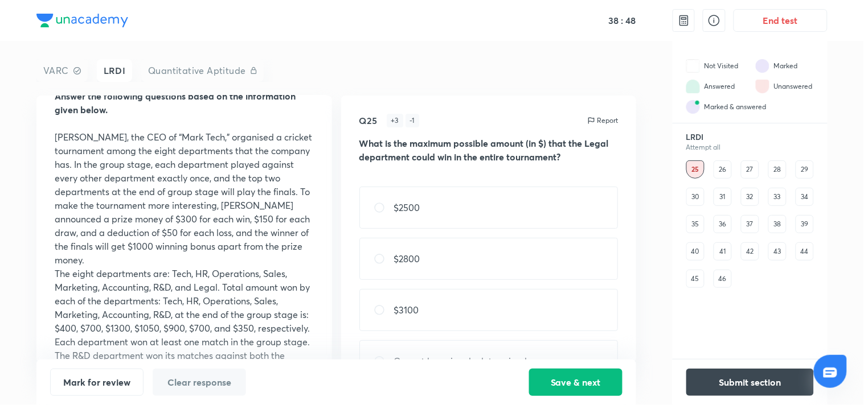
click at [232, 244] on p "[PERSON_NAME], the CEO of “Mark Tech,” organised a cricket tournament among the…" at bounding box center [184, 198] width 259 height 137
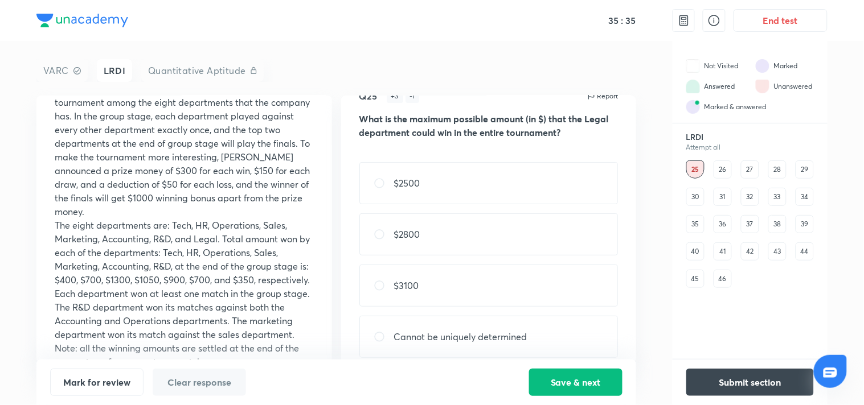
scroll to position [38, 0]
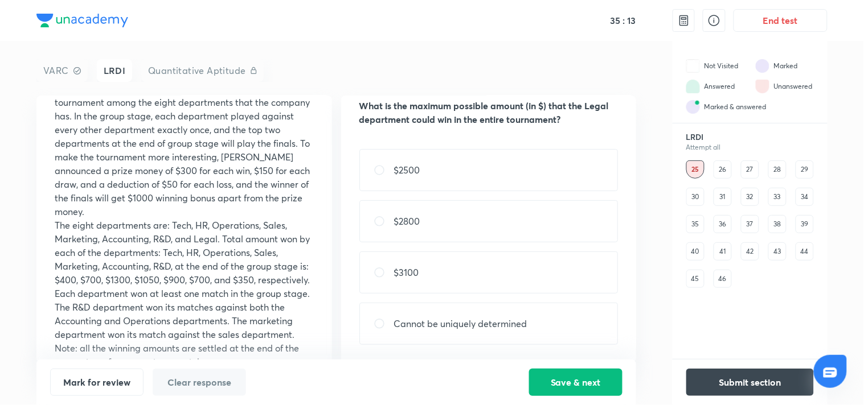
click at [461, 287] on div "$3100" at bounding box center [488, 273] width 259 height 42
radio input "true"
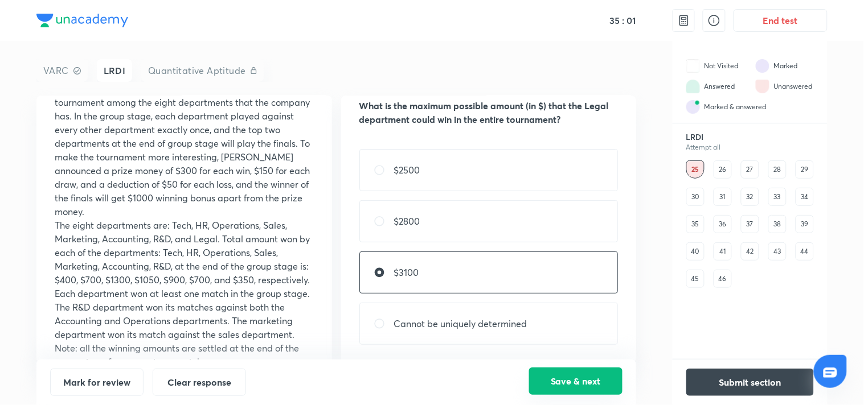
click at [566, 380] on button "Save & next" at bounding box center [575, 381] width 93 height 27
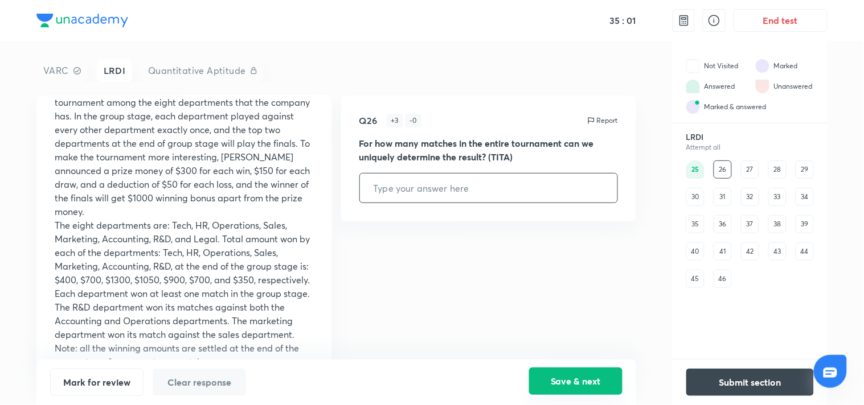
scroll to position [0, 0]
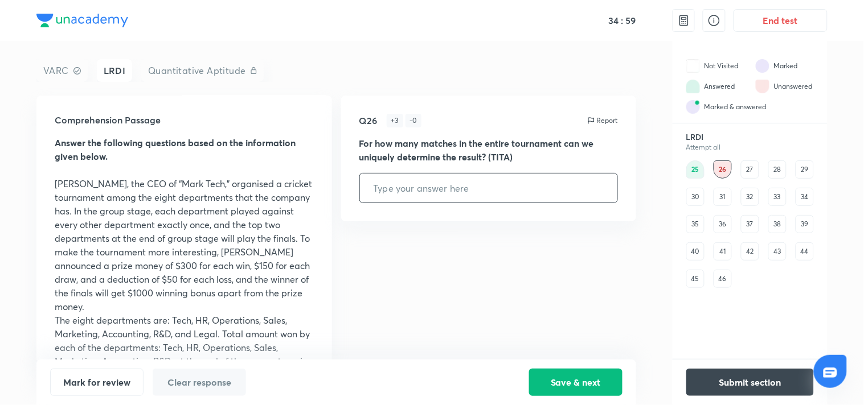
click at [428, 194] on input "text" at bounding box center [489, 188] width 258 height 29
click at [522, 187] on input "text" at bounding box center [489, 188] width 258 height 29
click at [757, 163] on div "27" at bounding box center [750, 170] width 18 height 18
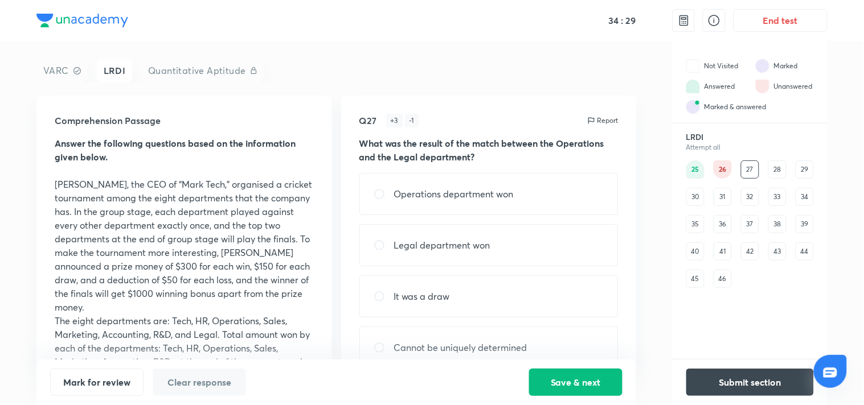
scroll to position [1, 0]
click at [556, 204] on div "Operations department won" at bounding box center [488, 194] width 259 height 42
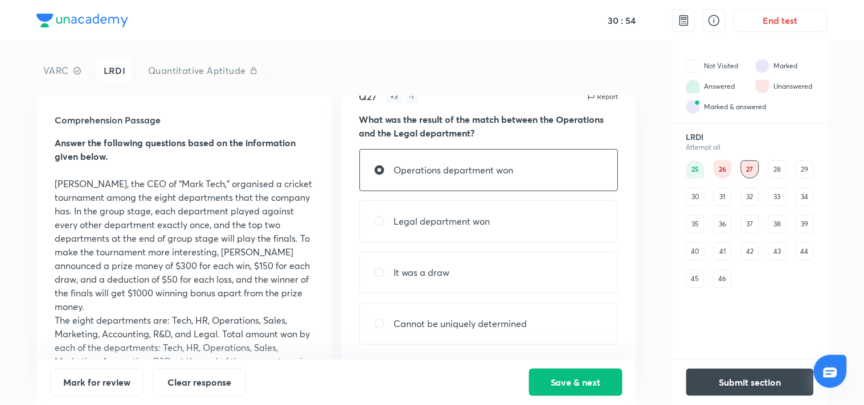
click at [531, 317] on div "Cannot be uniquely determined" at bounding box center [488, 324] width 259 height 42
radio input "false"
radio input "true"
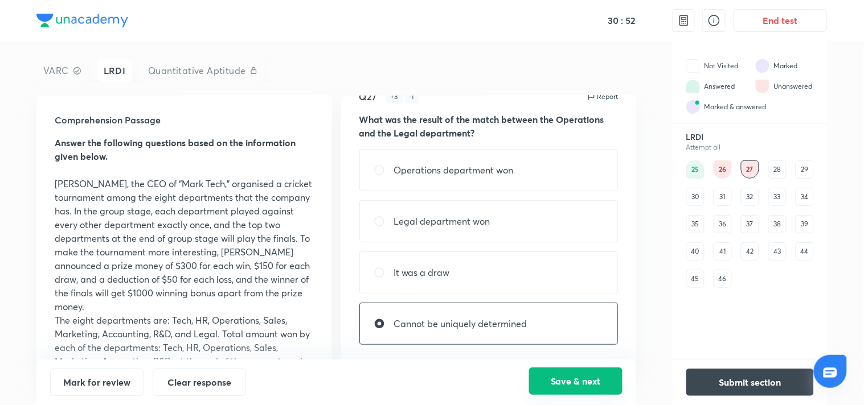
click at [605, 379] on button "Save & next" at bounding box center [575, 381] width 93 height 27
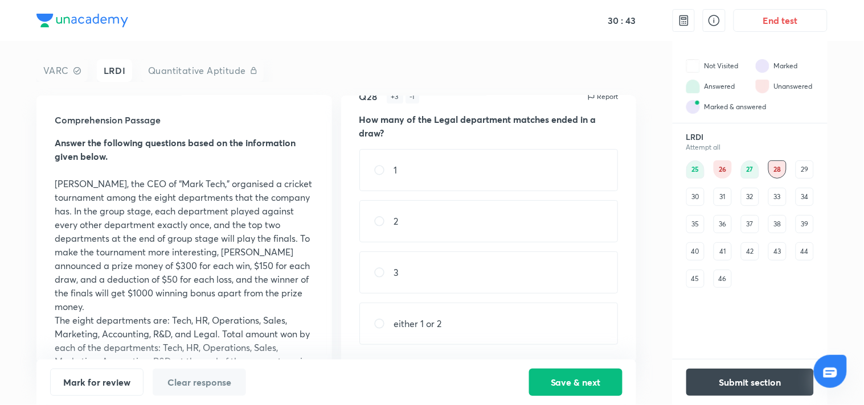
click at [447, 183] on div "1" at bounding box center [488, 170] width 259 height 42
click at [430, 212] on div "2" at bounding box center [488, 221] width 259 height 42
radio input "false"
radio input "true"
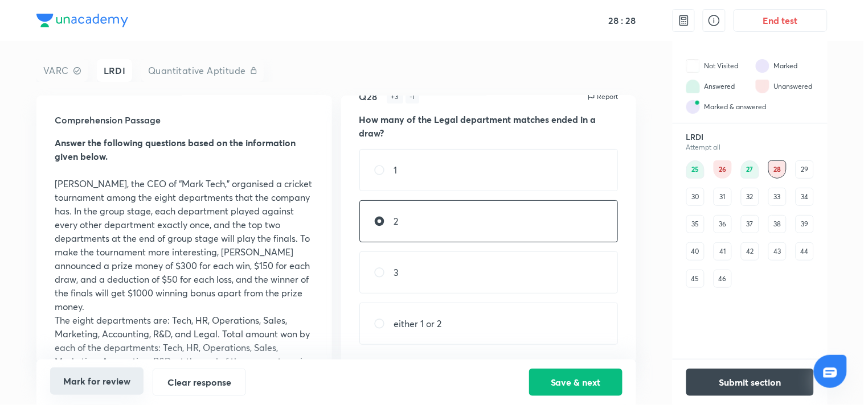
click at [126, 384] on button "Mark for review" at bounding box center [96, 381] width 93 height 27
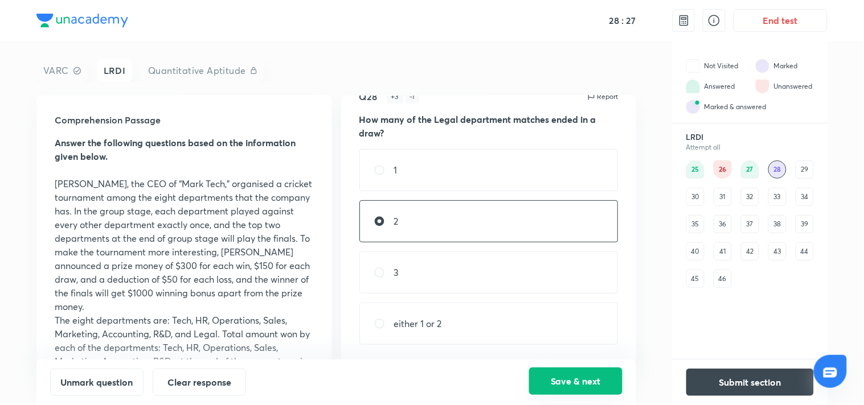
click at [601, 388] on button "Save & next" at bounding box center [575, 381] width 93 height 27
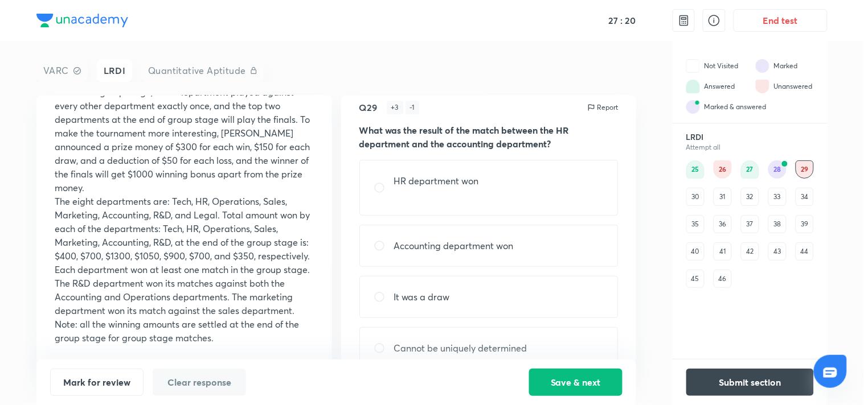
scroll to position [0, 0]
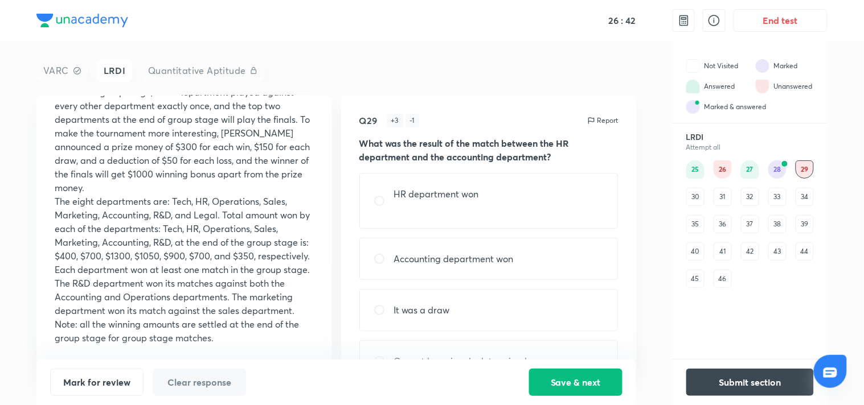
click at [689, 198] on div "30" at bounding box center [695, 197] width 18 height 18
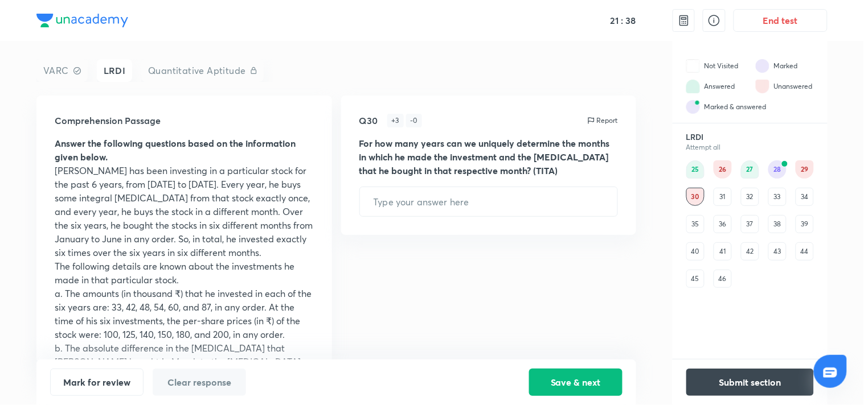
click at [701, 215] on div "35" at bounding box center [695, 224] width 18 height 18
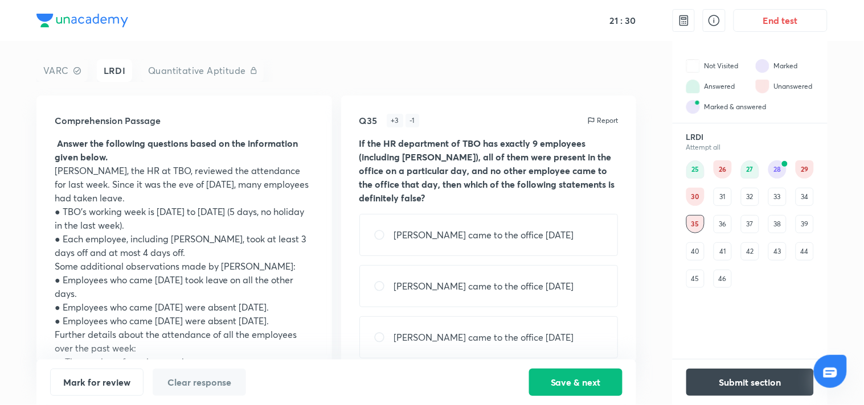
click at [778, 195] on div "33" at bounding box center [777, 197] width 18 height 18
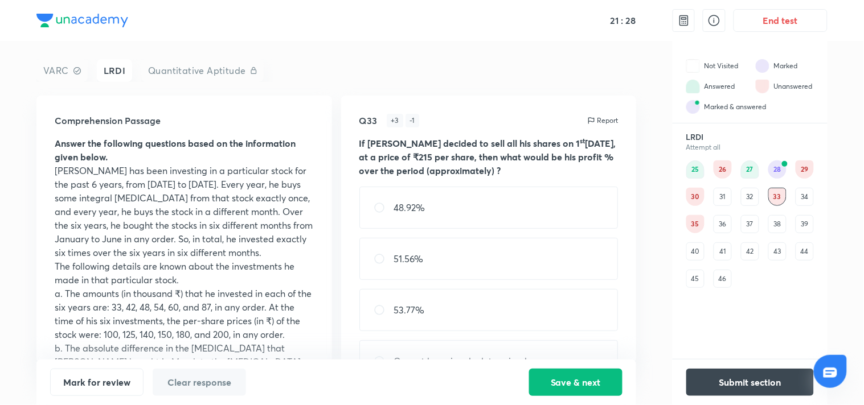
click at [721, 223] on div "36" at bounding box center [722, 224] width 18 height 18
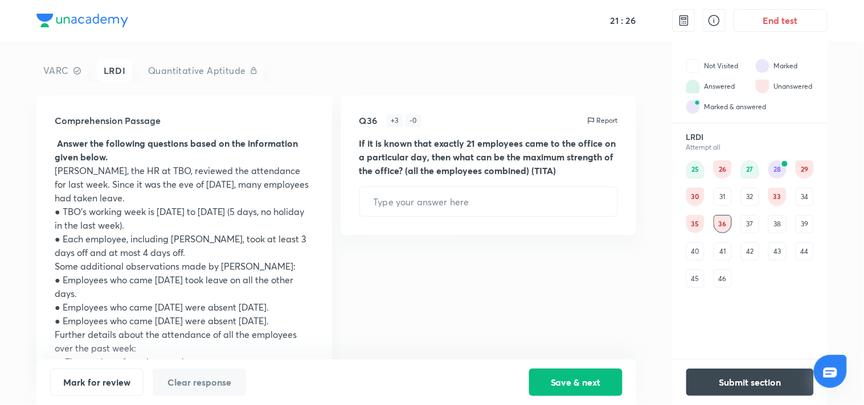
click at [756, 222] on div "37" at bounding box center [750, 224] width 18 height 18
click at [784, 217] on div "38" at bounding box center [777, 224] width 18 height 18
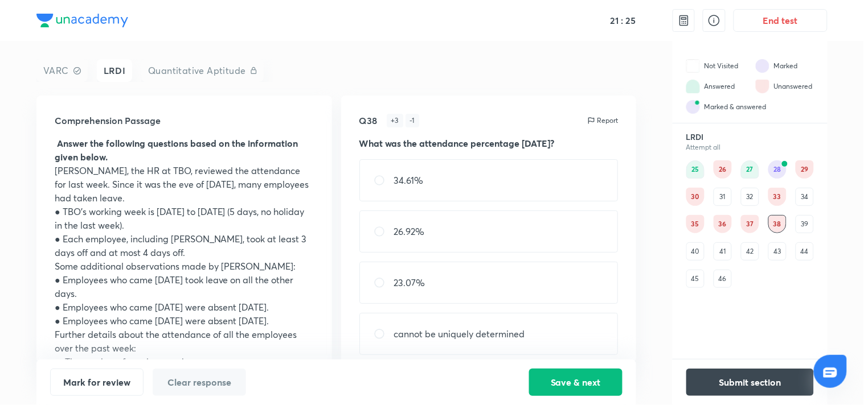
click at [812, 209] on div "25 26 27 28 29 30 31 32 33 34 35 36 37 38 39 40 41 42 43 44 45 46" at bounding box center [750, 225] width 128 height 128
click at [698, 260] on div "25 26 27 28 29 30 31 32 33 34 35 36 37 38 39 40 41 42 43 44 45 46" at bounding box center [750, 225] width 128 height 128
click at [701, 259] on div "40" at bounding box center [695, 252] width 18 height 18
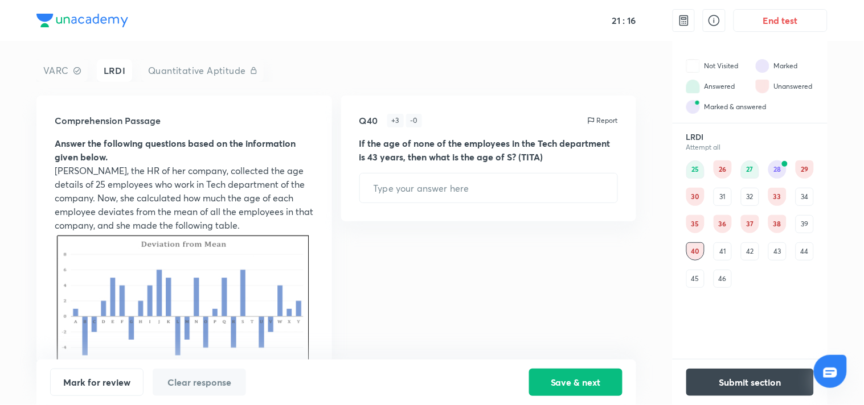
click at [695, 223] on div "35" at bounding box center [695, 224] width 18 height 18
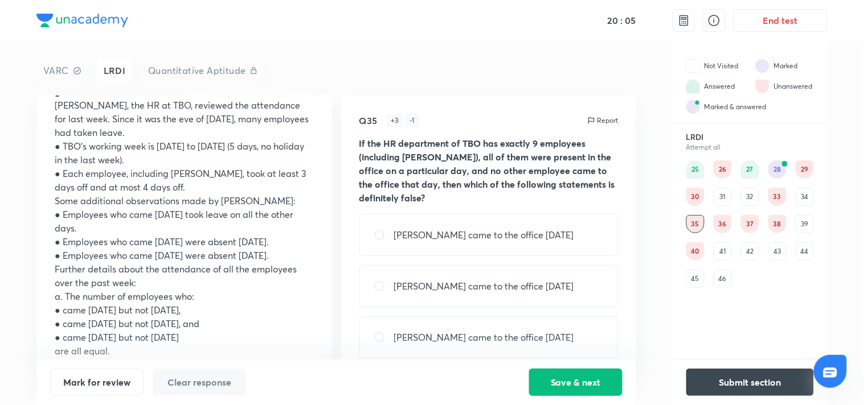
scroll to position [69, 0]
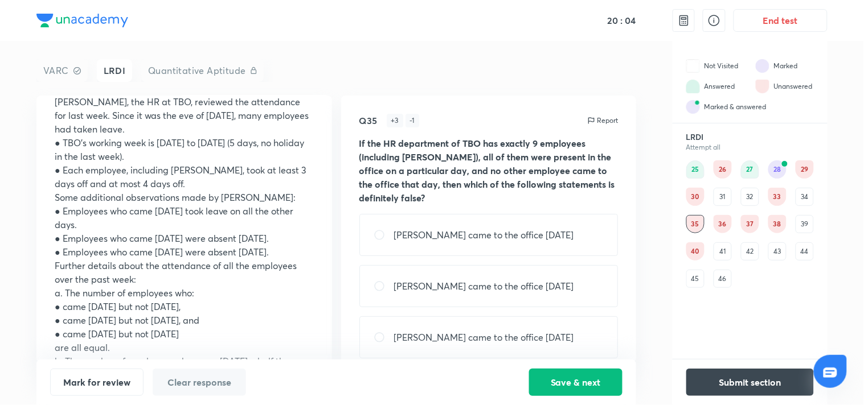
click at [336, 174] on div "Comprehension Passage Answer the following questions based on the information g…" at bounding box center [335, 230] width 599 height 268
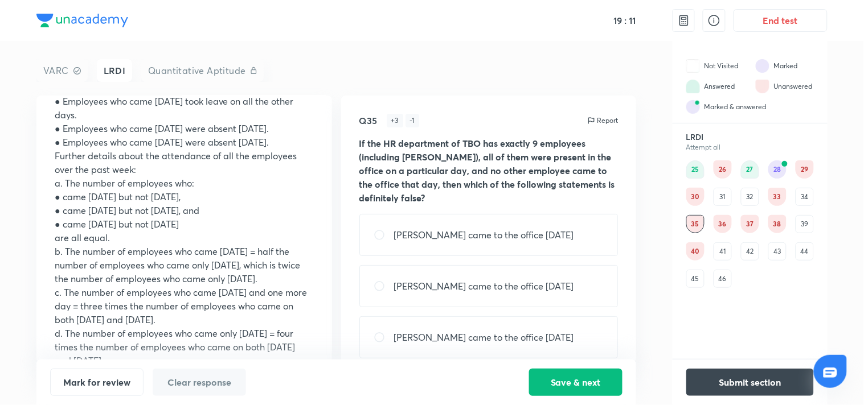
scroll to position [180, 0]
click at [325, 265] on div "Comprehension Passage Answer the following questions based on the information g…" at bounding box center [183, 230] width 295 height 268
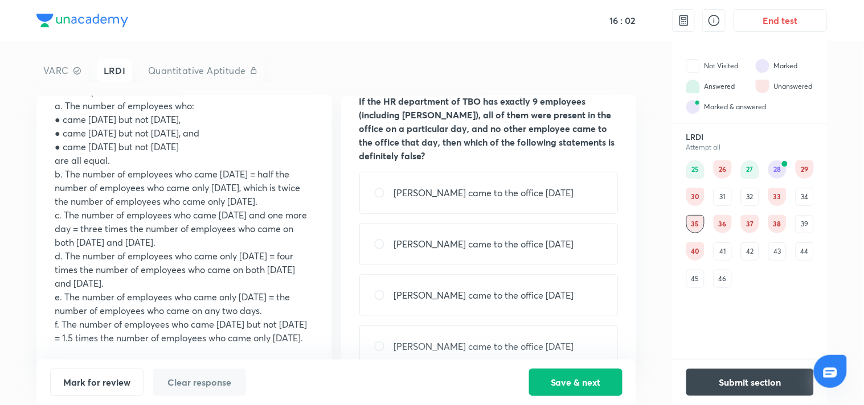
scroll to position [65, 0]
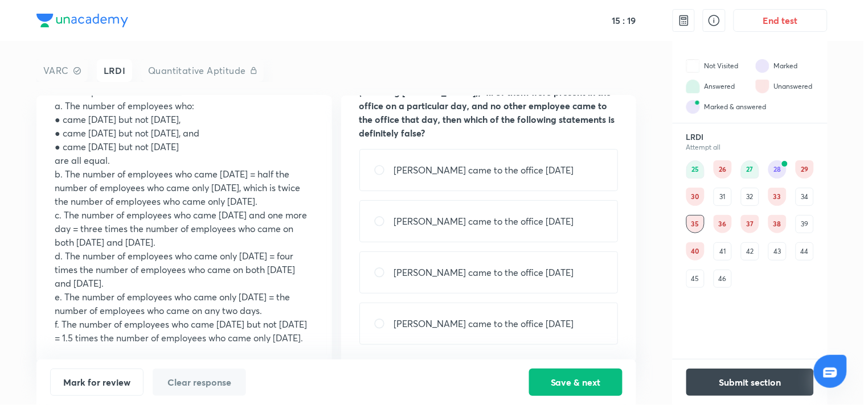
click at [554, 288] on div "[PERSON_NAME] came to the office [DATE]" at bounding box center [488, 273] width 259 height 42
radio input "true"
click at [596, 367] on div "Mark for review Clear response Save & next" at bounding box center [335, 383] width 599 height 46
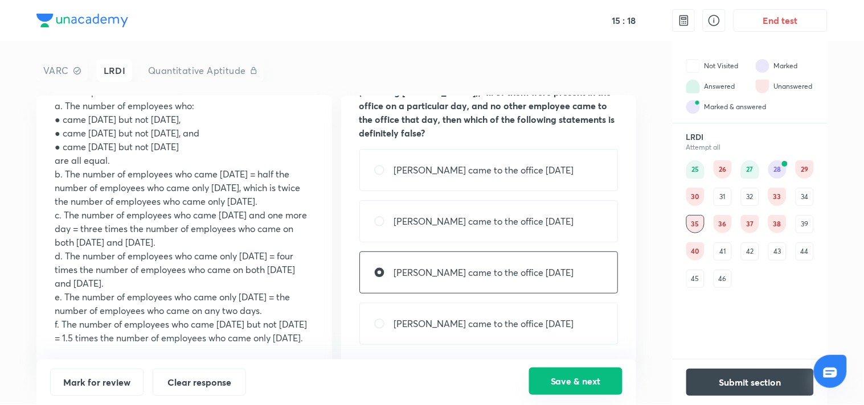
click at [605, 393] on button "Save & next" at bounding box center [575, 381] width 93 height 27
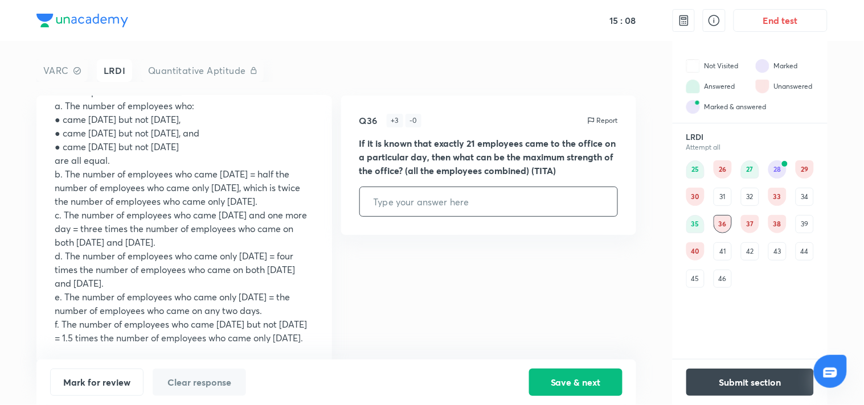
scroll to position [0, 0]
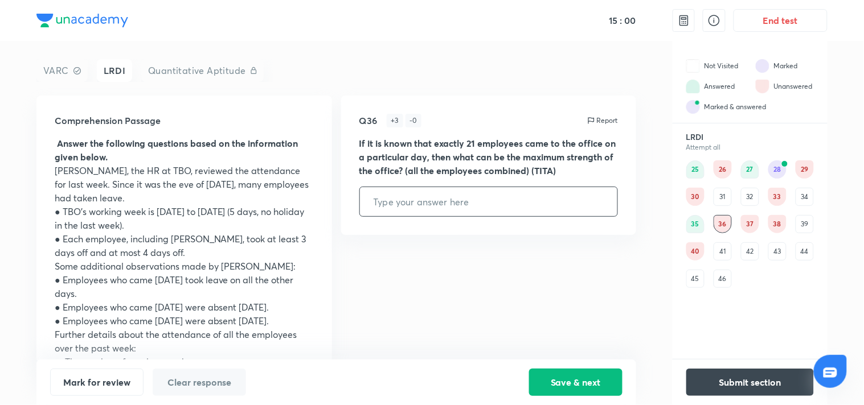
click at [755, 220] on div "37" at bounding box center [750, 224] width 18 height 18
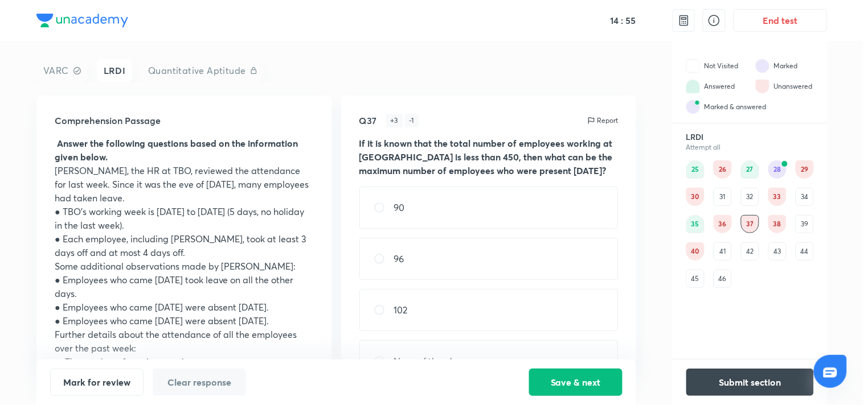
click at [813, 223] on div "39" at bounding box center [804, 224] width 18 height 18
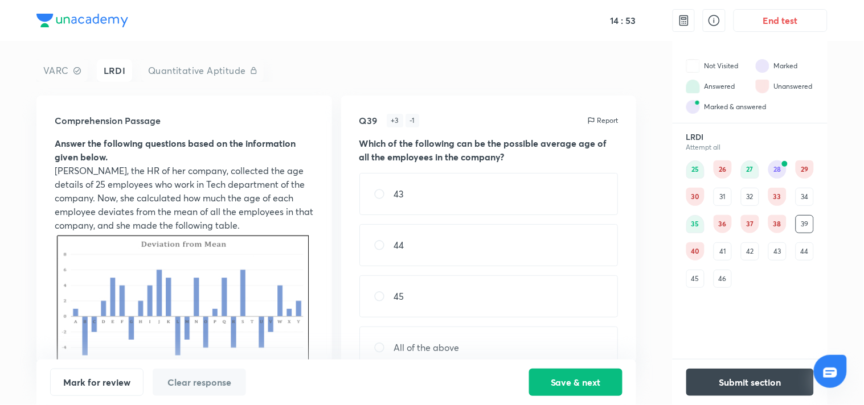
click at [784, 224] on div "38" at bounding box center [777, 224] width 18 height 18
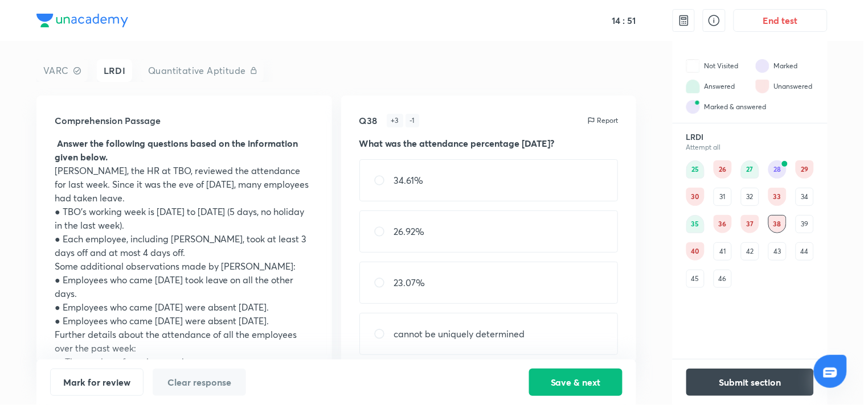
click at [725, 283] on div "46" at bounding box center [722, 279] width 18 height 18
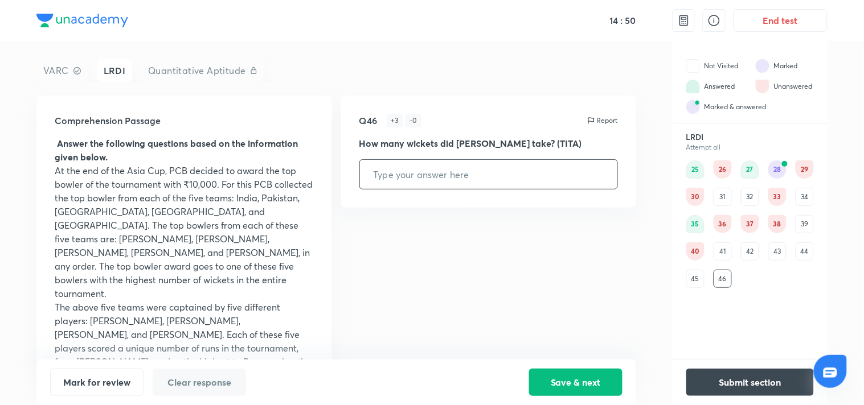
click at [774, 266] on div "25 26 27 28 29 30 31 32 33 34 35 36 37 38 39 40 41 42 43 44 45 46" at bounding box center [750, 225] width 128 height 128
click at [801, 228] on div "39" at bounding box center [804, 224] width 18 height 18
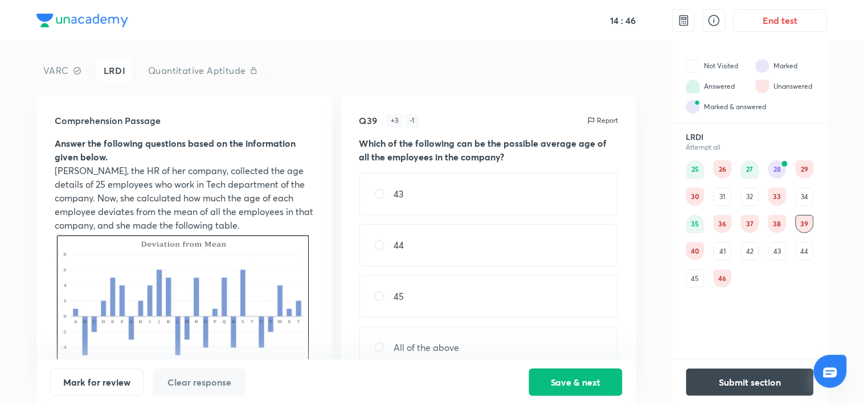
click at [782, 223] on div "38" at bounding box center [777, 224] width 18 height 18
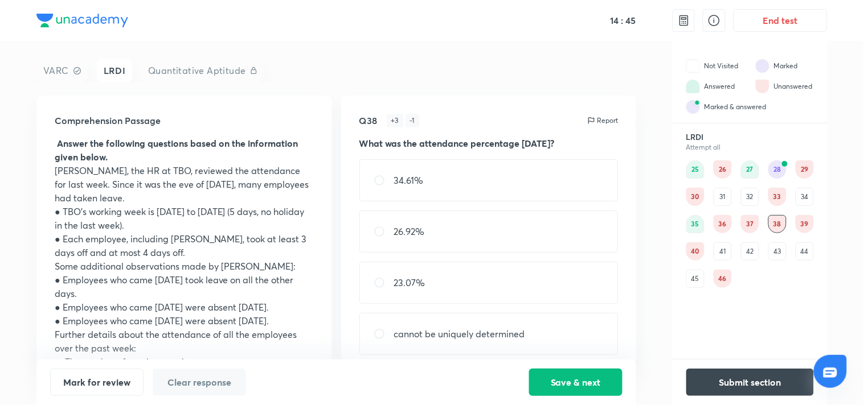
click at [800, 218] on div "39" at bounding box center [804, 224] width 18 height 18
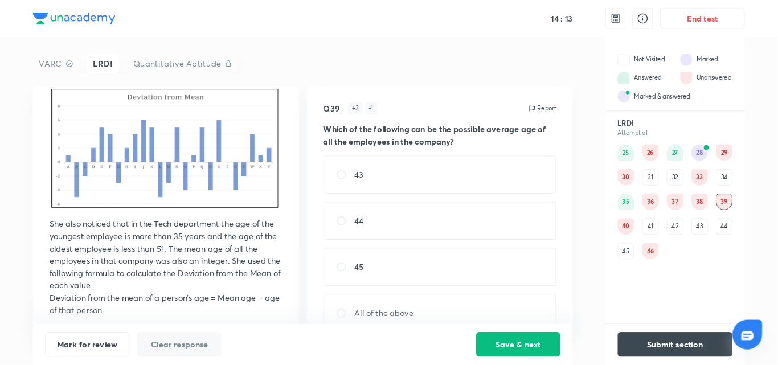
scroll to position [149, 0]
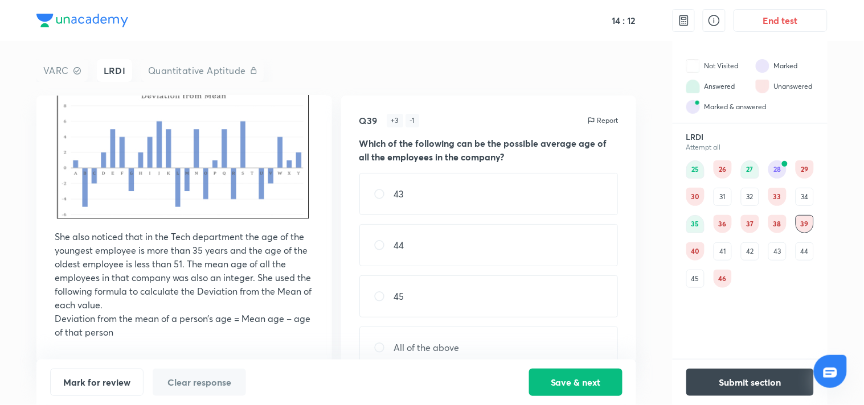
click at [326, 245] on div "Comprehension Passage Answer the following questions based on the information g…" at bounding box center [183, 230] width 295 height 268
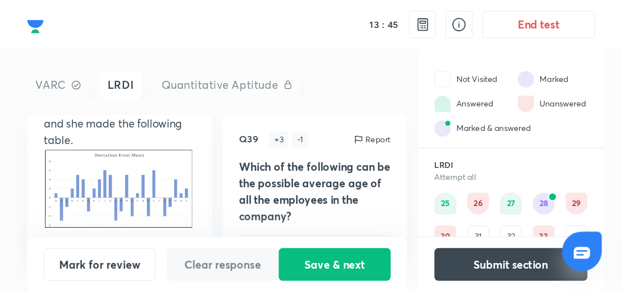
scroll to position [211, 0]
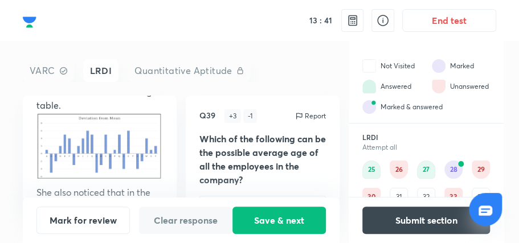
click at [109, 137] on img at bounding box center [99, 147] width 126 height 70
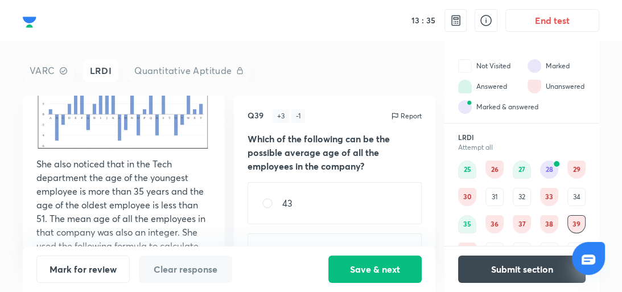
scroll to position [165, 0]
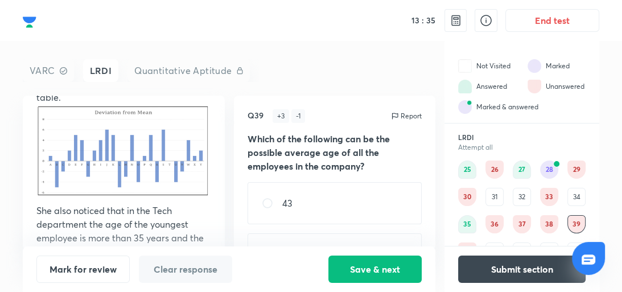
click at [216, 183] on div "Comprehension Passage Answer the following questions based on the information g…" at bounding box center [124, 173] width 202 height 154
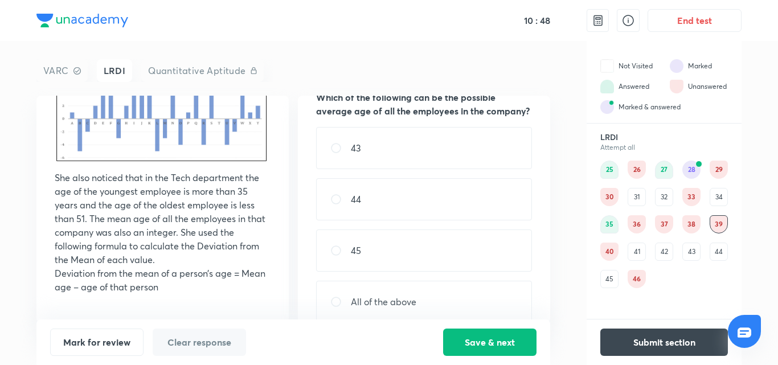
scroll to position [64, 0]
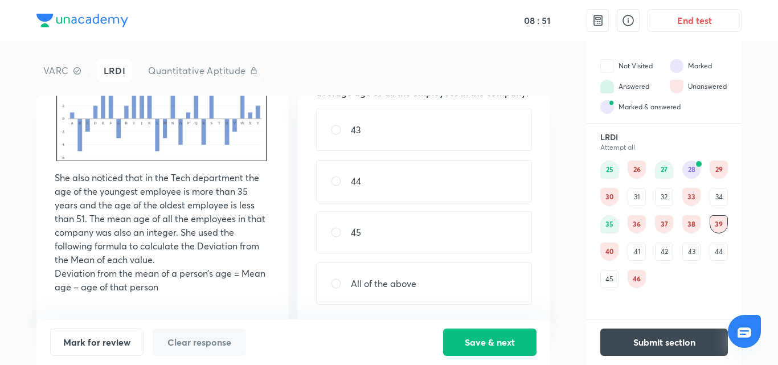
click at [422, 295] on div "All of the above" at bounding box center [424, 283] width 216 height 42
radio input "true"
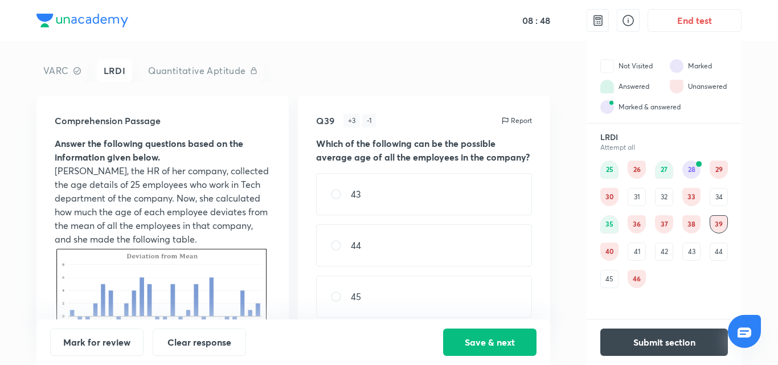
scroll to position [198, 0]
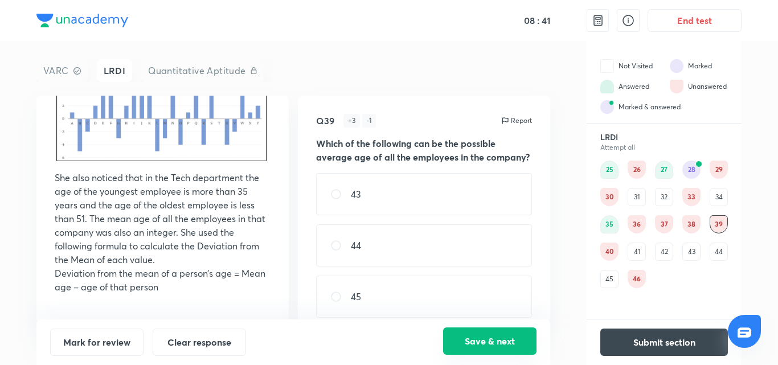
click at [498, 340] on button "Save & next" at bounding box center [489, 340] width 93 height 27
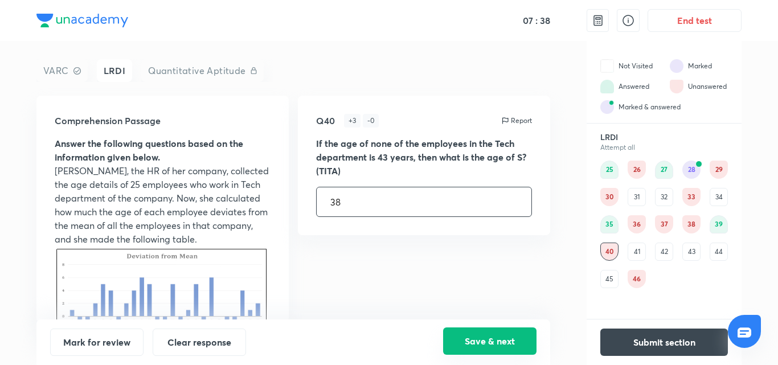
type input "38"
click at [511, 332] on button "Save & next" at bounding box center [489, 340] width 93 height 27
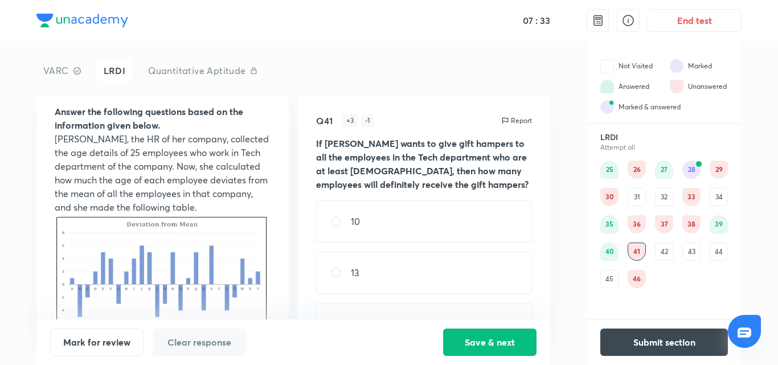
scroll to position [39, 0]
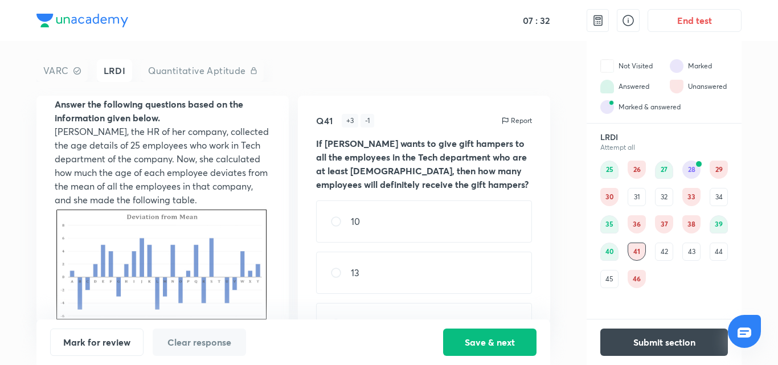
click at [290, 187] on div "Comprehension Passage Answer the following questions based on the information g…" at bounding box center [292, 209] width 513 height 227
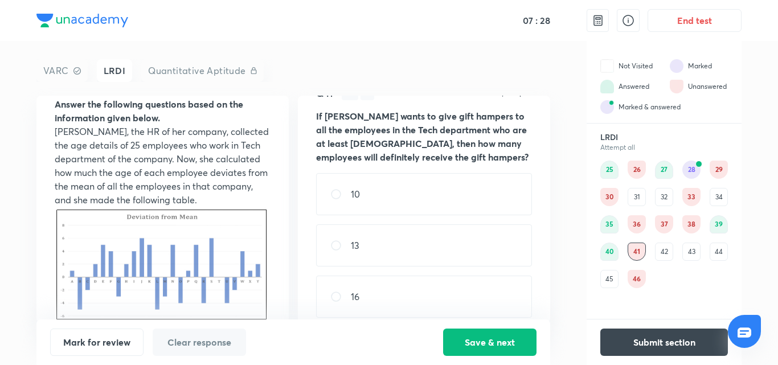
scroll to position [0, 0]
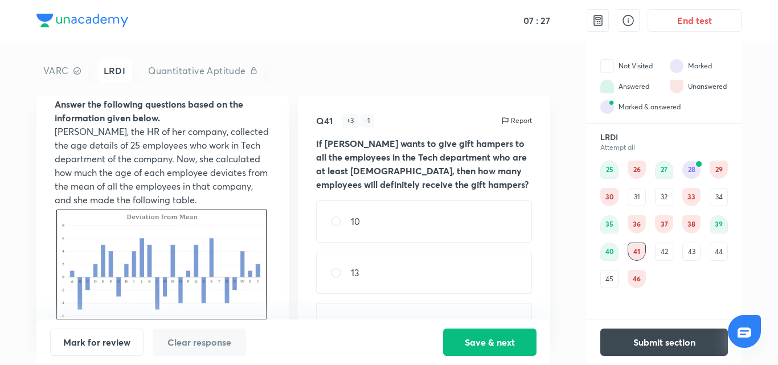
click at [722, 224] on div "39" at bounding box center [718, 224] width 18 height 18
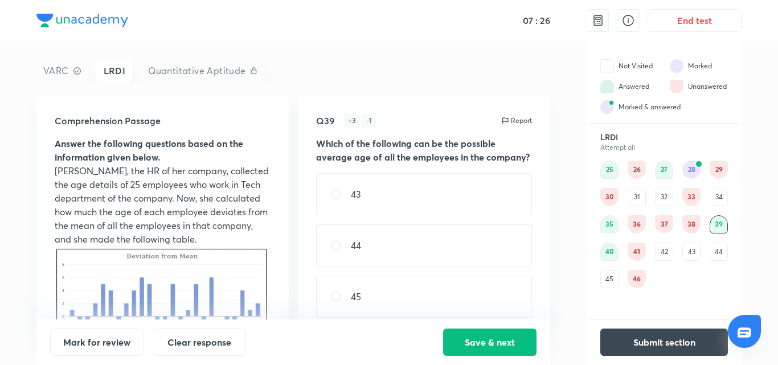
click at [628, 256] on div "41" at bounding box center [636, 252] width 18 height 18
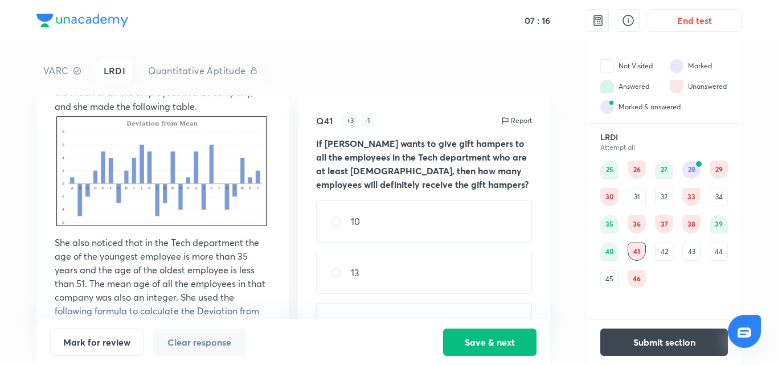
scroll to position [136, 0]
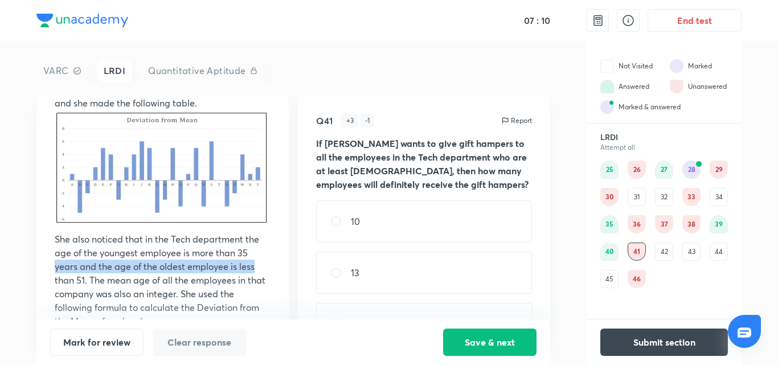
drag, startPoint x: 282, startPoint y: 248, endPoint x: 281, endPoint y: 264, distance: 16.0
click at [281, 264] on div "Comprehension Passage Answer the following questions based on the information g…" at bounding box center [162, 209] width 252 height 227
click at [269, 254] on div "Comprehension Passage Answer the following questions based on the information g…" at bounding box center [162, 209] width 252 height 227
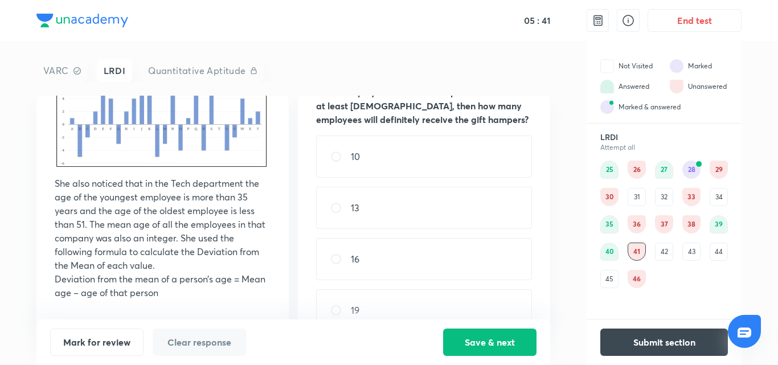
scroll to position [92, 0]
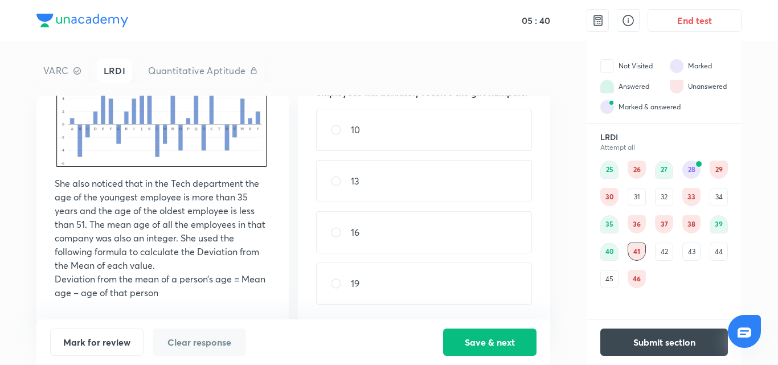
click at [438, 169] on div "13" at bounding box center [424, 181] width 216 height 42
radio input "true"
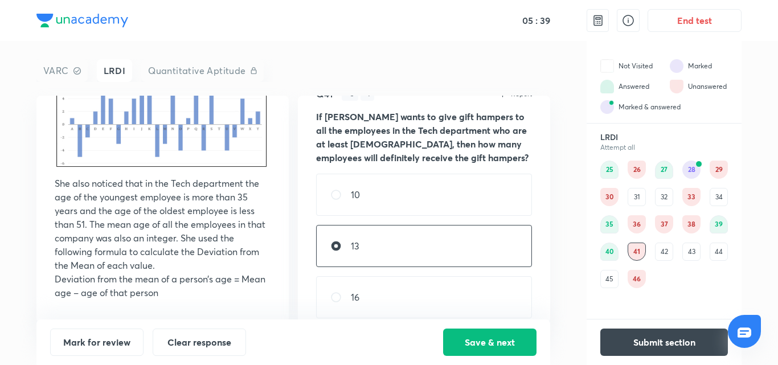
scroll to position [0, 0]
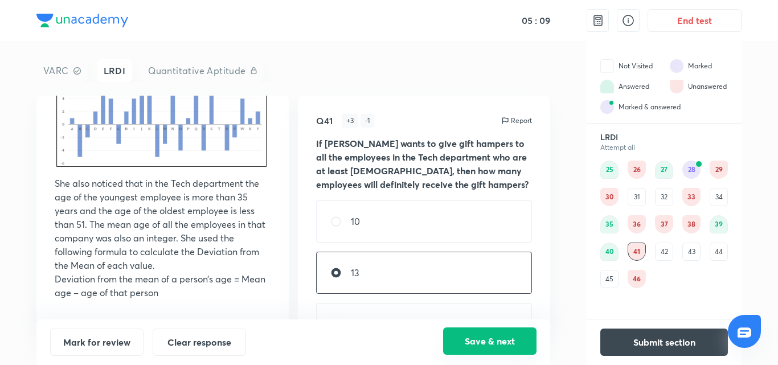
click at [515, 336] on button "Save & next" at bounding box center [489, 340] width 93 height 27
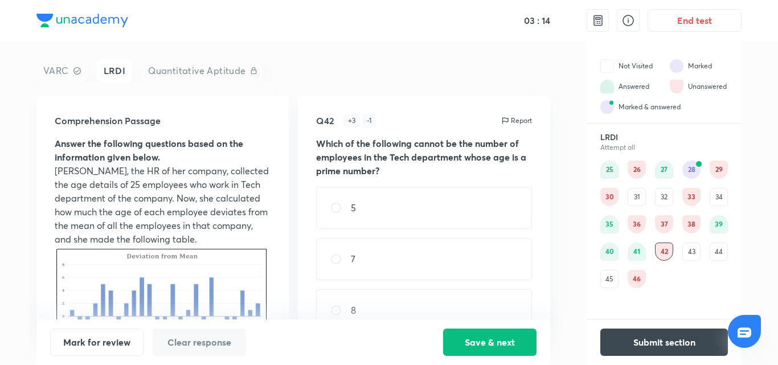
click at [697, 249] on div "43" at bounding box center [691, 252] width 18 height 18
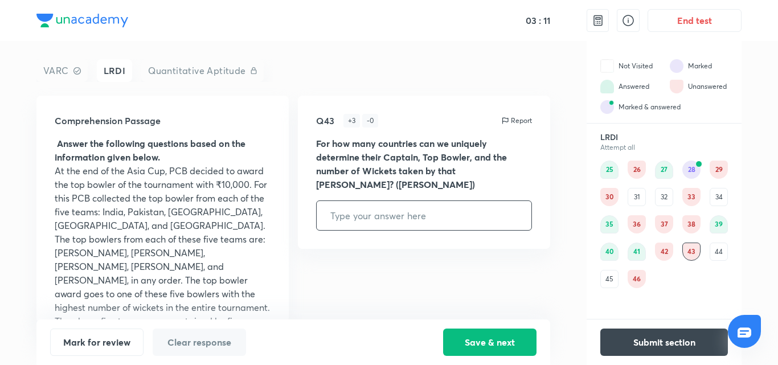
click at [662, 258] on div "42" at bounding box center [664, 252] width 18 height 18
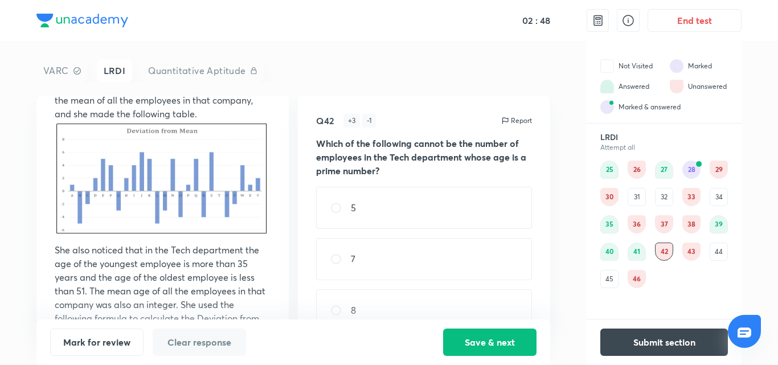
click at [692, 252] on div "43" at bounding box center [691, 252] width 18 height 18
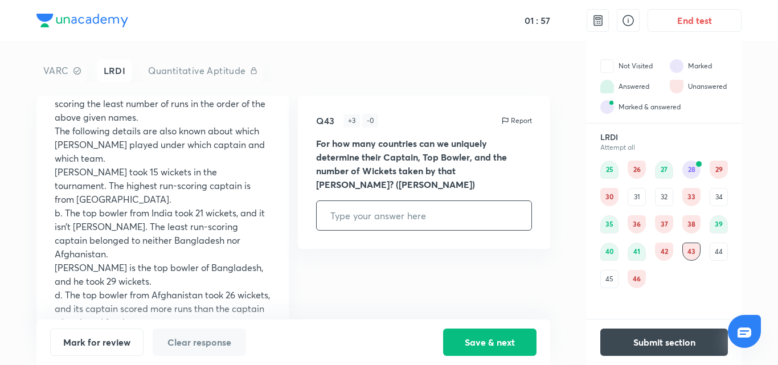
scroll to position [310, 0]
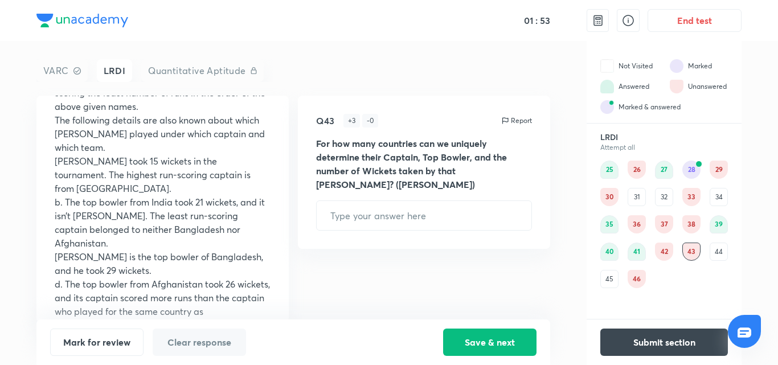
click at [710, 249] on div "44" at bounding box center [718, 252] width 18 height 18
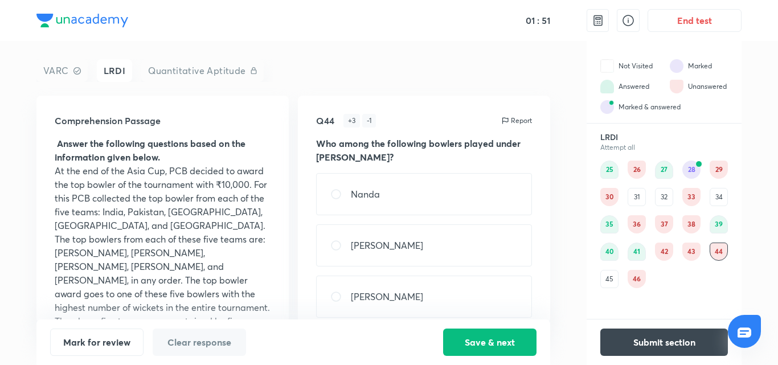
scroll to position [64, 0]
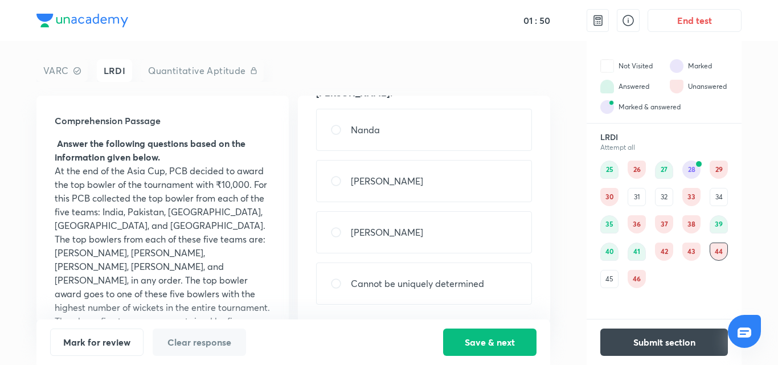
click at [605, 272] on div "45" at bounding box center [609, 279] width 18 height 18
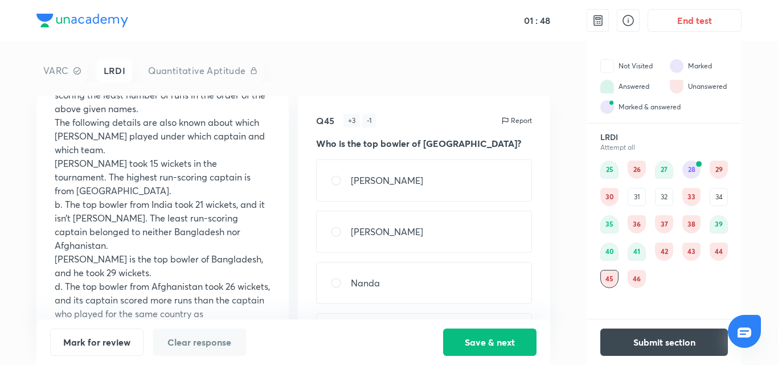
scroll to position [310, 0]
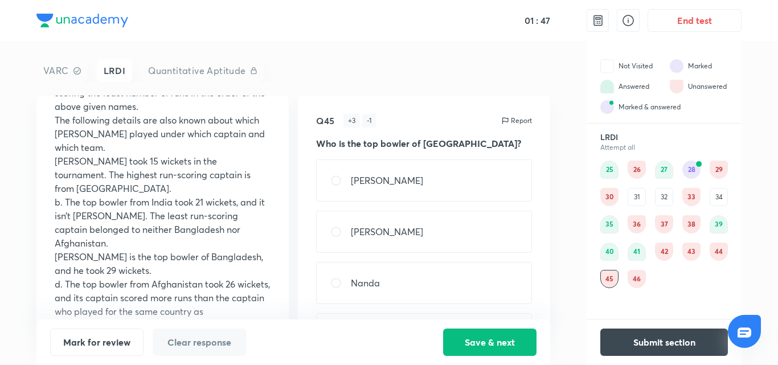
click at [632, 283] on div "46" at bounding box center [636, 279] width 18 height 18
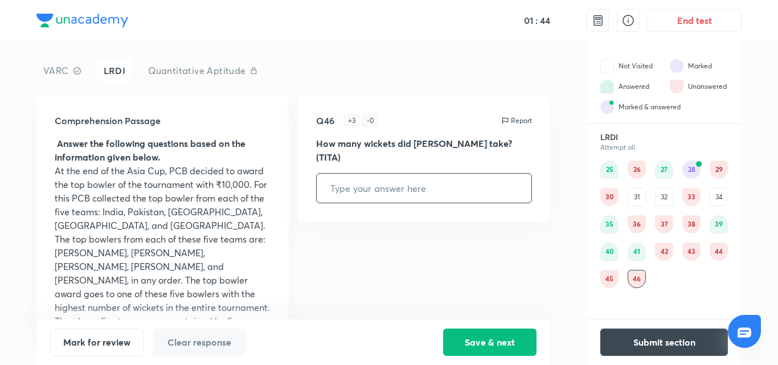
click at [682, 174] on div "25 26 27 28 29 30 31 32 33 34 35 36 37 38 39 40 41 42 43 44 45 46" at bounding box center [664, 225] width 128 height 128
click at [693, 166] on div "28" at bounding box center [691, 170] width 18 height 18
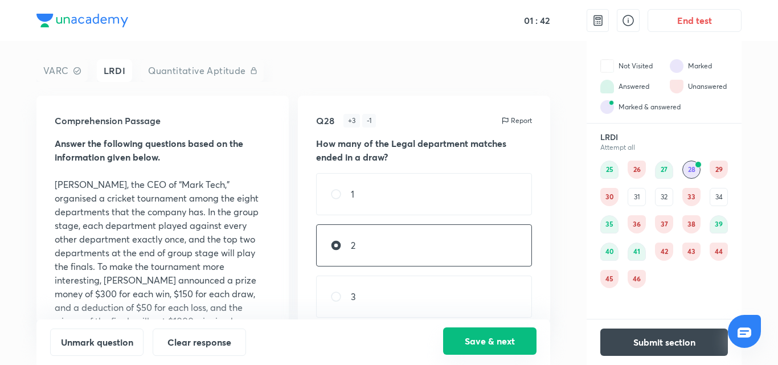
click at [492, 345] on button "Save & next" at bounding box center [489, 340] width 93 height 27
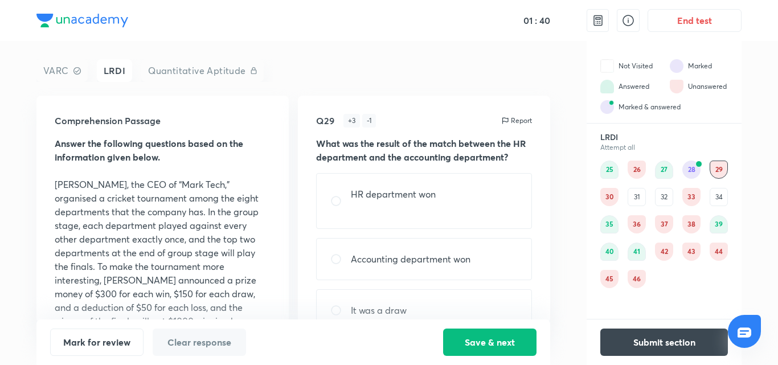
click at [691, 245] on div "43" at bounding box center [691, 252] width 18 height 18
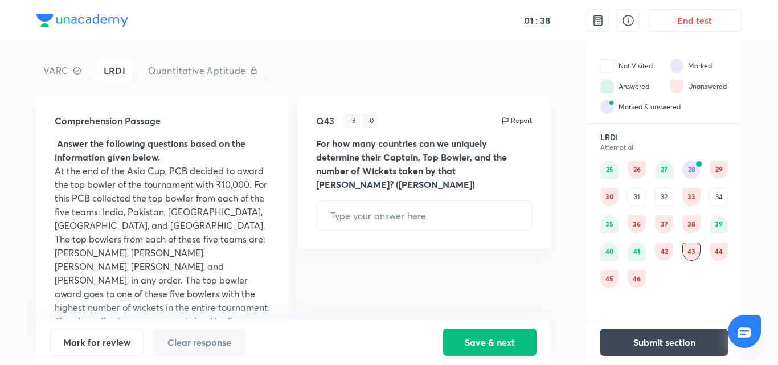
click at [652, 272] on div "25 26 27 28 29 30 31 32 33 34 35 36 37 38 39 40 41 42 43 44 45 46" at bounding box center [664, 225] width 128 height 128
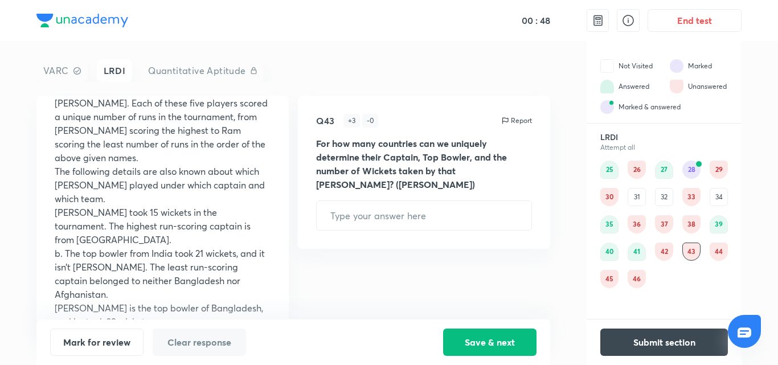
scroll to position [310, 0]
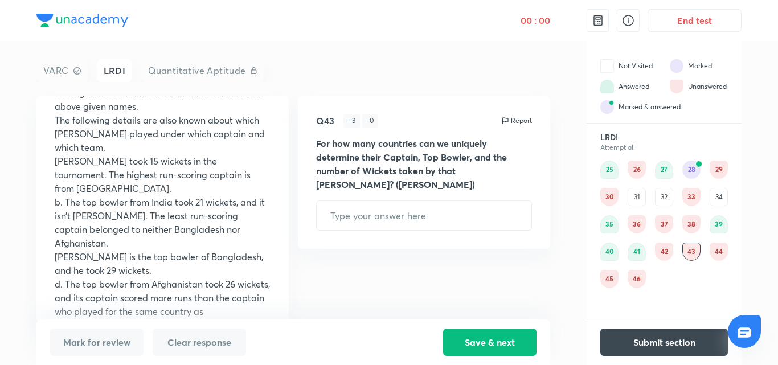
click at [716, 249] on div "44" at bounding box center [718, 252] width 18 height 18
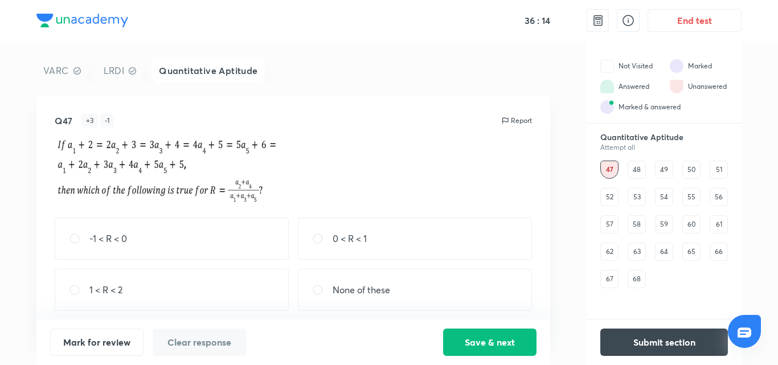
click at [632, 174] on div "48" at bounding box center [636, 170] width 18 height 18
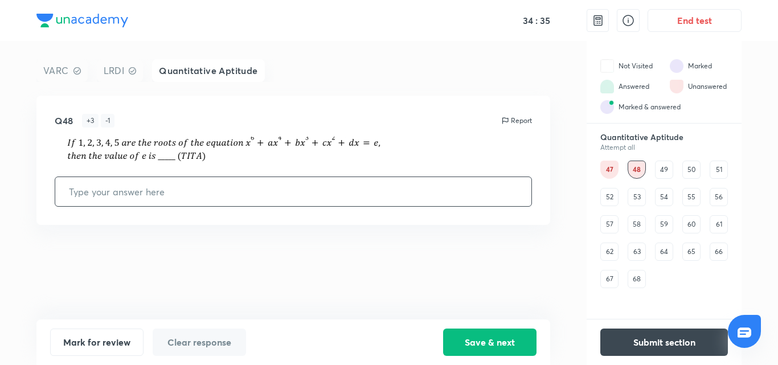
click at [405, 187] on input "text" at bounding box center [293, 191] width 476 height 29
type input "-120"
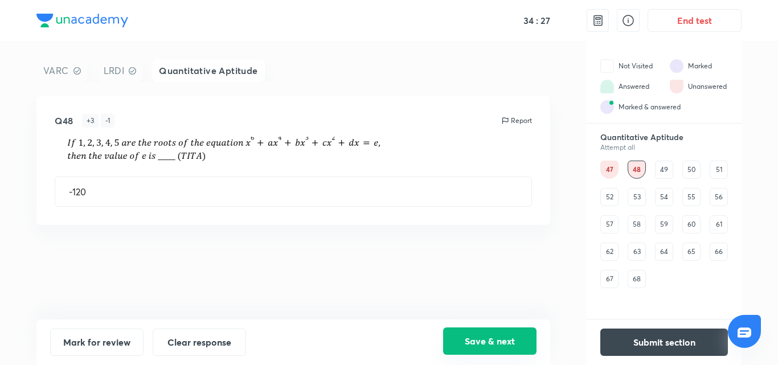
click at [510, 343] on button "Save & next" at bounding box center [489, 340] width 93 height 27
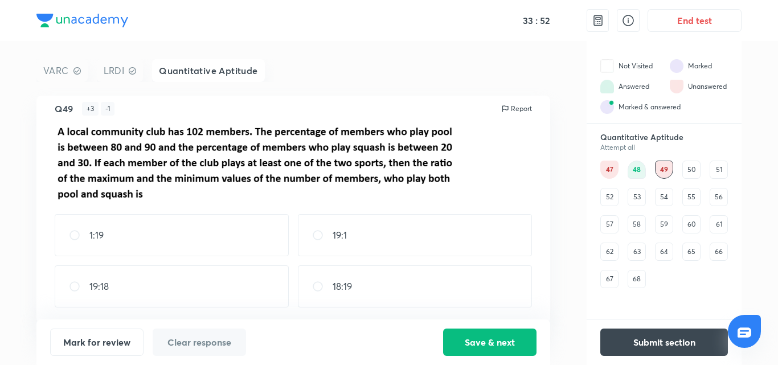
scroll to position [15, 0]
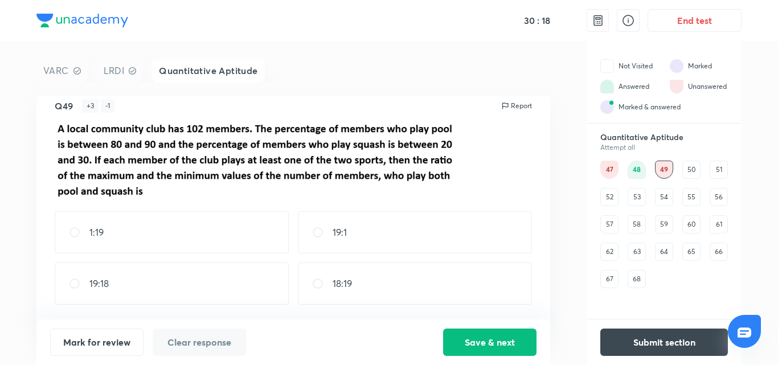
click at [173, 277] on div "19:18" at bounding box center [172, 283] width 234 height 42
radio input "true"
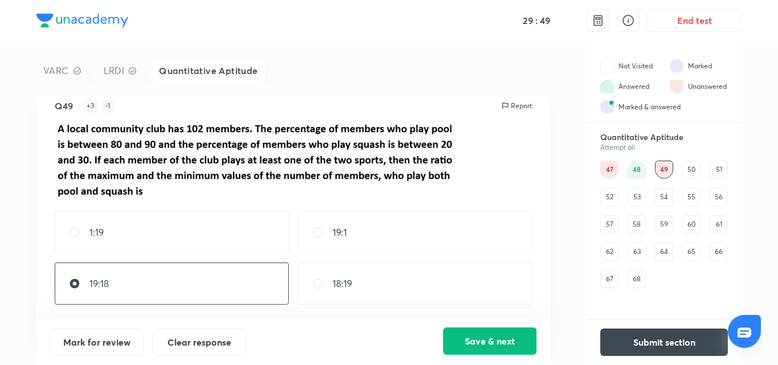
click at [468, 342] on button "Save & next" at bounding box center [489, 340] width 93 height 27
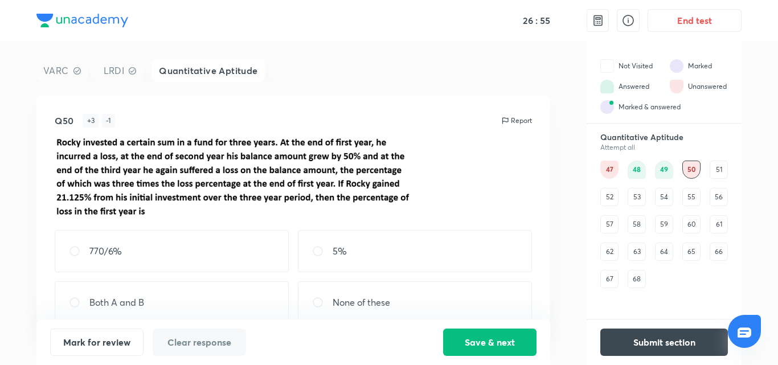
scroll to position [19, 0]
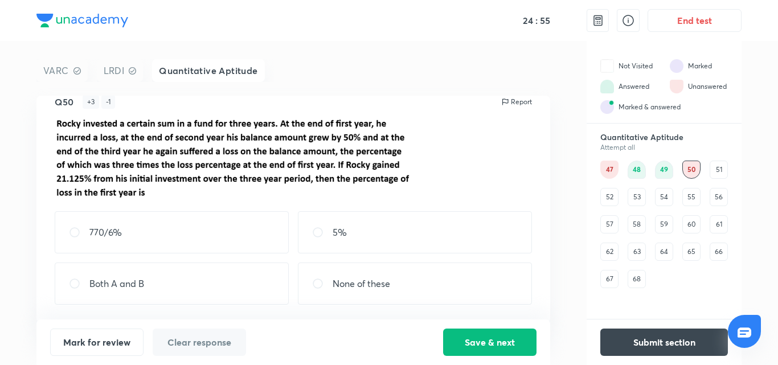
click at [187, 236] on div "770/6%" at bounding box center [172, 232] width 234 height 42
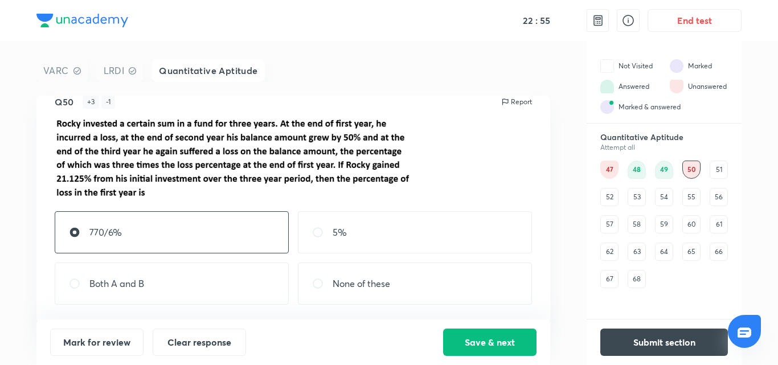
click at [425, 283] on div "None of these" at bounding box center [415, 283] width 234 height 42
radio input "false"
radio input "true"
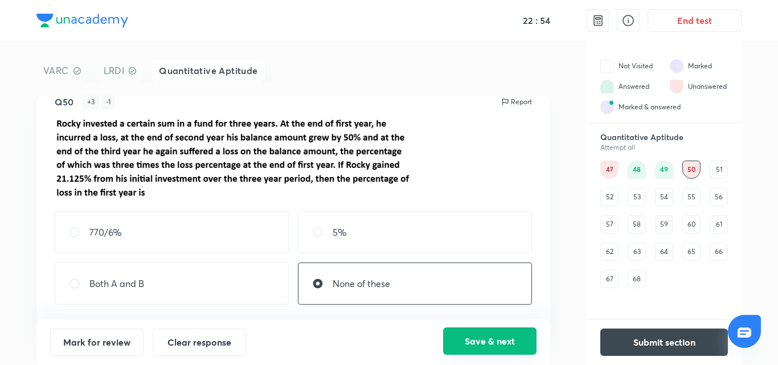
click at [493, 342] on button "Save & next" at bounding box center [489, 340] width 93 height 27
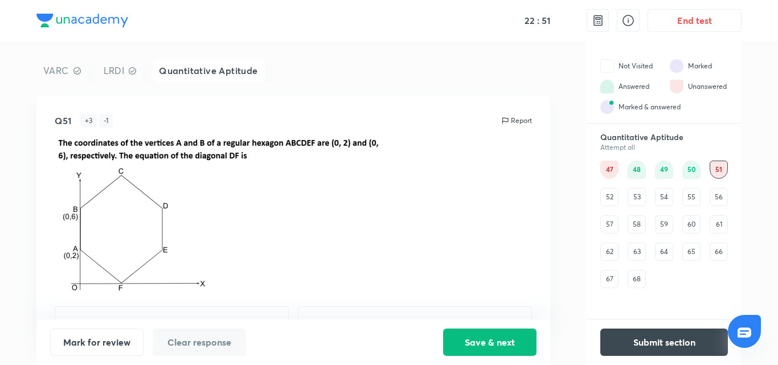
click at [614, 203] on div "52" at bounding box center [609, 197] width 18 height 18
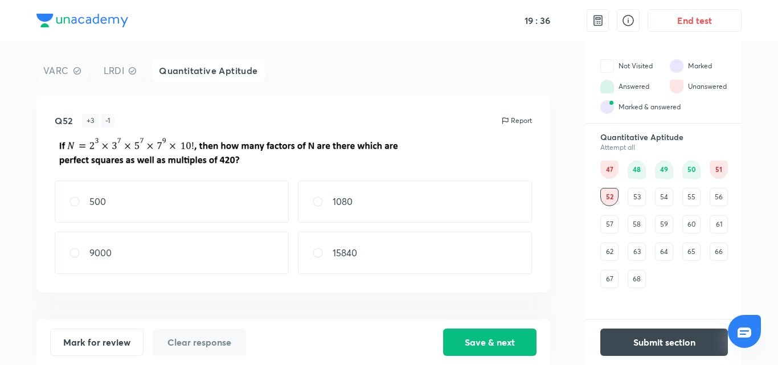
click at [388, 213] on div "1080" at bounding box center [415, 201] width 234 height 42
radio input "true"
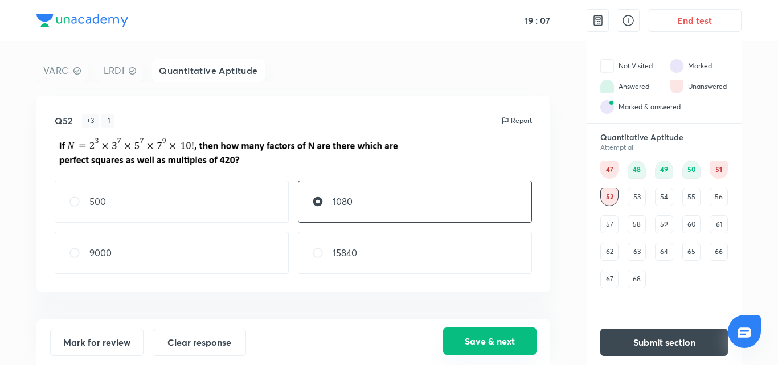
click at [510, 339] on button "Save & next" at bounding box center [489, 340] width 93 height 27
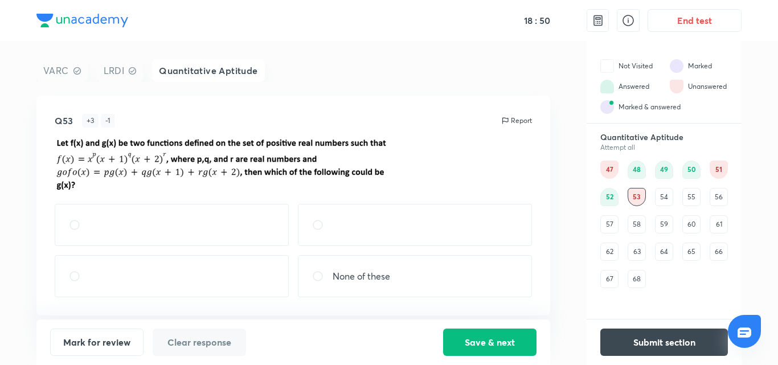
click at [660, 191] on div "54" at bounding box center [664, 197] width 18 height 18
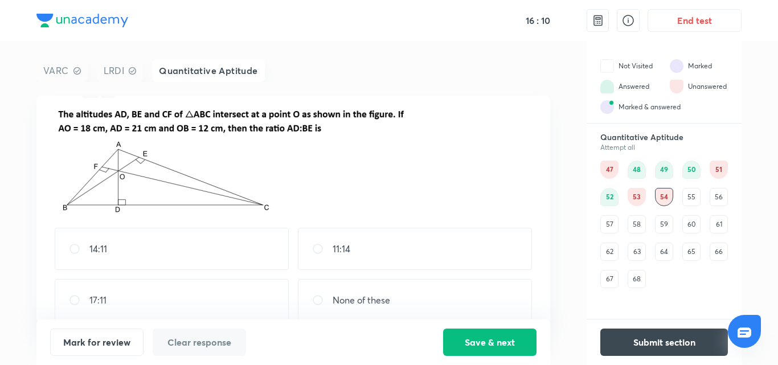
scroll to position [46, 0]
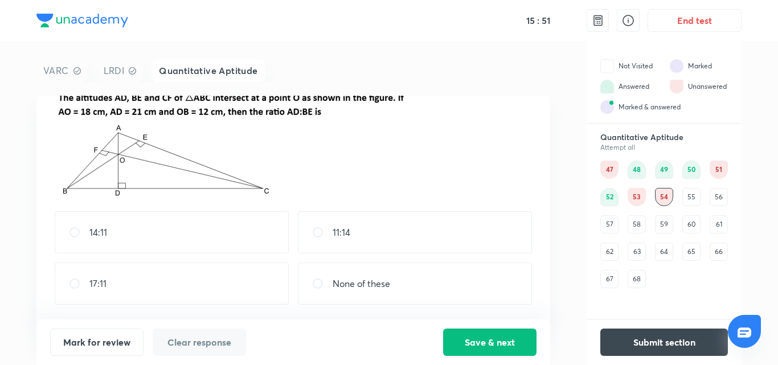
click at [701, 190] on div "47 48 49 50 51 52 53 54 55 56 57 58 59 60 61 62 63 64 65 66 67 68" at bounding box center [664, 225] width 128 height 128
click at [694, 195] on div "55" at bounding box center [691, 197] width 18 height 18
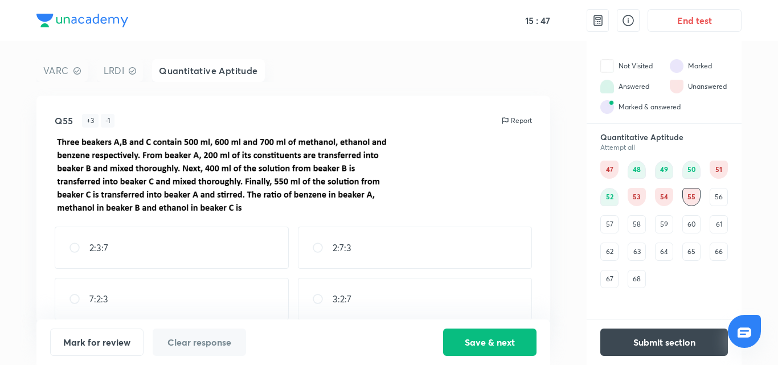
scroll to position [15, 0]
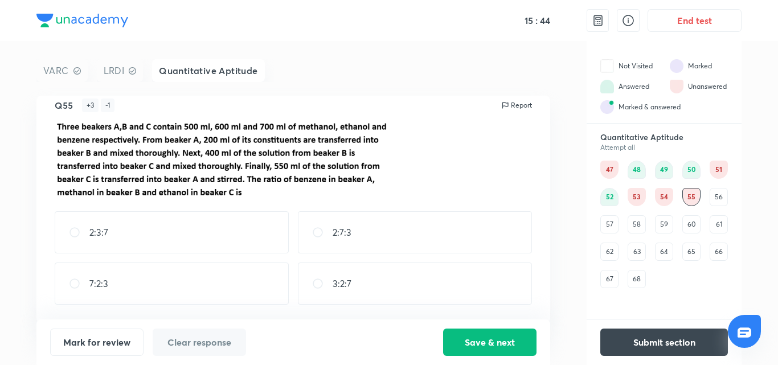
click at [725, 198] on div "56" at bounding box center [718, 197] width 18 height 18
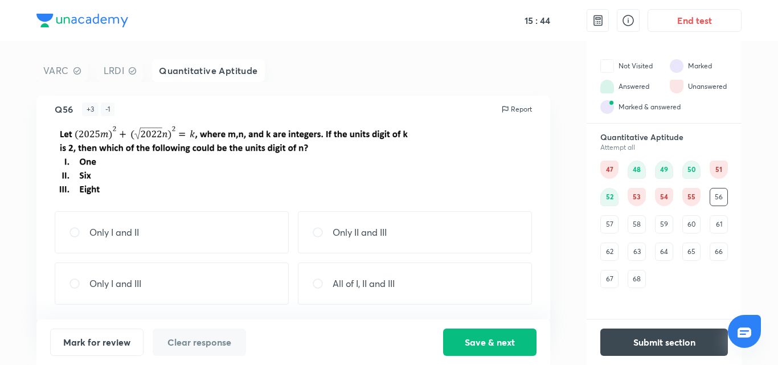
scroll to position [0, 0]
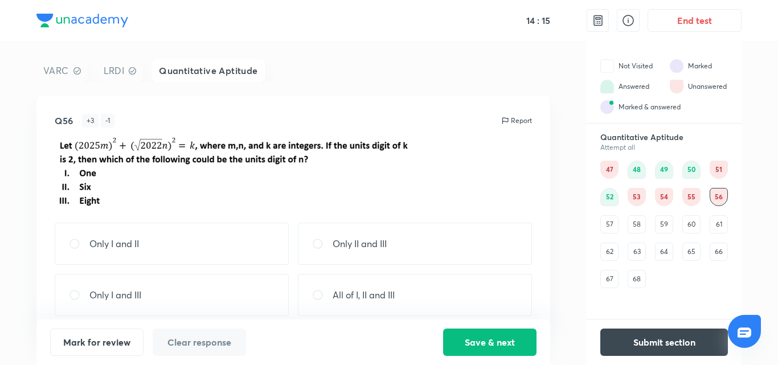
click at [216, 241] on div "Only I and II" at bounding box center [172, 244] width 234 height 42
radio input "true"
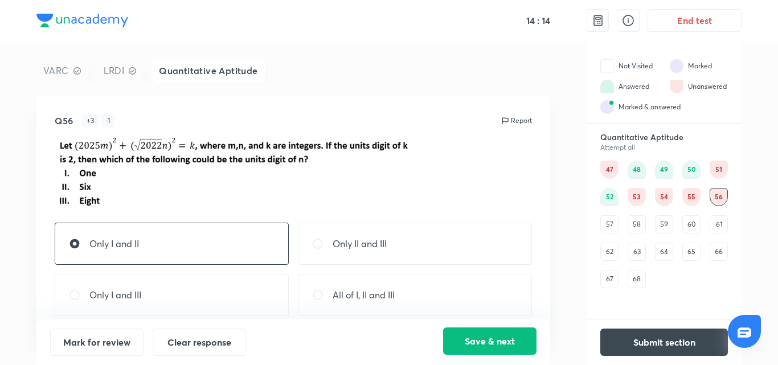
click at [498, 338] on button "Save & next" at bounding box center [489, 340] width 93 height 27
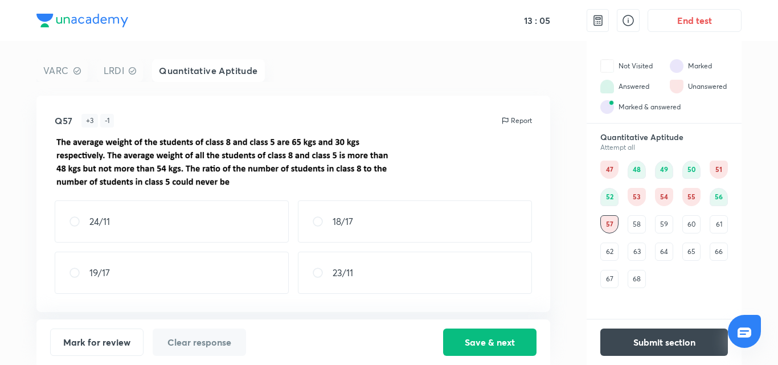
click at [631, 224] on div "58" at bounding box center [636, 224] width 18 height 18
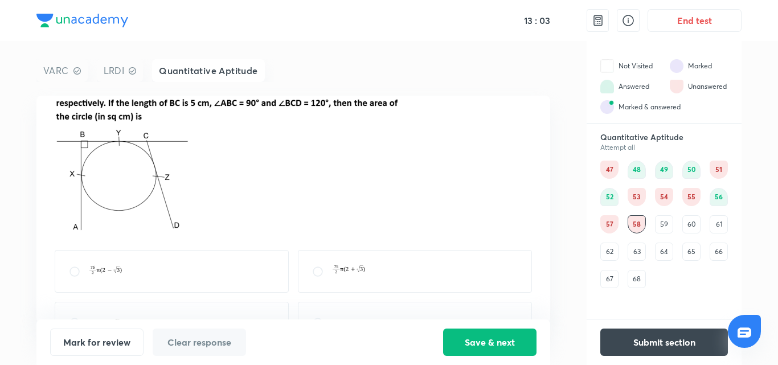
scroll to position [92, 0]
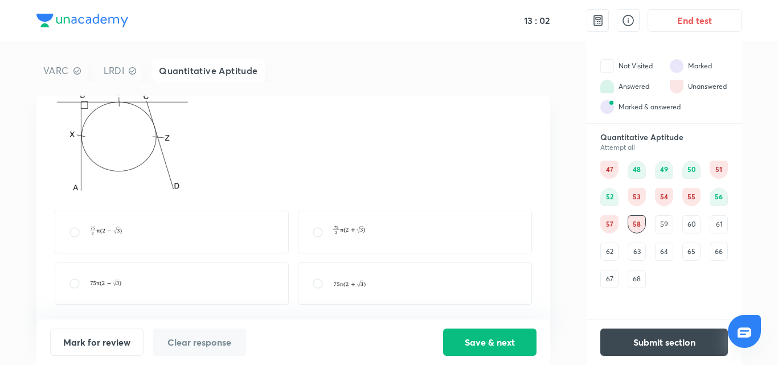
click at [667, 220] on div "59" at bounding box center [664, 224] width 18 height 18
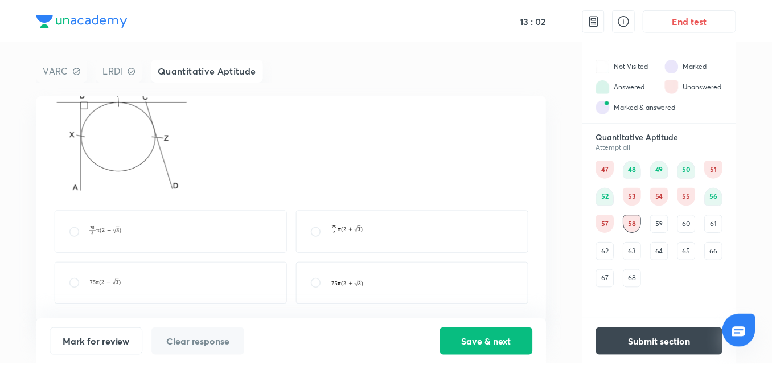
scroll to position [0, 0]
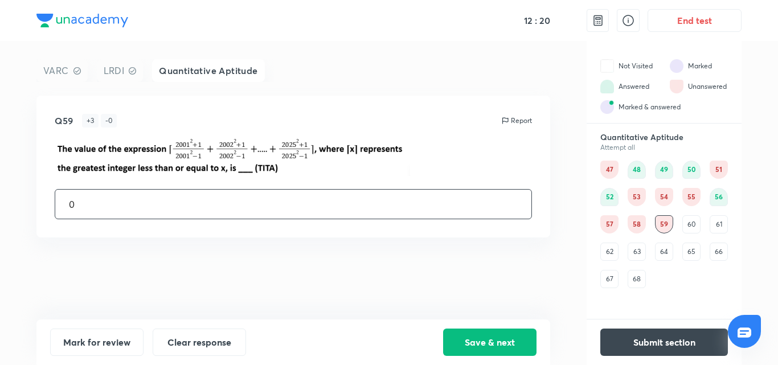
type input "0"
click at [502, 343] on button "Save & next" at bounding box center [489, 340] width 93 height 27
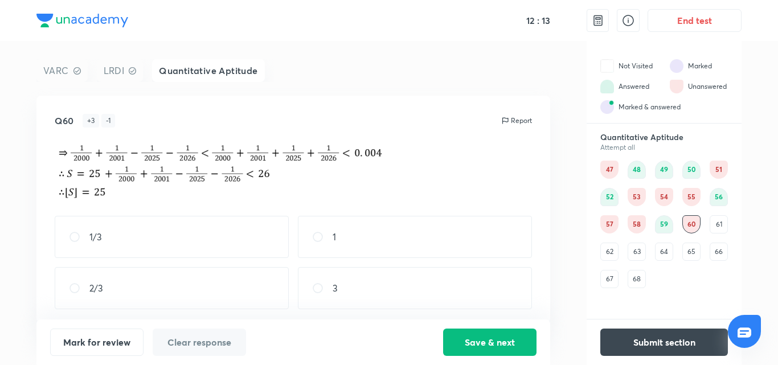
click at [718, 231] on div "61" at bounding box center [718, 224] width 18 height 18
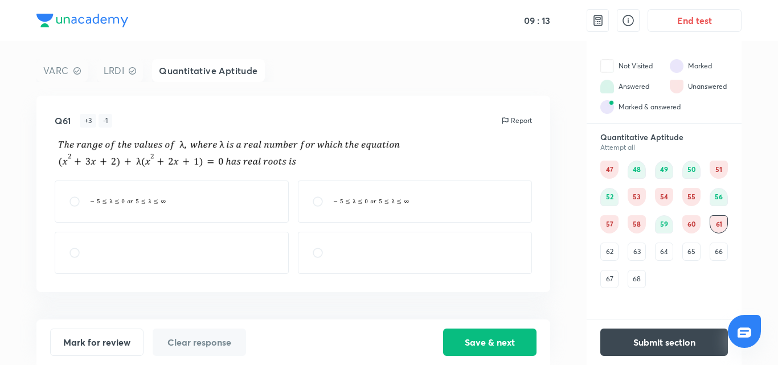
click at [246, 184] on div at bounding box center [172, 201] width 234 height 42
radio input "true"
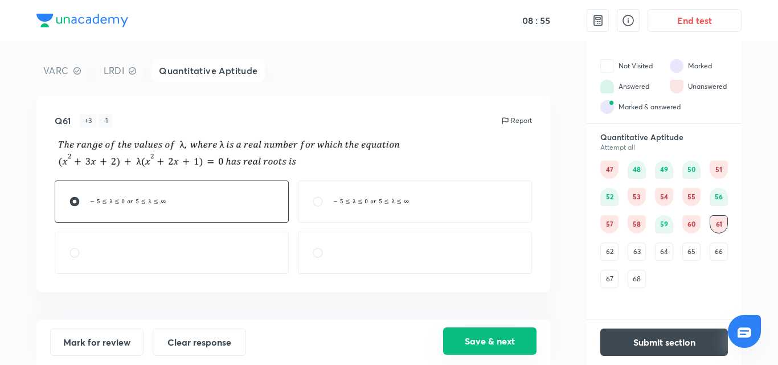
click at [463, 342] on button "Save & next" at bounding box center [489, 340] width 93 height 27
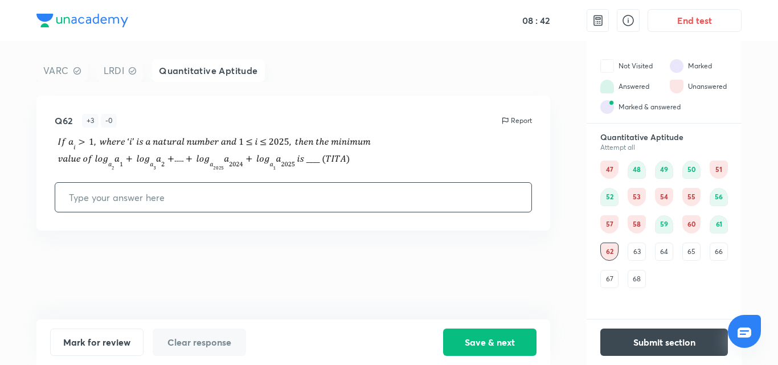
click at [639, 247] on div "63" at bounding box center [636, 252] width 18 height 18
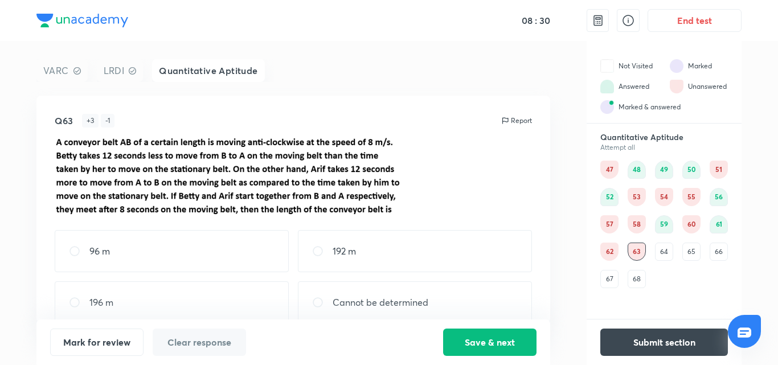
click at [663, 245] on div "64" at bounding box center [664, 252] width 18 height 18
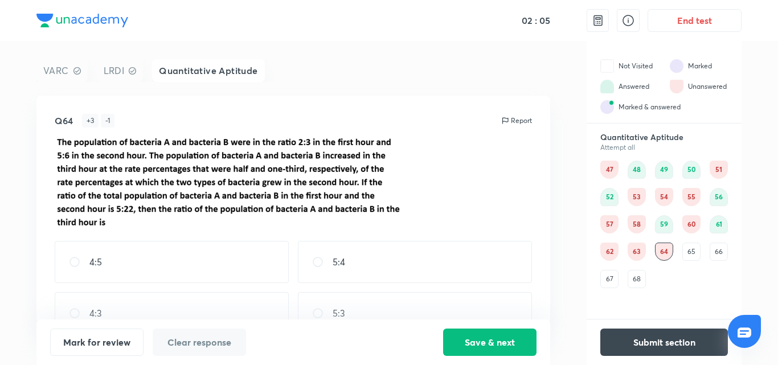
click at [696, 252] on div "65" at bounding box center [691, 252] width 18 height 18
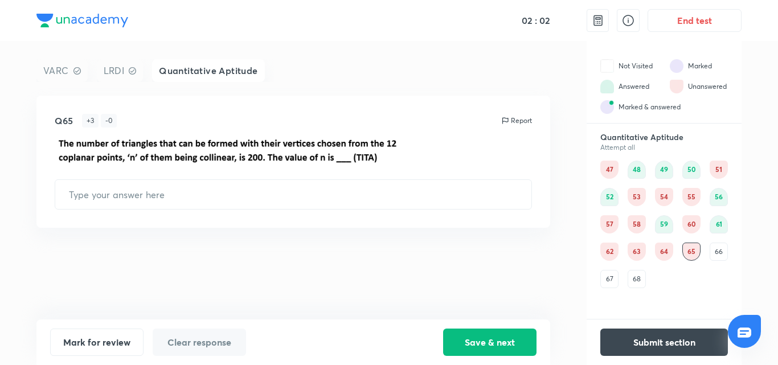
click at [730, 247] on div "Quantitative Aptitude Attempt all 47 48 49 50 51 52 53 54 55 56 57 58 59 60 61 …" at bounding box center [663, 210] width 155 height 156
click at [722, 249] on div "66" at bounding box center [718, 252] width 18 height 18
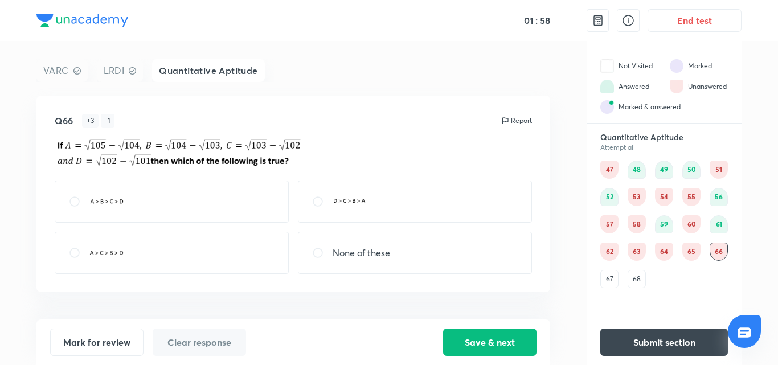
click at [616, 276] on div "67" at bounding box center [609, 279] width 18 height 18
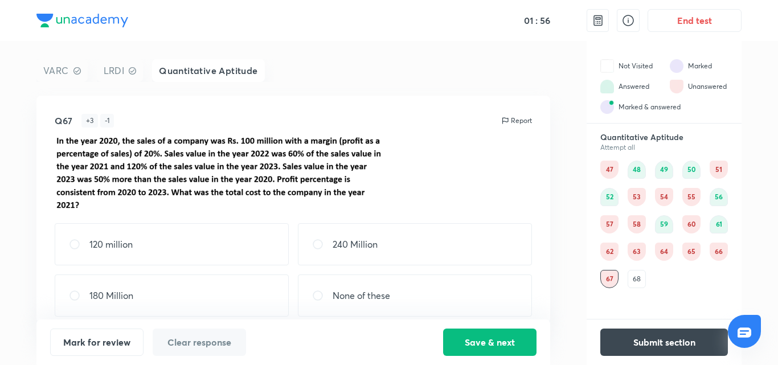
click at [641, 276] on div "68" at bounding box center [636, 279] width 18 height 18
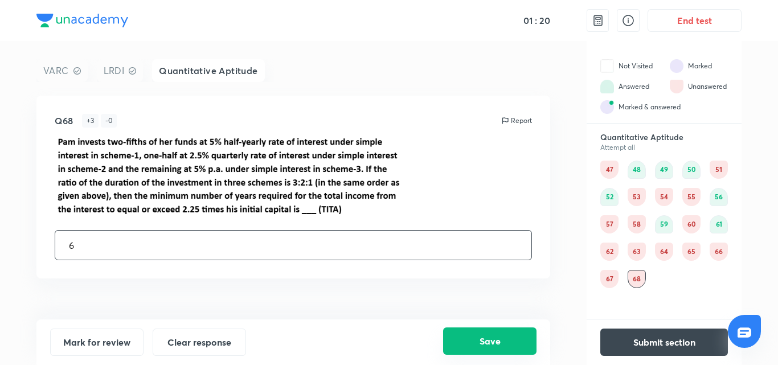
type input "6"
click at [507, 340] on button "Save" at bounding box center [489, 340] width 93 height 27
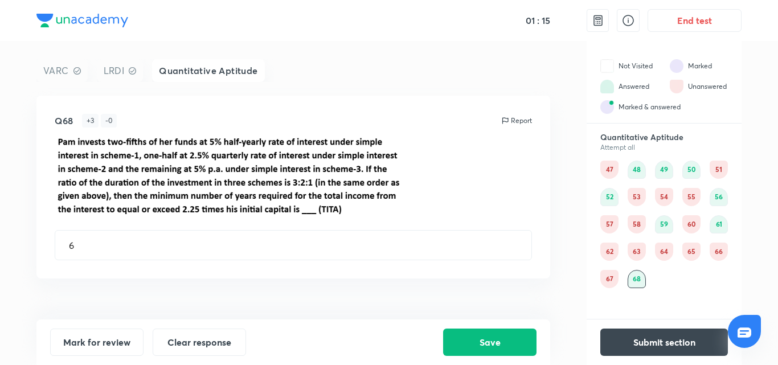
click at [612, 249] on div "62" at bounding box center [609, 252] width 18 height 18
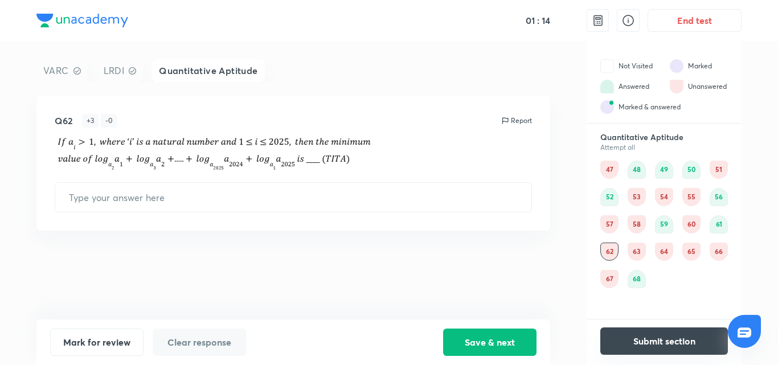
click at [658, 337] on button "Submit section" at bounding box center [664, 340] width 128 height 27
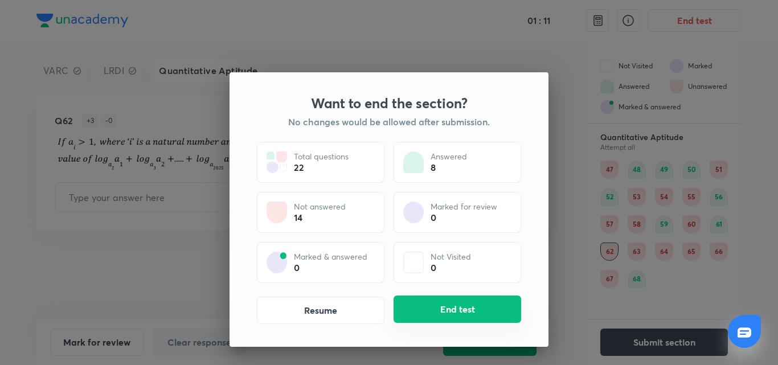
click at [429, 305] on button "End test" at bounding box center [457, 308] width 128 height 27
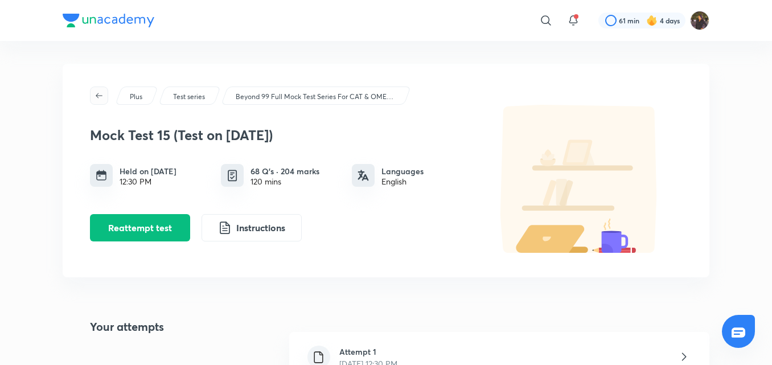
click at [93, 92] on span "button" at bounding box center [99, 95] width 17 height 9
